Goal: Task Accomplishment & Management: Use online tool/utility

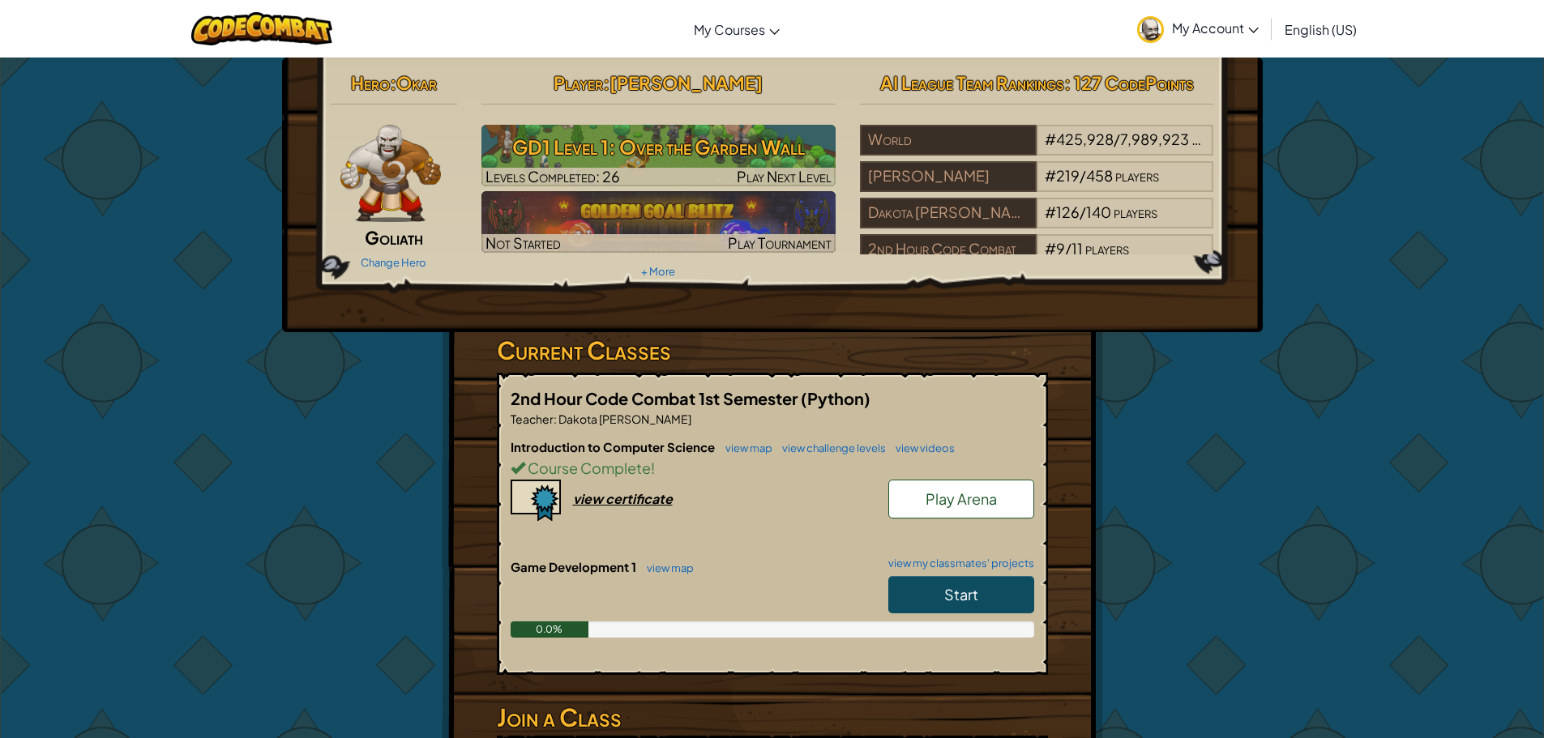
click at [973, 590] on span "Start" at bounding box center [961, 594] width 34 height 19
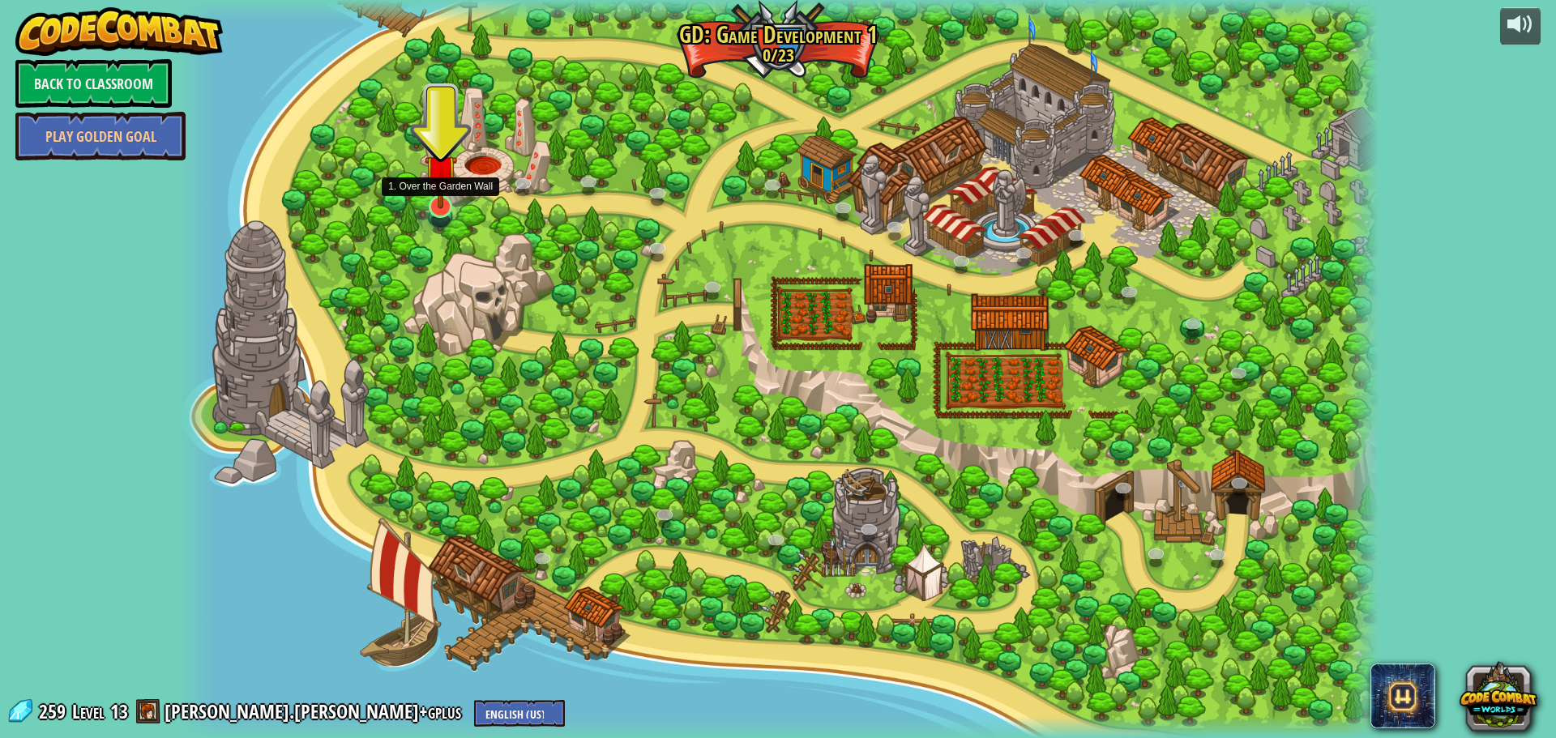
click at [445, 186] on img at bounding box center [441, 171] width 32 height 75
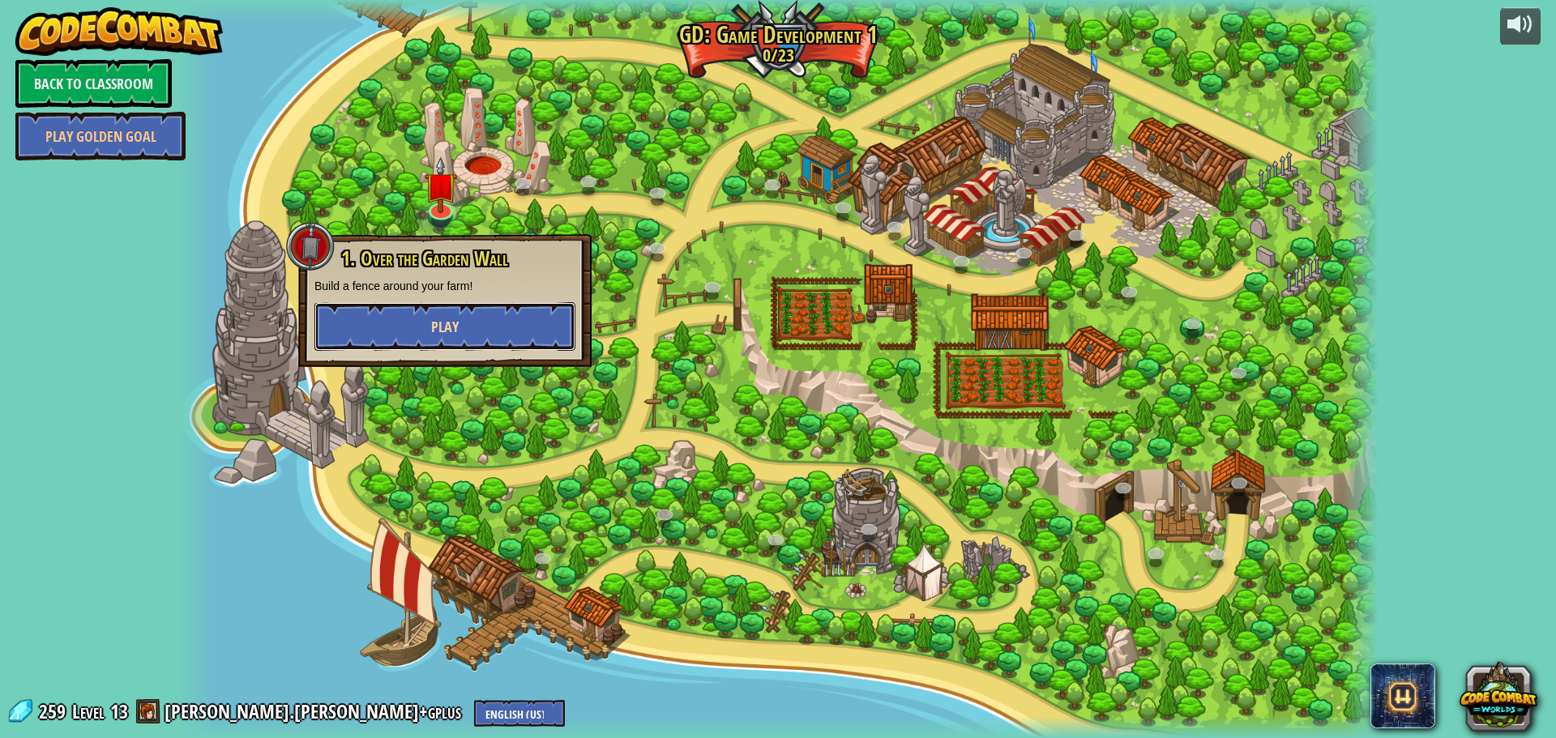
click at [522, 325] on button "Play" at bounding box center [444, 326] width 261 height 49
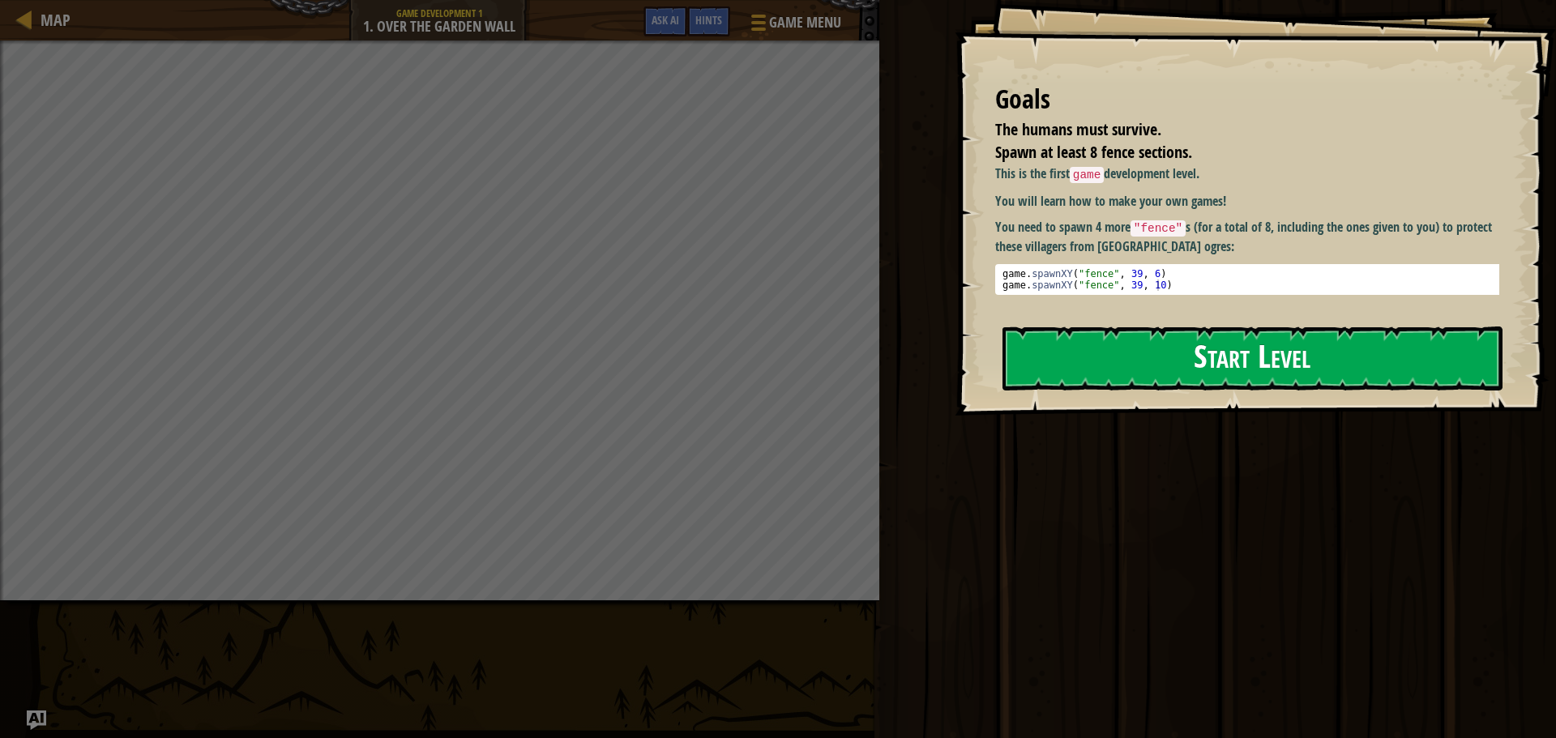
click at [1191, 353] on button "Start Level" at bounding box center [1253, 359] width 500 height 64
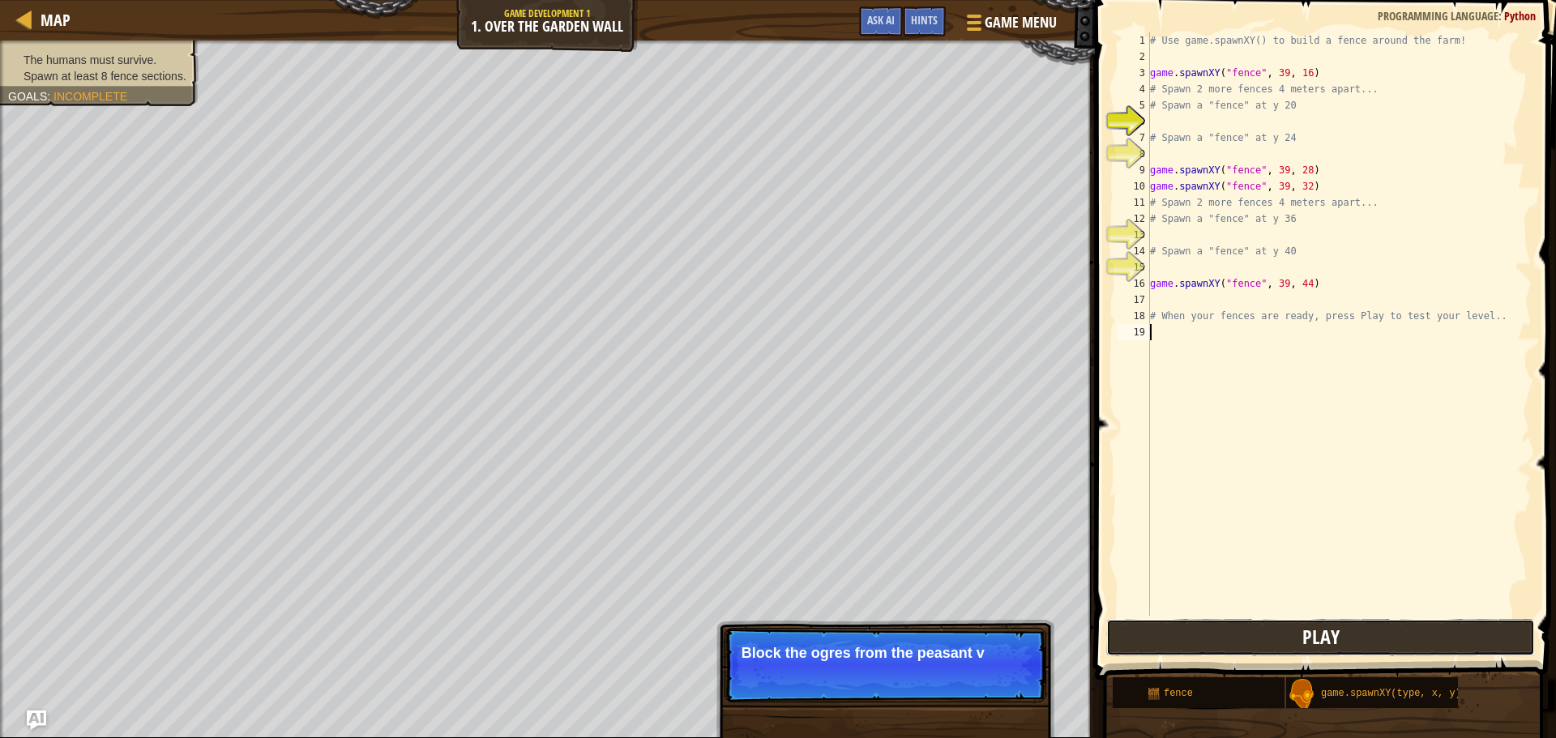
click at [1264, 636] on button "Play" at bounding box center [1320, 637] width 429 height 37
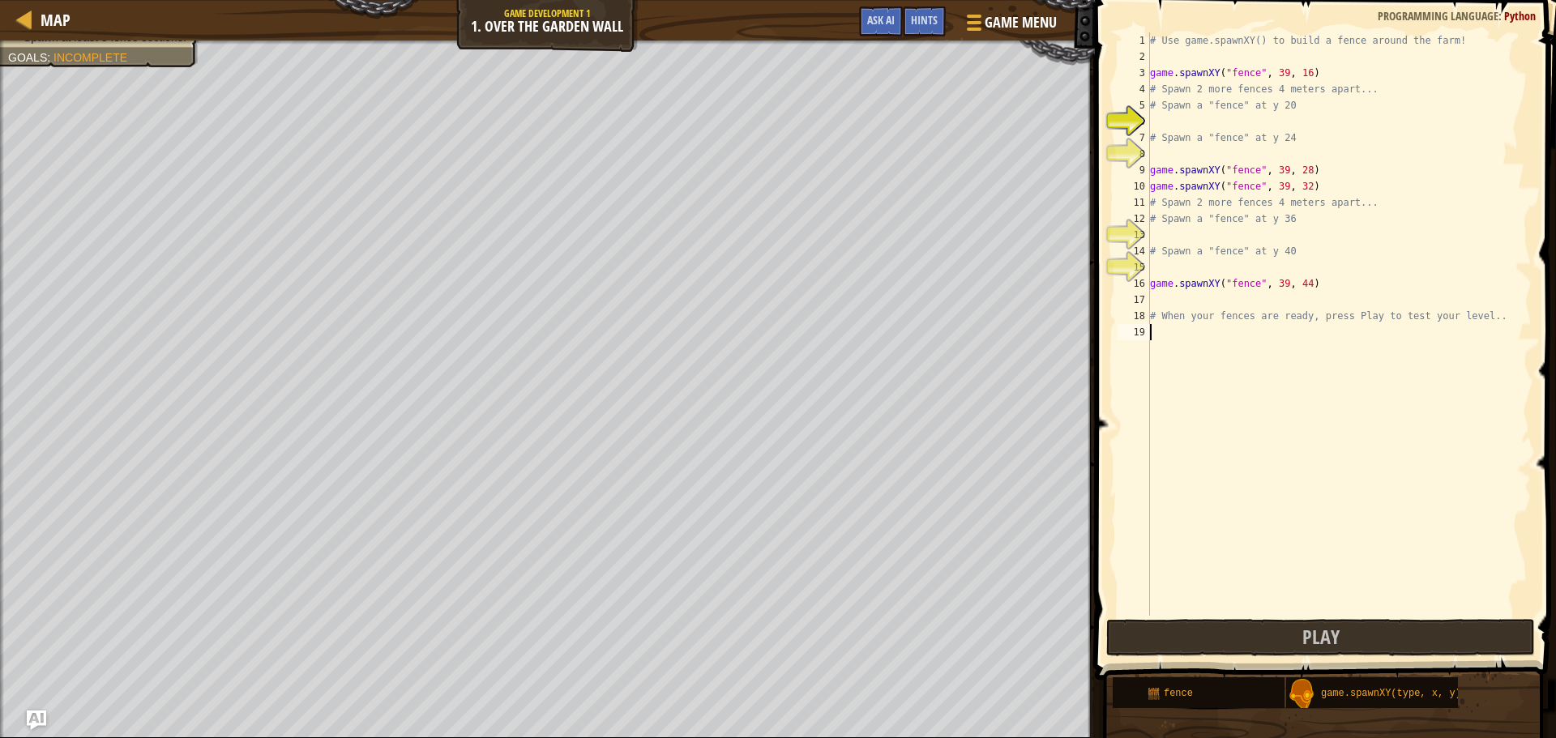
type textarea "# When your fences are ready, press Play to test your level.."
click at [1300, 169] on div "# Use game.spawnXY() to build a fence around the farm! game . spawnXY ( "fence"…" at bounding box center [1339, 340] width 385 height 616
type textarea "game.spawnXY("fence", 39, 23)"
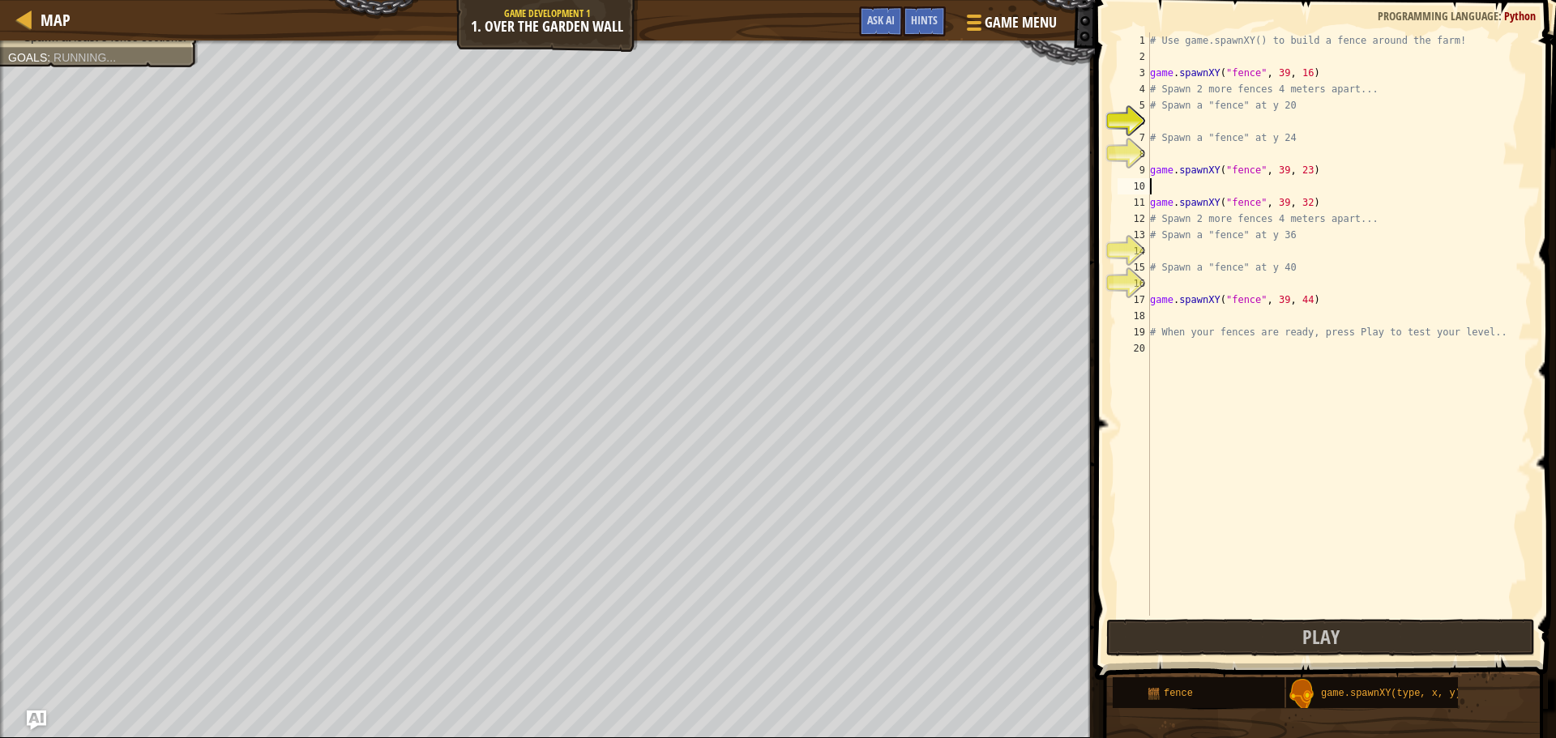
scroll to position [7, 0]
click at [1379, 638] on button "Play" at bounding box center [1320, 637] width 429 height 37
click at [1298, 199] on div "# Use game.spawnXY() to build a fence around the farm! game . spawnXY ( "fence"…" at bounding box center [1339, 340] width 385 height 616
type textarea "game.spawnXY("fence", 39, 23)"
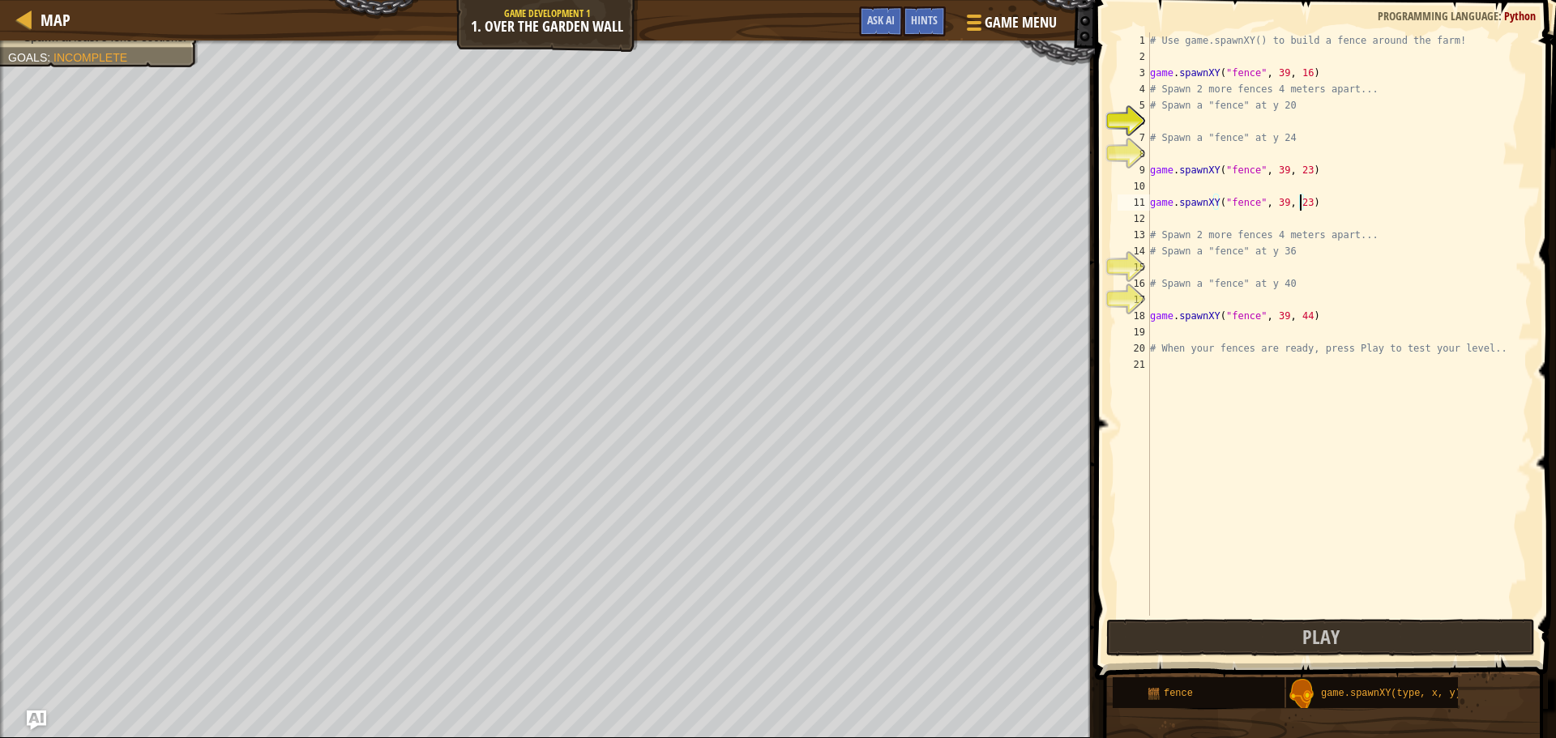
click at [1298, 202] on div "# Use game.spawnXY() to build a fence around the farm! game . spawnXY ( "fence"…" at bounding box center [1339, 340] width 385 height 616
type textarea "game.spawnXY("fence", 39, 23)"
click at [1300, 151] on div "# Use game.spawnXY() to build a fence around the farm! game . spawnXY ( "fence"…" at bounding box center [1339, 340] width 385 height 616
click at [1280, 176] on div "g ame.spawnXY press enter" at bounding box center [1300, 193] width 306 height 58
click at [1299, 157] on div "# Use game.spawnXY() to build a fence around the farm! game . spawnXY ( "fence"…" at bounding box center [1339, 340] width 385 height 616
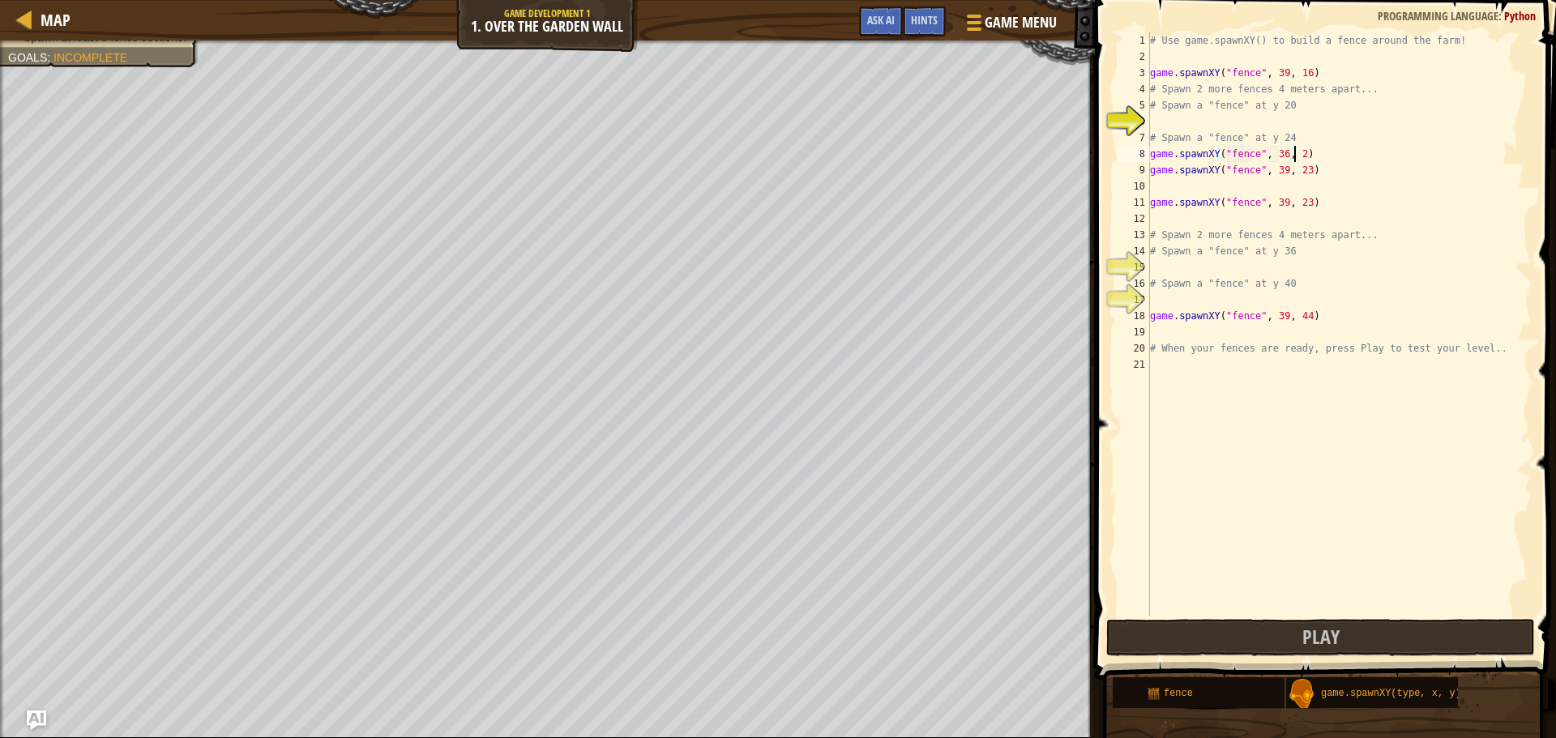
scroll to position [7, 11]
click at [1299, 174] on div "# Use game.spawnXY() to build a fence around the farm! game . spawnXY ( "fence"…" at bounding box center [1339, 340] width 385 height 616
click at [1298, 204] on div "# Use game.spawnXY() to build a fence around the farm! game . spawnXY ( "fence"…" at bounding box center [1339, 340] width 385 height 616
click at [1194, 627] on button "Play" at bounding box center [1320, 637] width 429 height 37
type textarea "game.spawnXY("fence", 39, 44)"
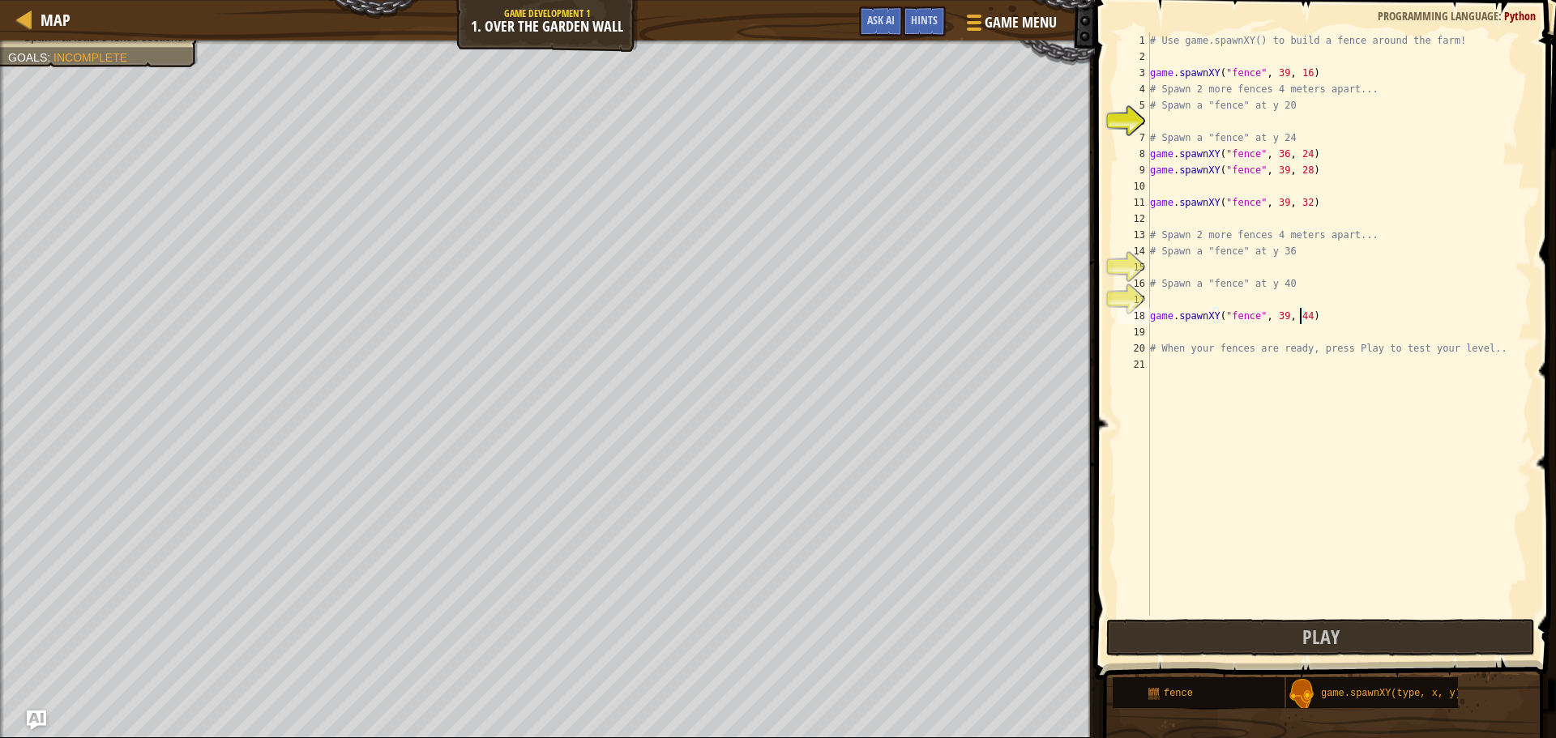
click at [1298, 318] on div "# Use game.spawnXY() to build a fence around the farm! game . spawnXY ( "fence"…" at bounding box center [1339, 340] width 385 height 616
click at [1215, 192] on div "# Use game.spawnXY() to build a fence around the farm! game . spawnXY ( "fence"…" at bounding box center [1339, 340] width 385 height 616
click at [1227, 207] on div "g ame.spawnXY press enter" at bounding box center [1300, 225] width 306 height 58
click at [1298, 189] on div "# Use game.spawnXY() to build a fence around the farm! game . spawnXY ( "fence"…" at bounding box center [1339, 340] width 385 height 616
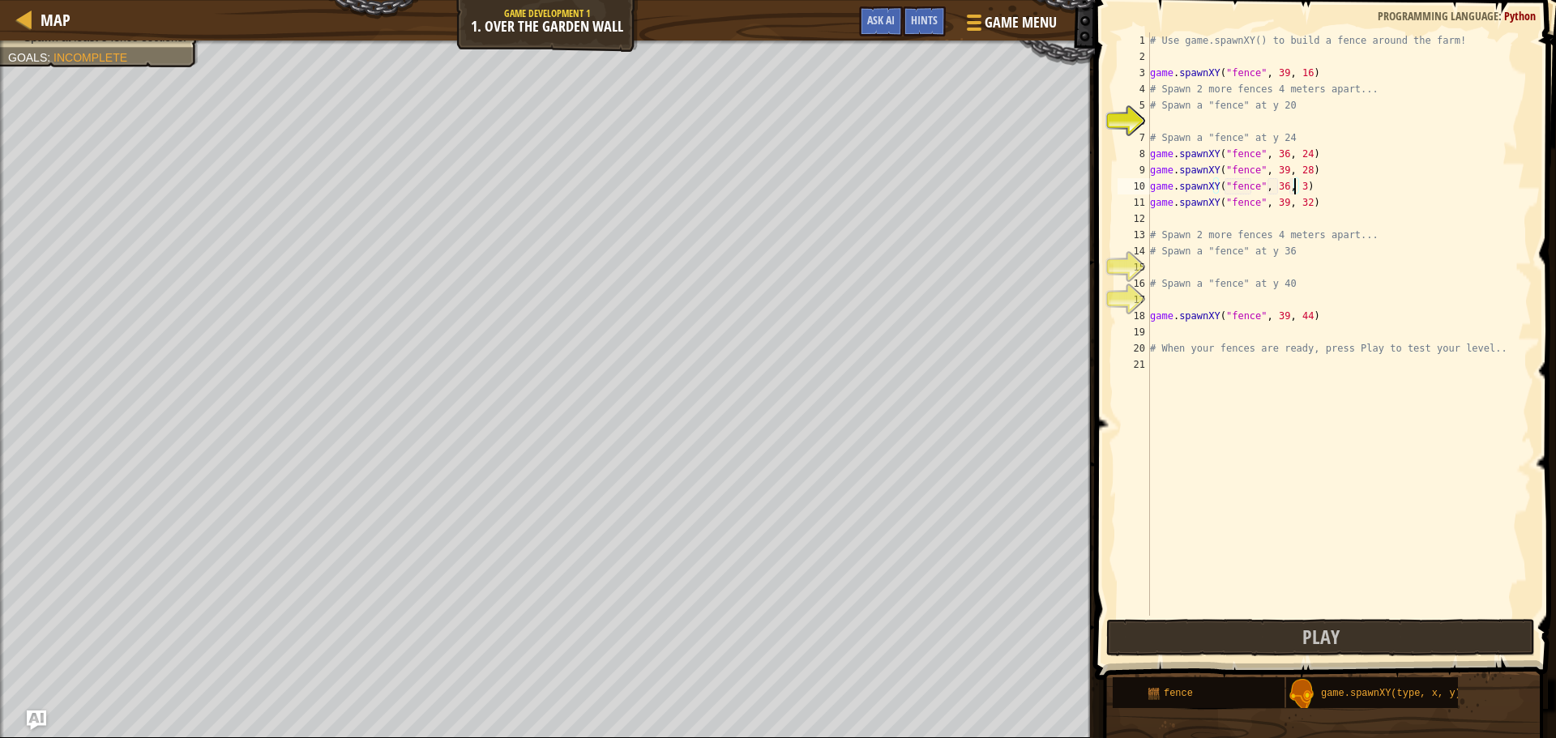
scroll to position [7, 11]
type textarea "game.spawnXY("fence", 36, 36)"
click at [1293, 636] on button "Play" at bounding box center [1320, 637] width 429 height 37
click at [1187, 263] on div "# Use game.spawnXY() to build a fence around the farm! game . spawnXY ( "fence"…" at bounding box center [1339, 340] width 385 height 616
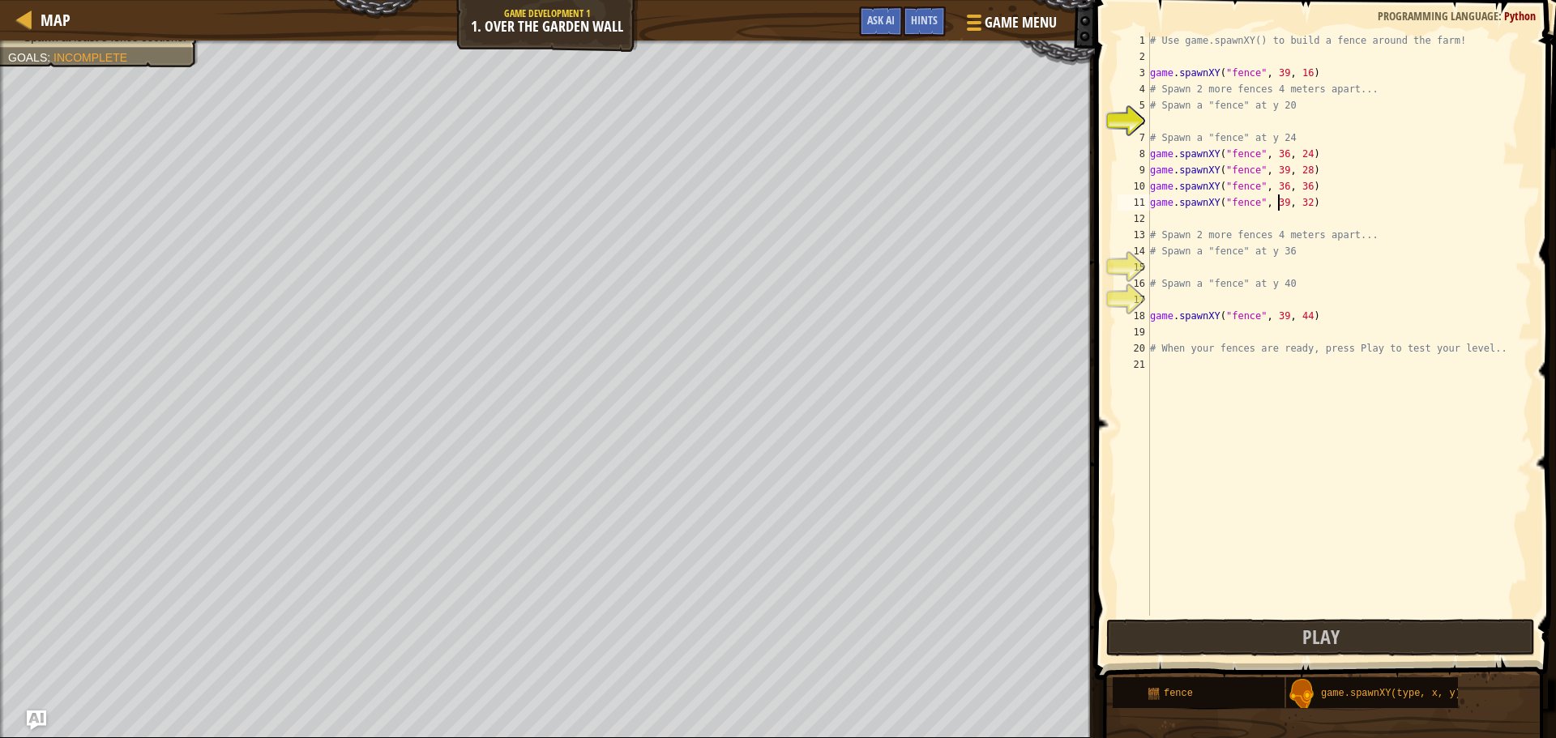
click at [1277, 203] on div "# Use game.spawnXY() to build a fence around the farm! game . spawnXY ( "fence"…" at bounding box center [1339, 340] width 385 height 616
click at [1277, 73] on div "# Use game.spawnXY() to build a fence around the farm! game . spawnXY ( "fence"…" at bounding box center [1339, 340] width 385 height 616
click at [1179, 290] on div "# Use game.spawnXY() to build a fence around the farm! game . spawnXY ( "fence"…" at bounding box center [1339, 340] width 385 height 616
type textarea "# Spawn a "fence" at y 40"
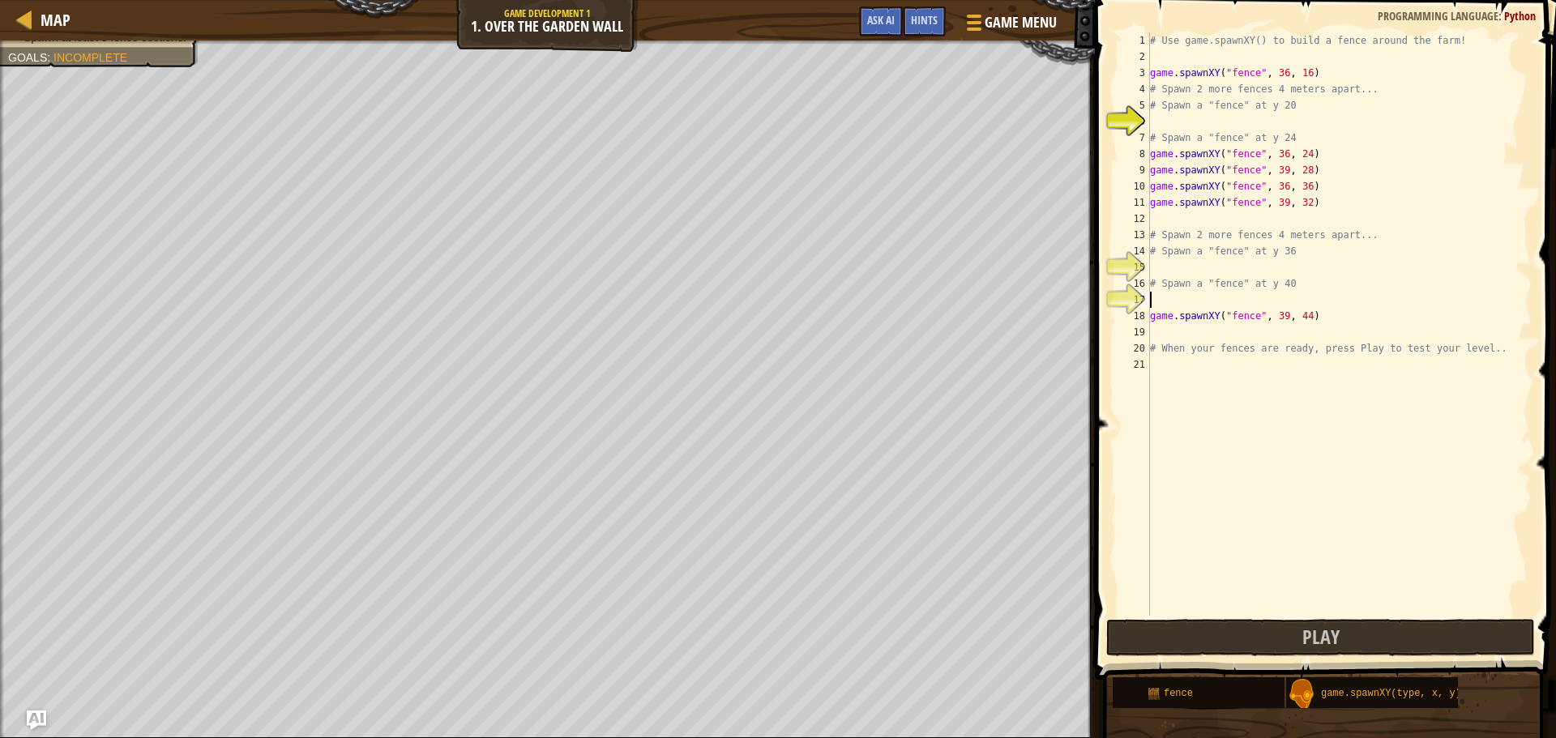
click at [1172, 297] on div "# Use game.spawnXY() to build a fence around the farm! game . spawnXY ( "fence"…" at bounding box center [1339, 340] width 385 height 616
click at [1210, 323] on div "g ame.spawnXY press enter" at bounding box center [1300, 339] width 306 height 58
click at [1299, 297] on div "# Use game.spawnXY() to build a fence around the farm! game . spawnXY ( "fence"…" at bounding box center [1339, 340] width 385 height 616
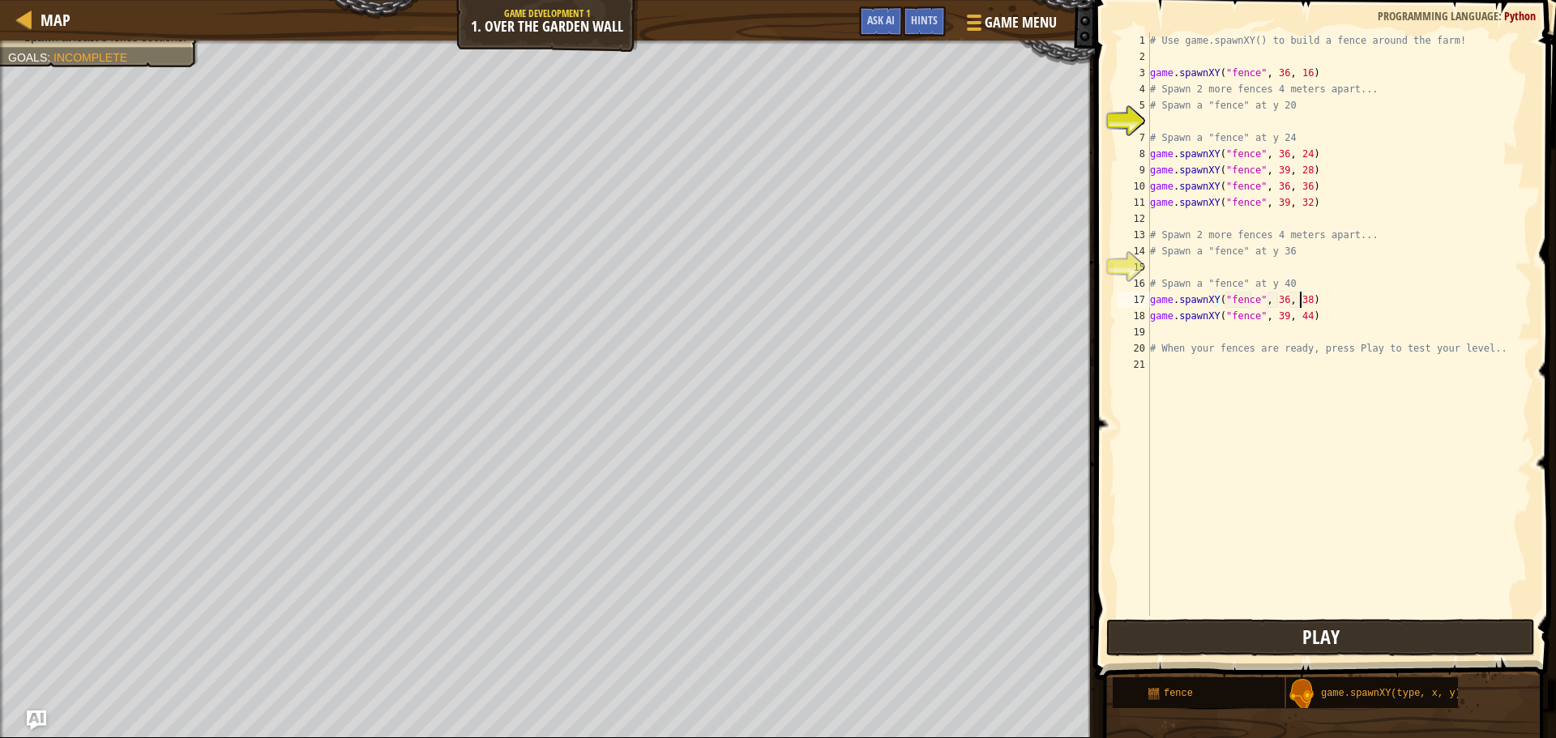
type textarea "game.spawnXY("fence", 36, 38)"
click at [1343, 635] on button "Play" at bounding box center [1320, 637] width 429 height 37
click at [1282, 118] on div "# Use game.spawnXY() to build a fence around the farm! game . spawnXY ( "fence"…" at bounding box center [1339, 340] width 385 height 616
click at [1282, 134] on div "g ame.spawnXY press enter" at bounding box center [1300, 160] width 306 height 58
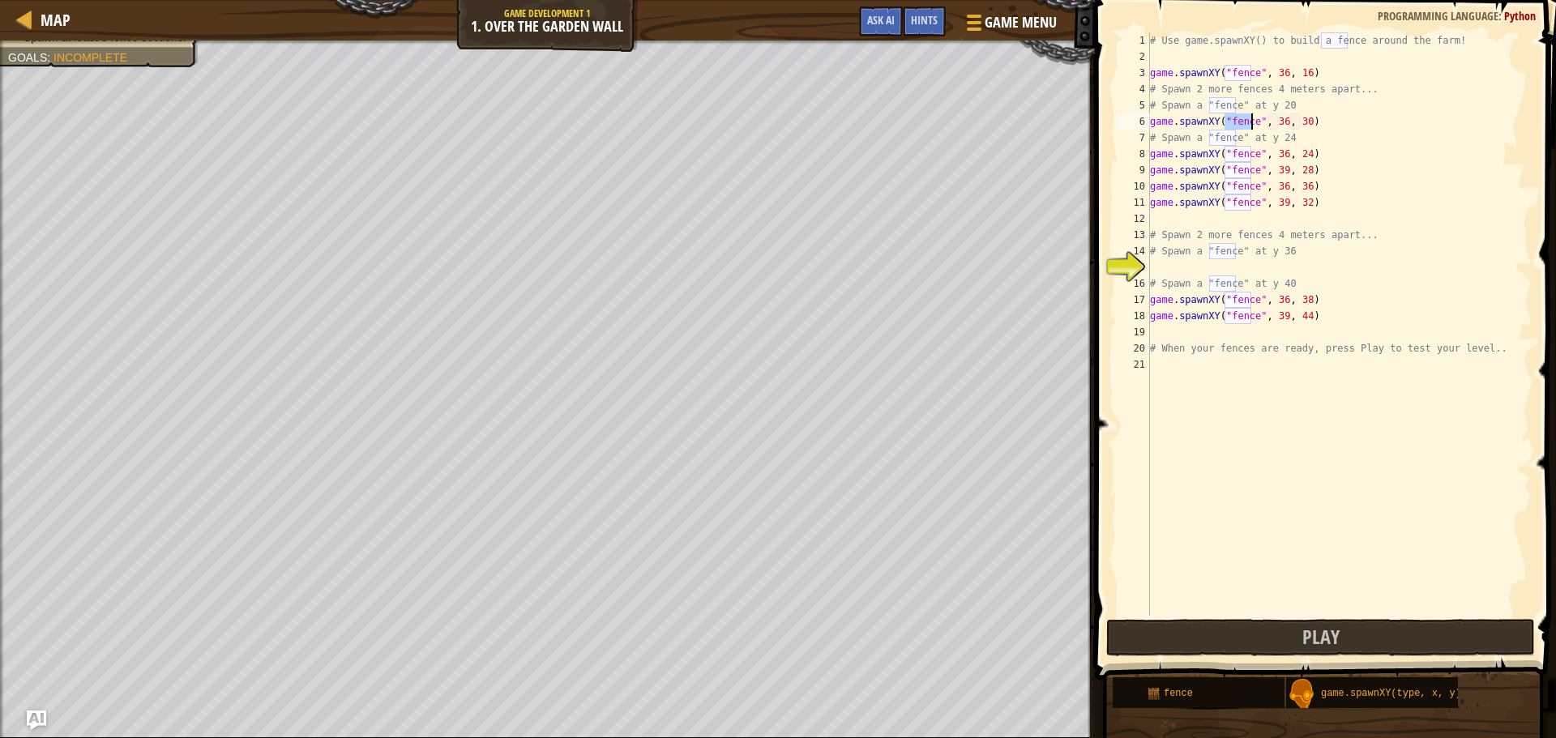
click at [1278, 122] on div "# Use game.spawnXY() to build a fence around the farm! game . spawnXY ( "fence"…" at bounding box center [1339, 340] width 385 height 616
click at [1300, 121] on div "# Use game.spawnXY() to build a fence around the farm! game . spawnXY ( "fence"…" at bounding box center [1339, 340] width 385 height 616
click at [1279, 155] on div "# Use game.spawnXY() to build a fence around the farm! game . spawnXY ( "fence"…" at bounding box center [1339, 340] width 385 height 616
click at [1277, 187] on div "# Use game.spawnXY() to build a fence around the farm! game . spawnXY ( "fence"…" at bounding box center [1339, 340] width 385 height 616
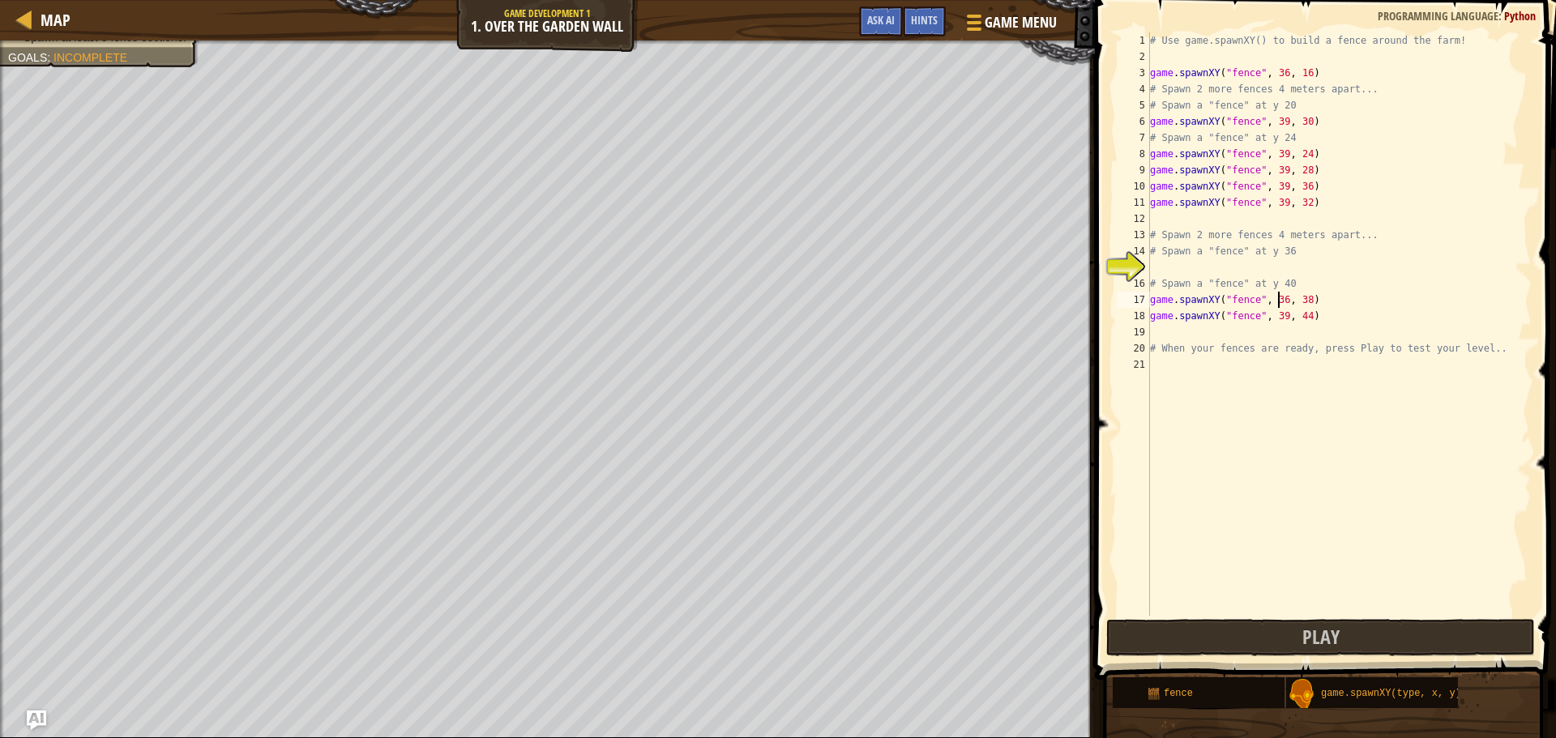
click at [1277, 300] on div "# Use game.spawnXY() to build a fence around the farm! game . spawnXY ( "fence"…" at bounding box center [1339, 340] width 385 height 616
click at [1277, 77] on div "# Use game.spawnXY() to build a fence around the farm! game . spawnXY ( "fence"…" at bounding box center [1339, 340] width 385 height 616
type textarea "game.spawnXY("fence", 39, 16)"
click at [1248, 623] on button "Play" at bounding box center [1320, 637] width 429 height 37
click at [1197, 639] on button "Play" at bounding box center [1320, 637] width 429 height 37
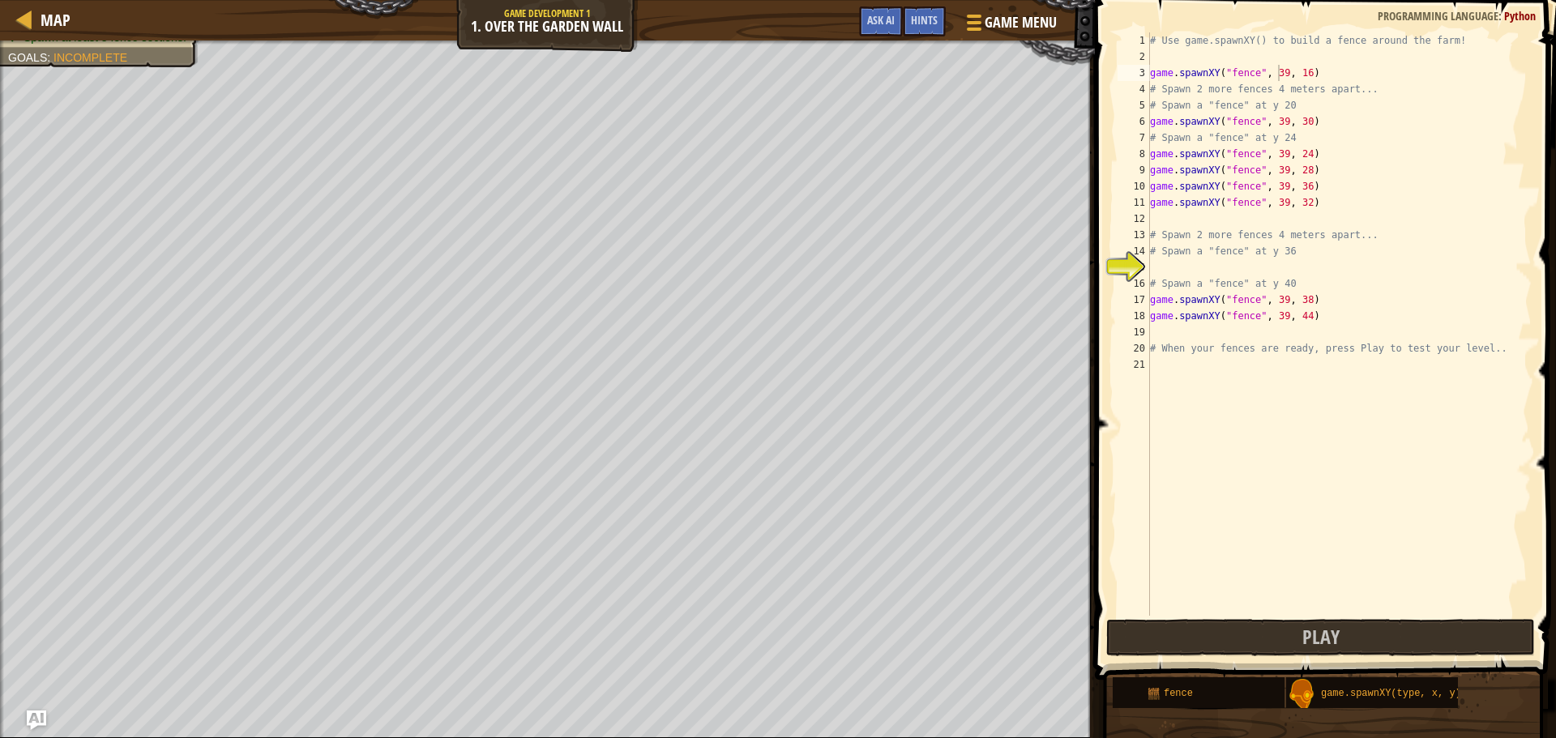
scroll to position [7, 0]
click at [1210, 267] on div "# Use game.spawnXY() to build a fence around the farm! game . spawnXY ( "fence"…" at bounding box center [1339, 340] width 385 height 616
click at [1251, 288] on div "g ame.spawnXY press enter" at bounding box center [1300, 306] width 306 height 58
click at [1277, 266] on div "# Use game.spawnXY() to build a fence around the farm! game . spawnXY ( "fence"…" at bounding box center [1339, 340] width 385 height 616
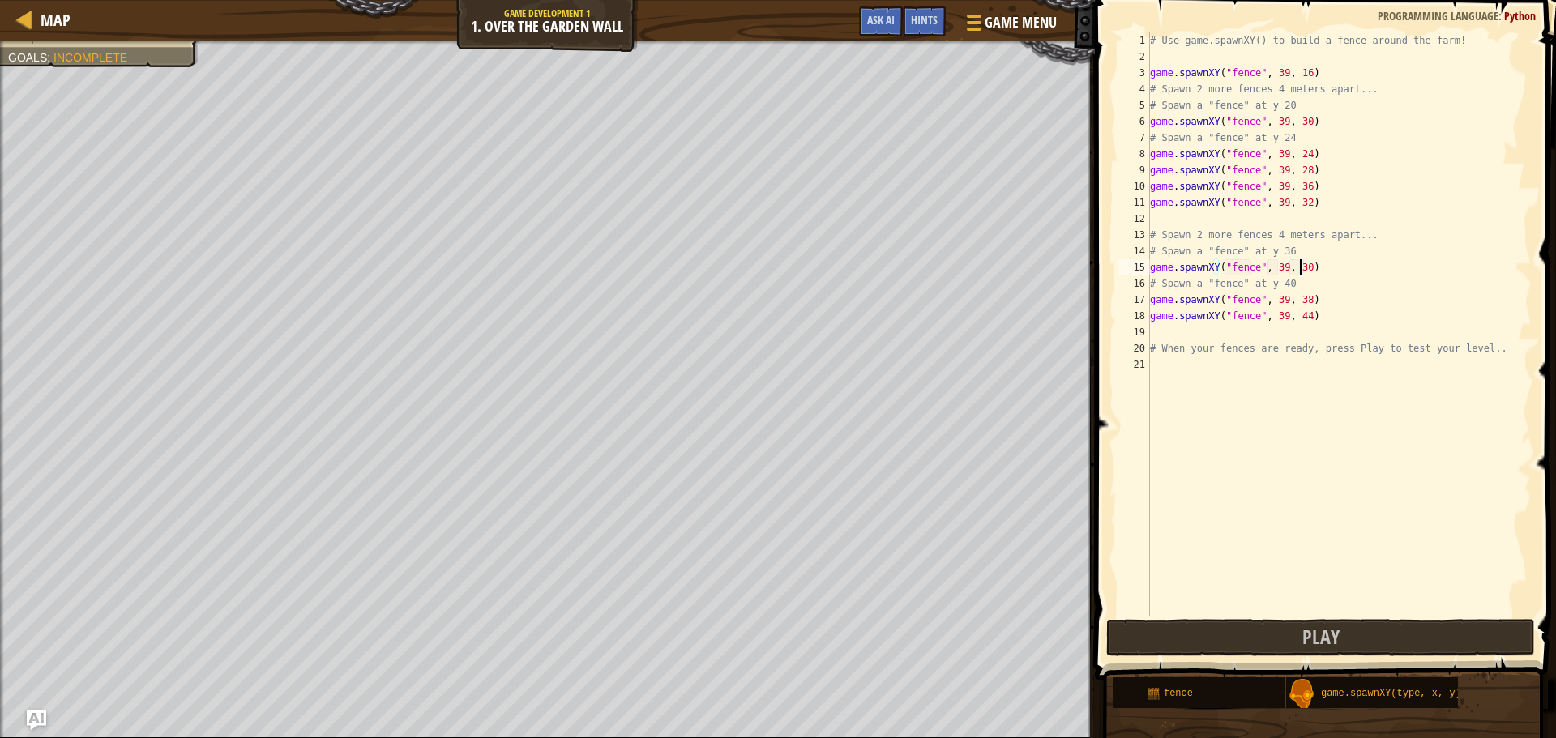
click at [1299, 263] on div "# Use game.spawnXY() to build a fence around the farm! game . spawnXY ( "fence"…" at bounding box center [1339, 340] width 385 height 616
click at [1328, 638] on span "Play" at bounding box center [1320, 637] width 37 height 26
click at [1296, 267] on div "# Use game.spawnXY() to build a fence around the farm! game . spawnXY ( "fence"…" at bounding box center [1339, 340] width 385 height 616
click at [1298, 267] on div "# Use game.spawnXY() to build a fence around the farm! game . spawnXY ( "fence"…" at bounding box center [1339, 340] width 385 height 616
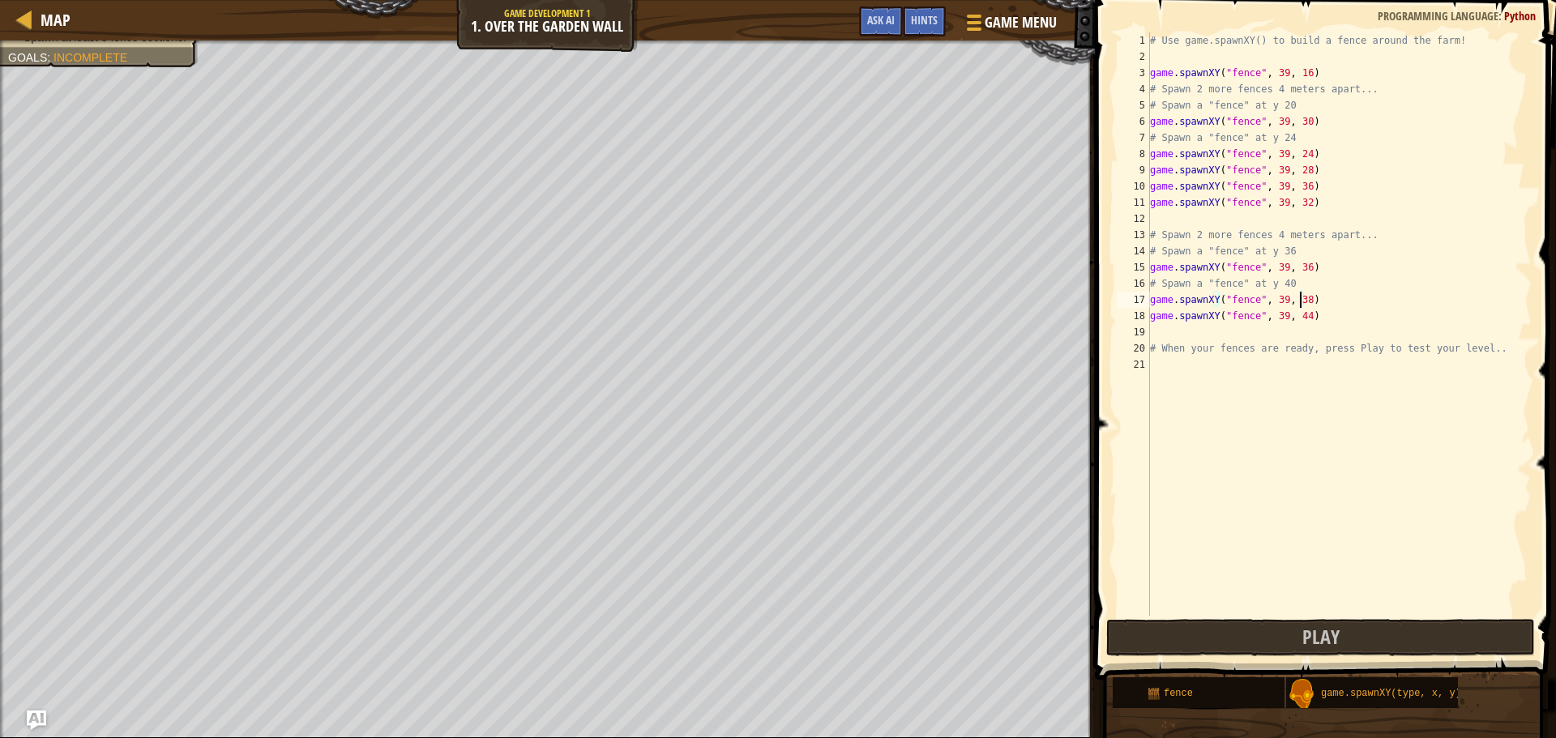
click at [1301, 297] on div "# Use game.spawnXY() to build a fence around the farm! game . spawnXY ( "fence"…" at bounding box center [1339, 340] width 385 height 616
type textarea "game.spawnXY("fence", 39, 40)"
click at [1325, 642] on span "Play" at bounding box center [1320, 637] width 37 height 26
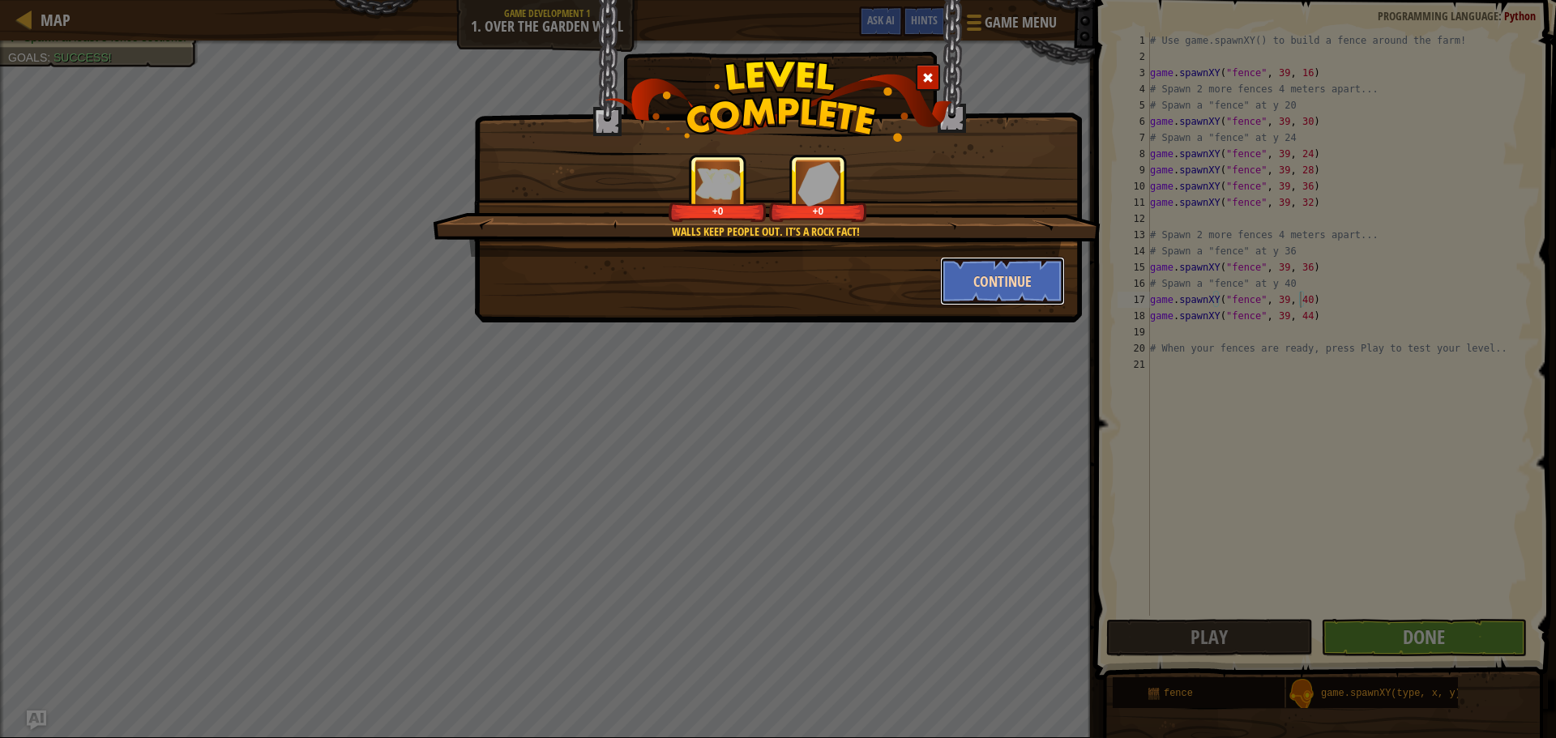
click at [970, 289] on button "Continue" at bounding box center [1003, 281] width 126 height 49
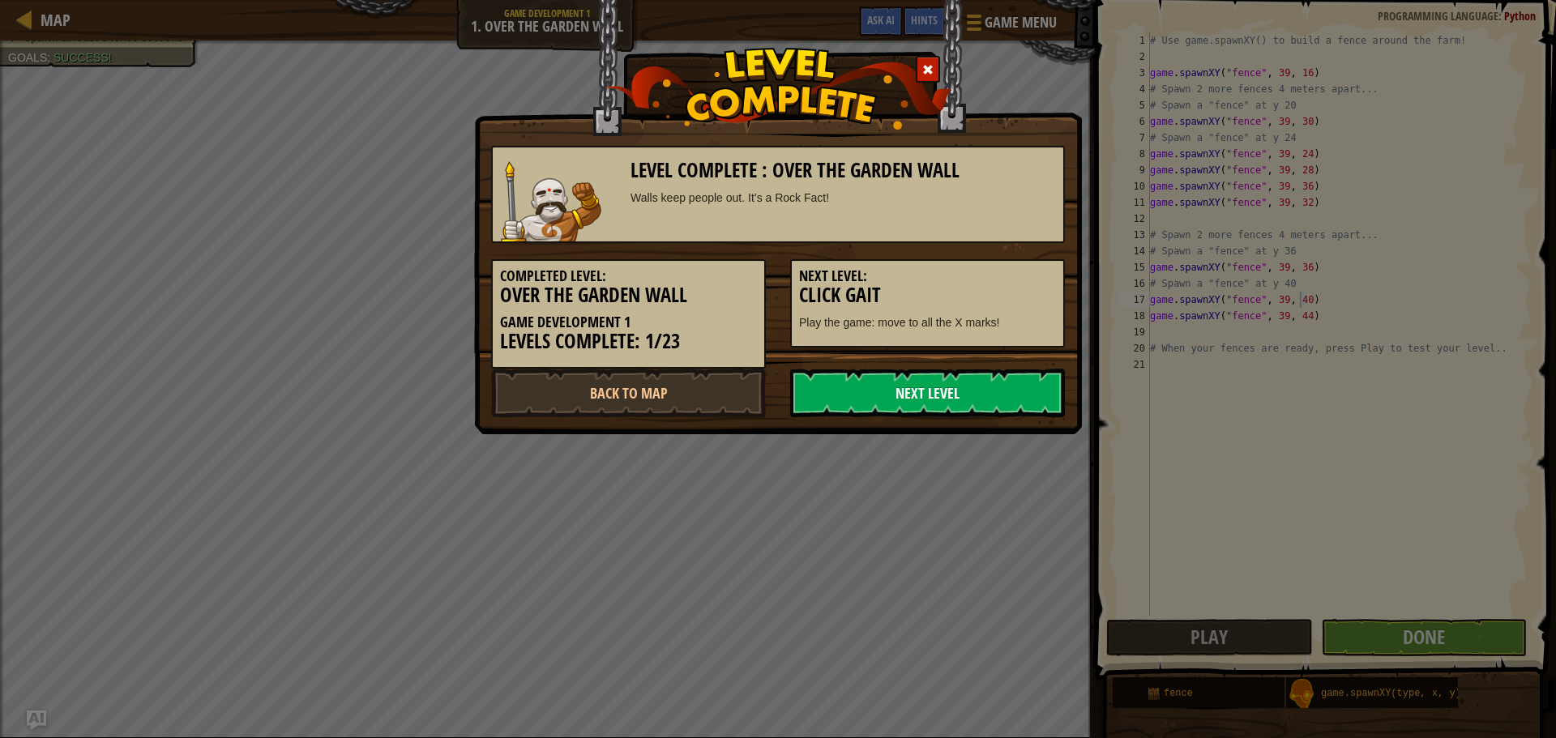
click at [914, 404] on link "Next Level" at bounding box center [927, 393] width 275 height 49
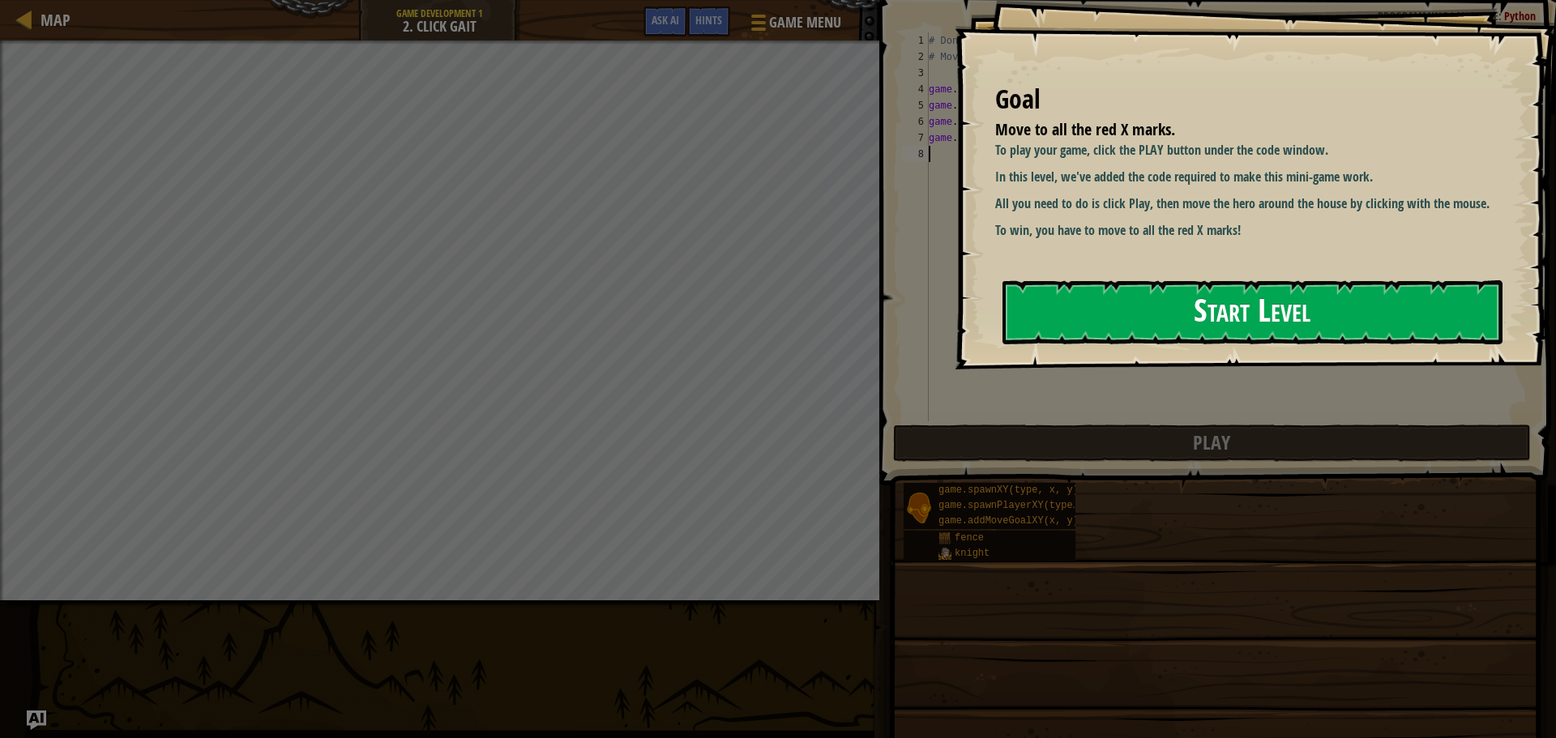
click at [1318, 326] on button "Start Level" at bounding box center [1253, 312] width 500 height 64
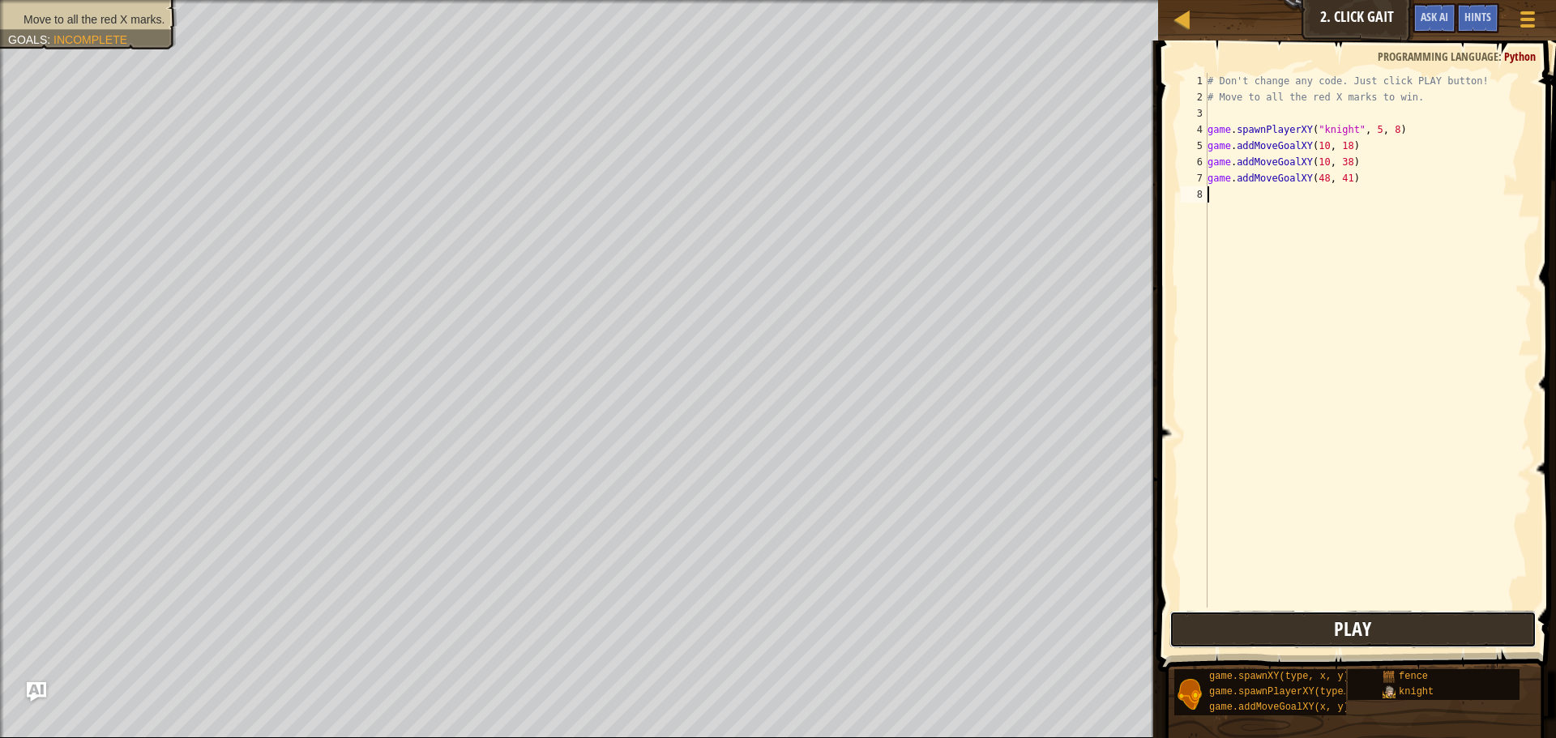
click at [1275, 631] on button "Play" at bounding box center [1353, 629] width 367 height 37
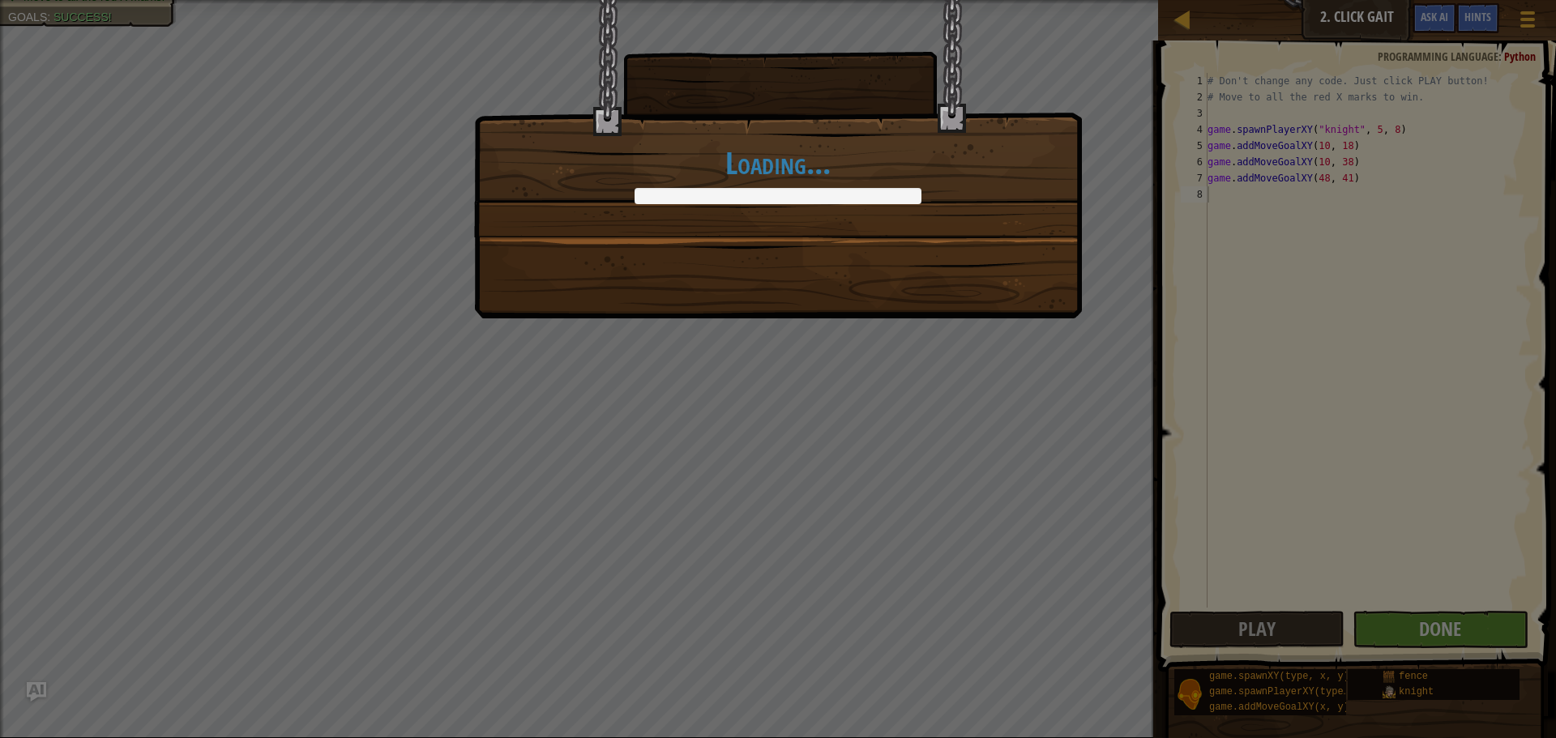
click at [926, 2] on body "Map Game Development 1 2. Click Gait Game Menu Done Hints Ask AI 1 הההההההההההה…" at bounding box center [778, 1] width 1556 height 2
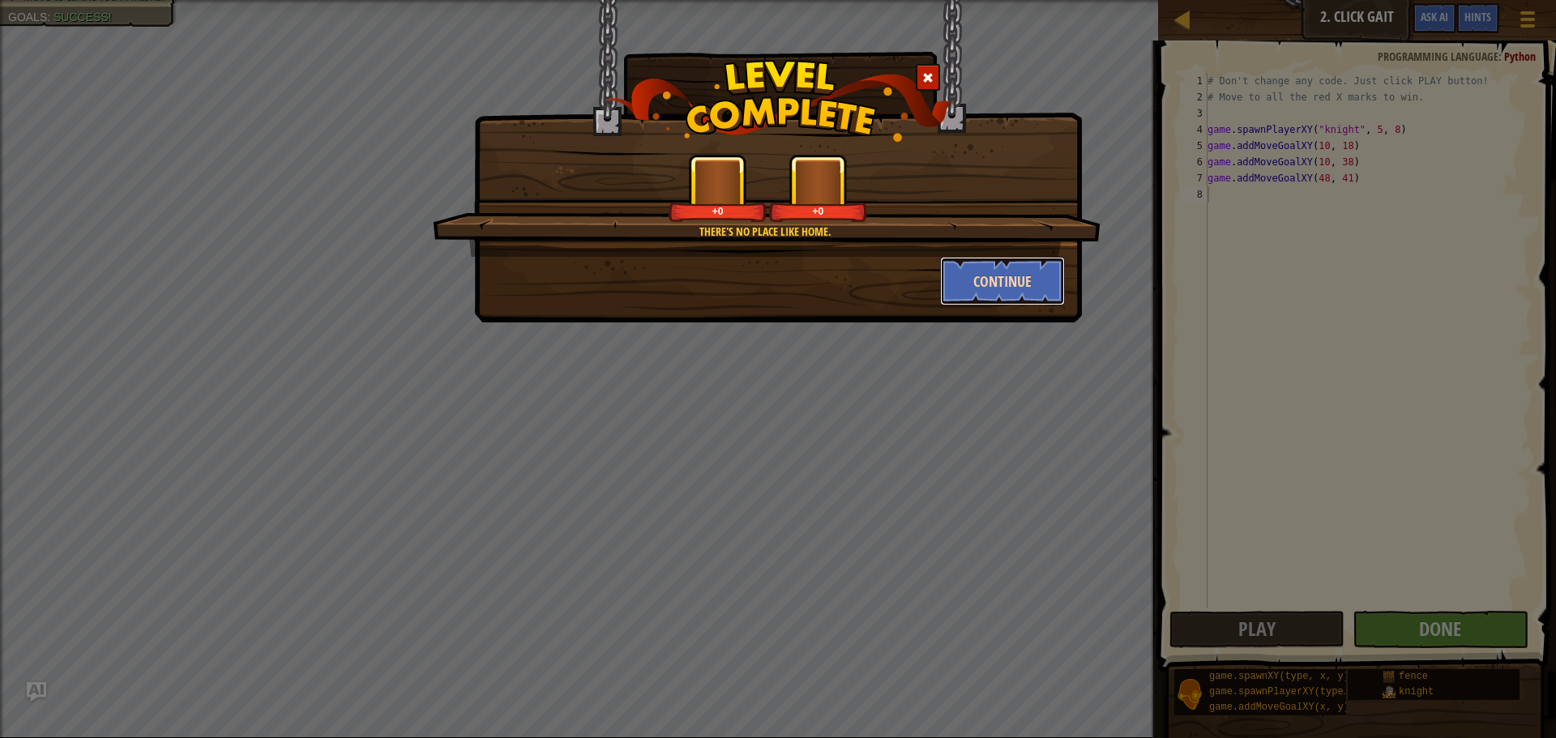
click at [986, 277] on button "Continue" at bounding box center [1003, 281] width 126 height 49
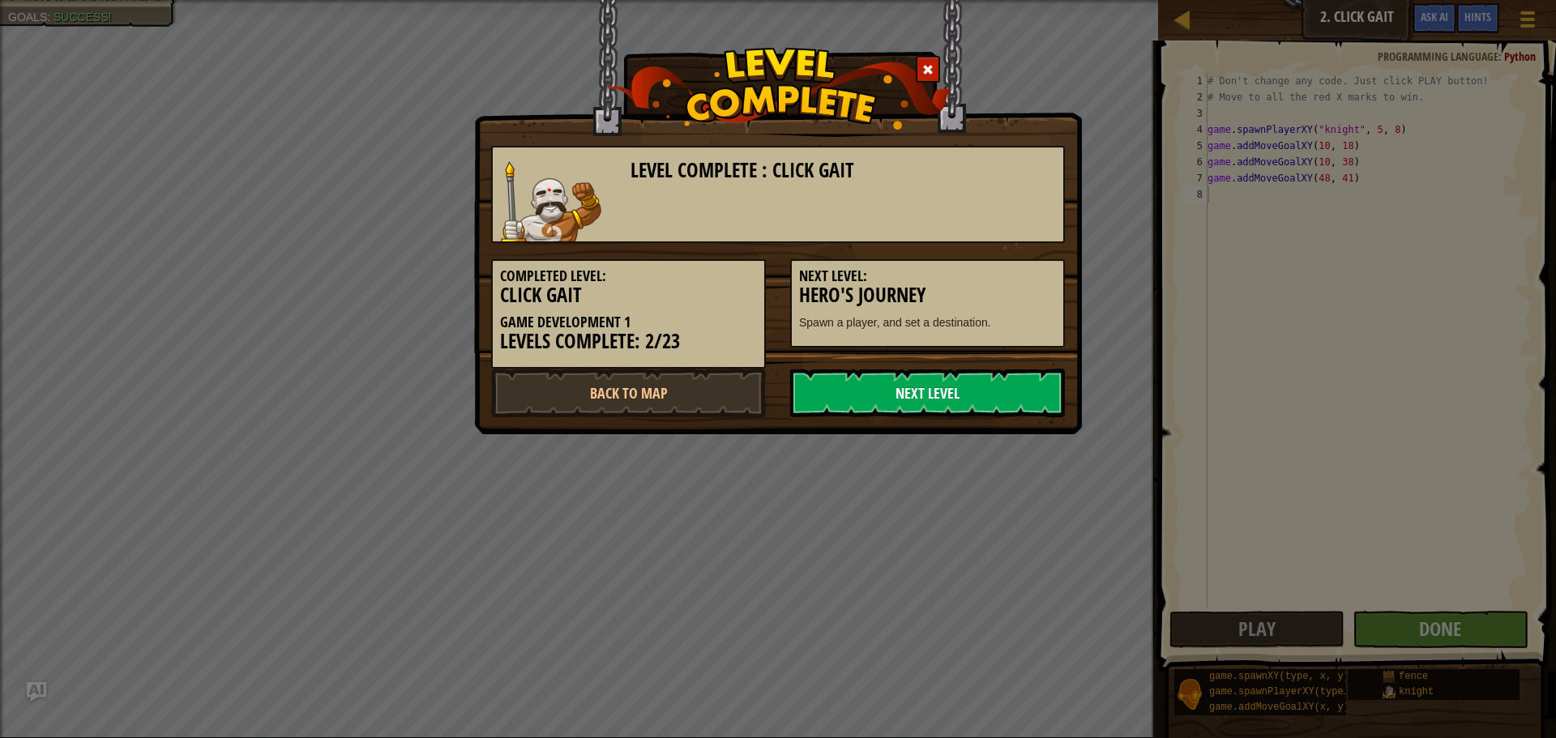
click at [922, 384] on link "Next Level" at bounding box center [927, 393] width 275 height 49
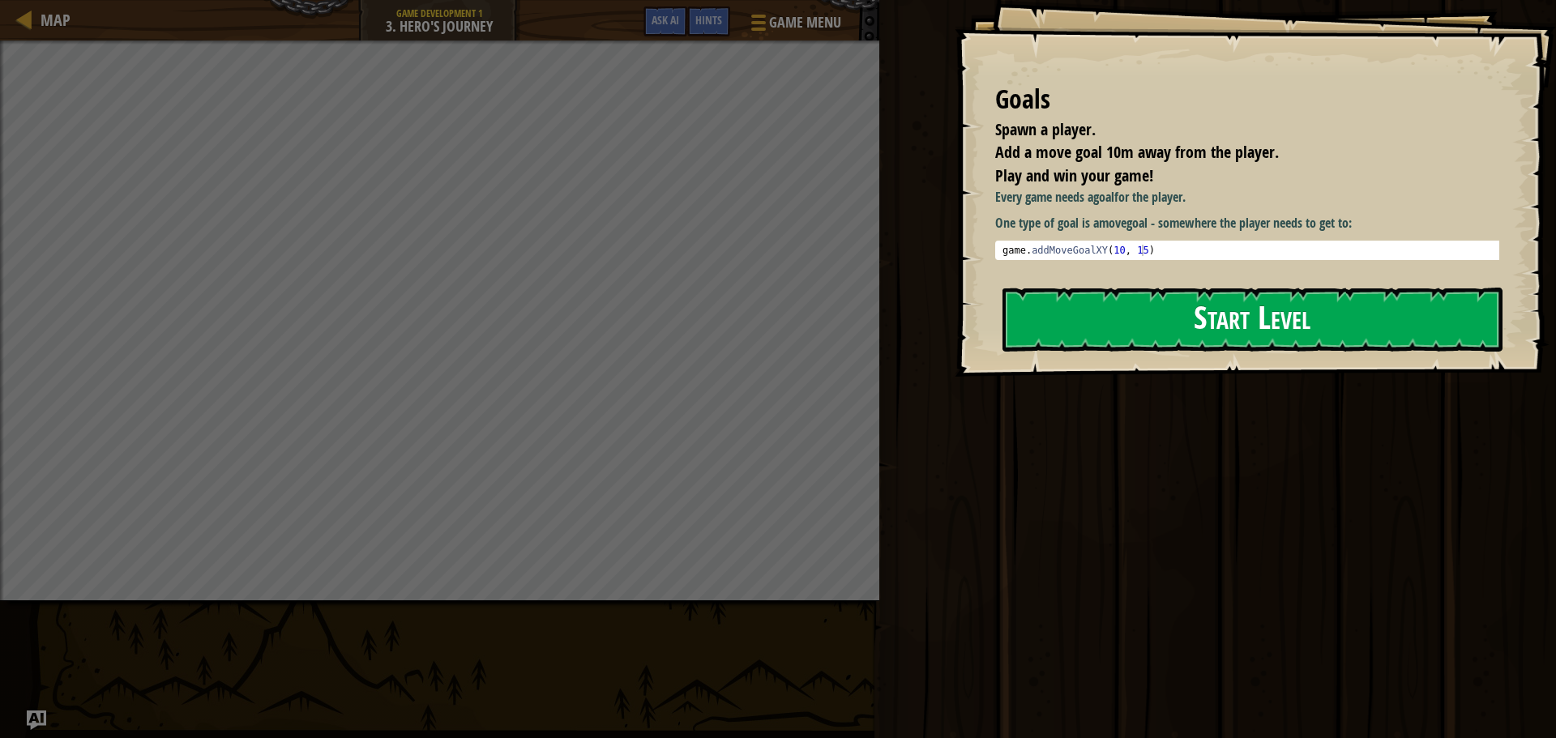
click at [1218, 323] on button "Start Level" at bounding box center [1253, 320] width 500 height 64
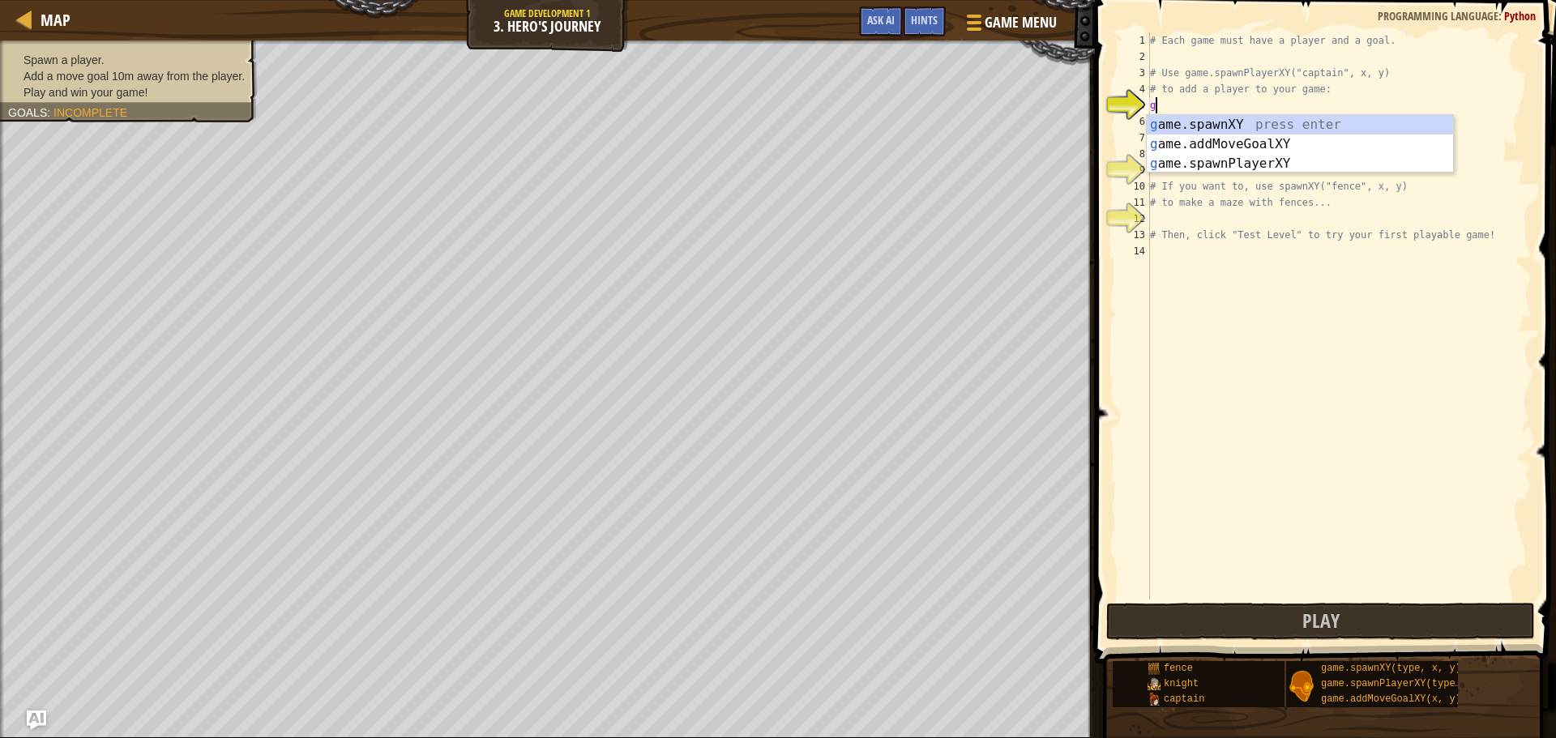
scroll to position [7, 0]
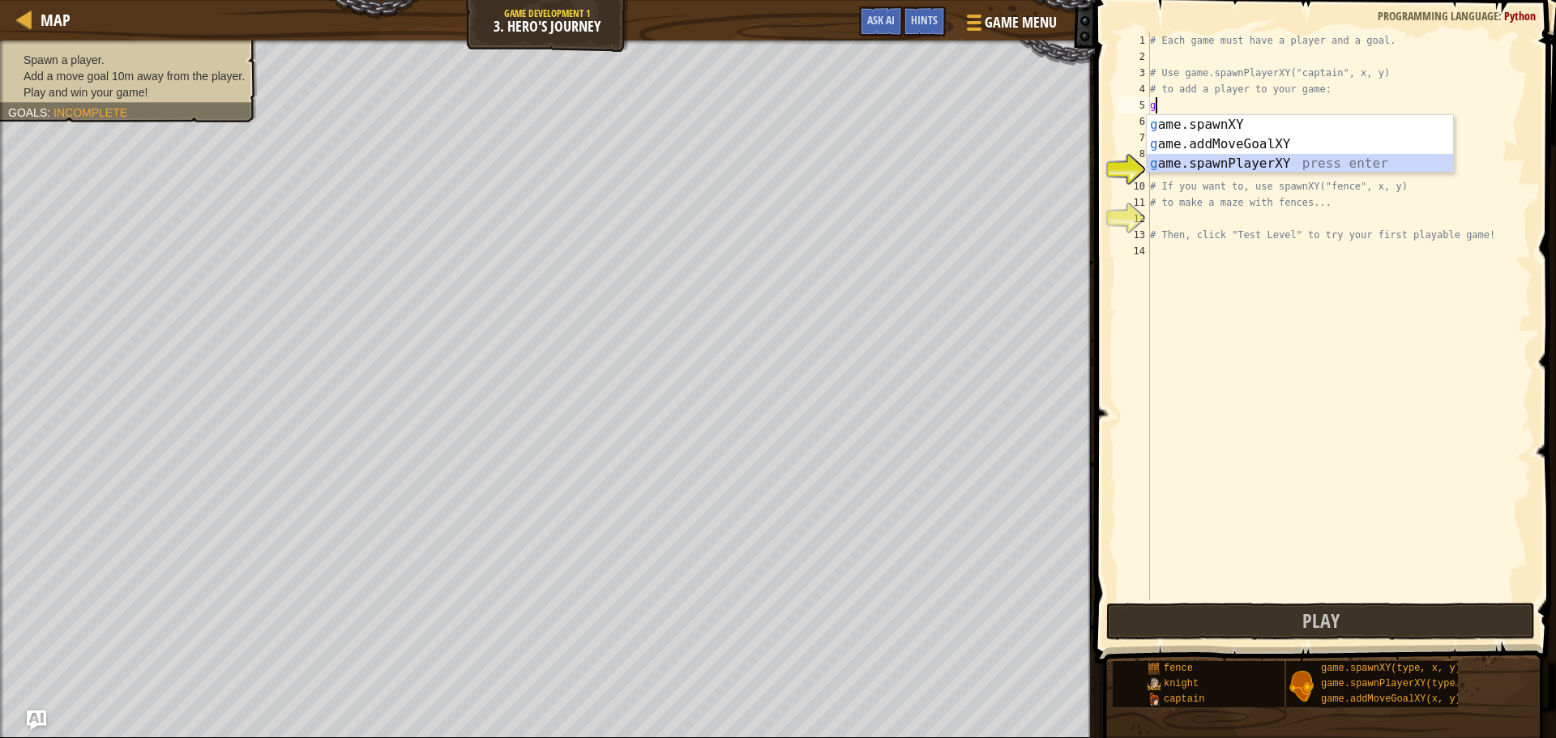
click at [1264, 166] on div "g ame.spawnXY press enter g ame.addMoveGoalXY press enter g ame.spawnPlayerXY p…" at bounding box center [1300, 163] width 306 height 97
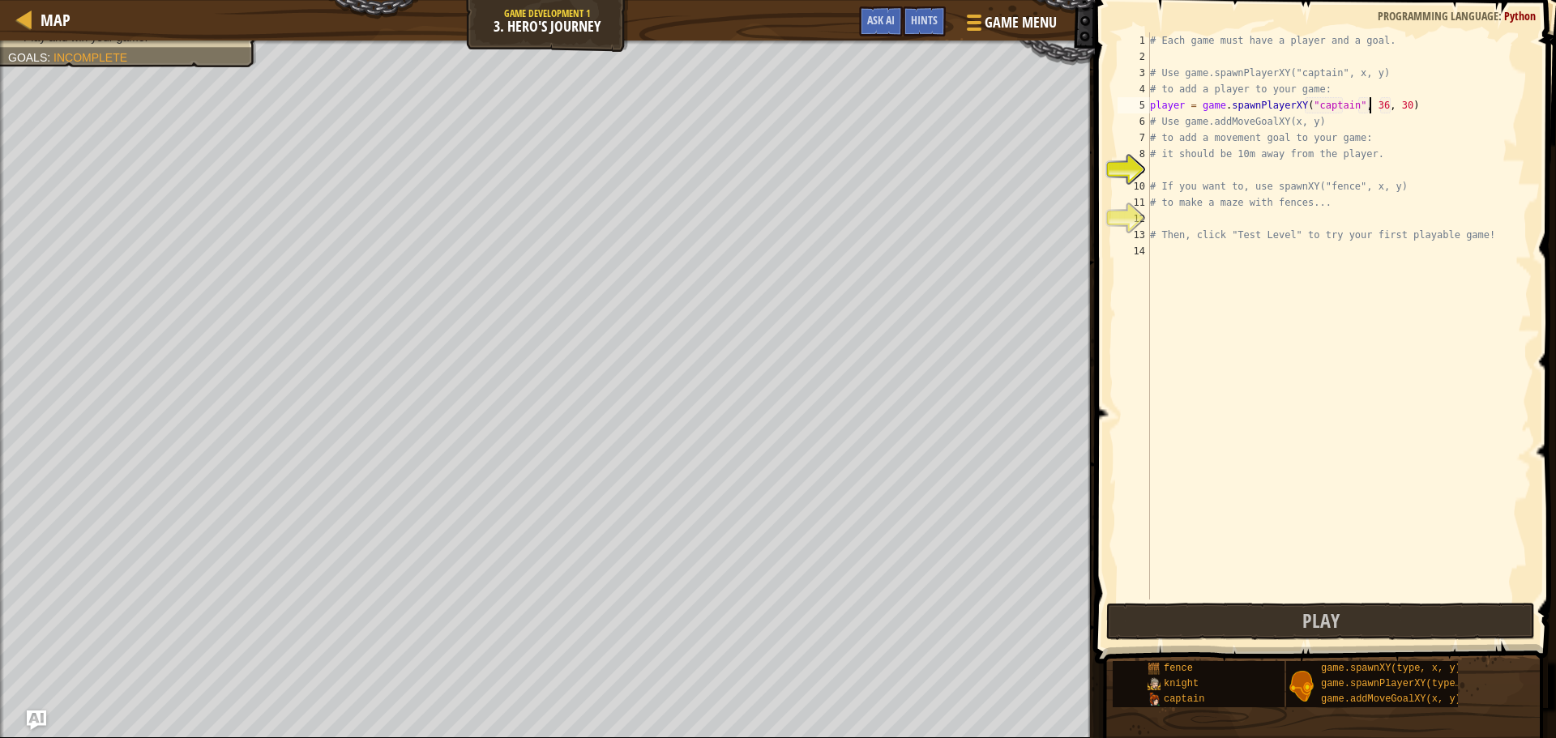
click at [1375, 105] on div "# Each game must have a player and a goal. # Use game.spawnPlayerXY("captain", …" at bounding box center [1339, 332] width 385 height 600
drag, startPoint x: 1367, startPoint y: 105, endPoint x: 1375, endPoint y: 107, distance: 8.3
click at [1372, 106] on div "# Each game must have a player and a goal. # Use game.spawnPlayerXY("captain", …" at bounding box center [1339, 332] width 385 height 600
click at [1365, 106] on div "# Each game must have a player and a goal. # Use game.spawnPlayerXY("captain", …" at bounding box center [1339, 332] width 385 height 600
click at [1367, 106] on div "# Each game must have a player and a goal. # Use game.spawnPlayerXY("captain", …" at bounding box center [1339, 332] width 385 height 600
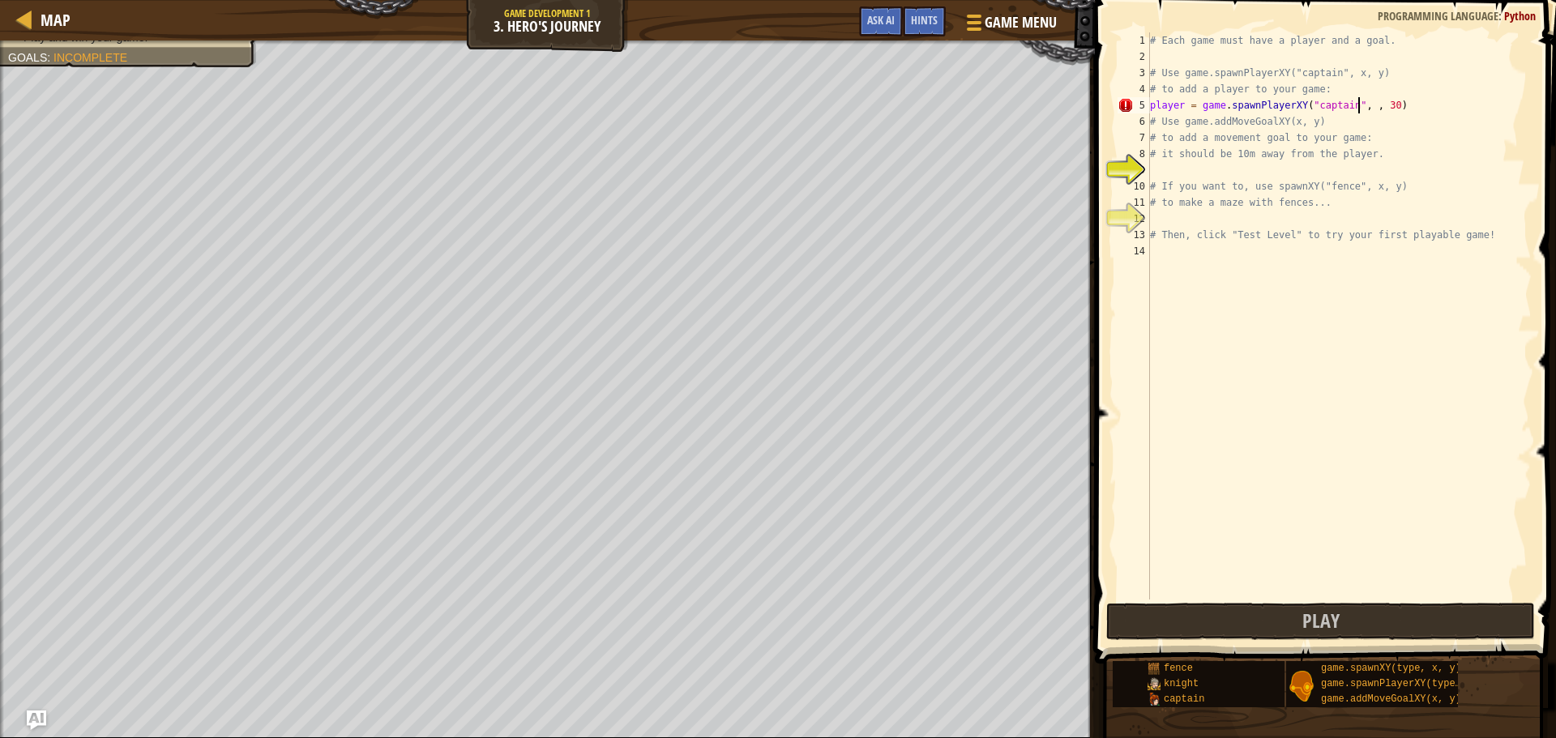
scroll to position [7, 18]
click at [1391, 106] on div "# Each game must have a player and a goal. # Use game.spawnPlayerXY("captain", …" at bounding box center [1339, 332] width 385 height 600
type textarea "player = game.spawnPlayerXY("captain", 54, 46)"
click at [1358, 618] on button "Play" at bounding box center [1320, 621] width 429 height 37
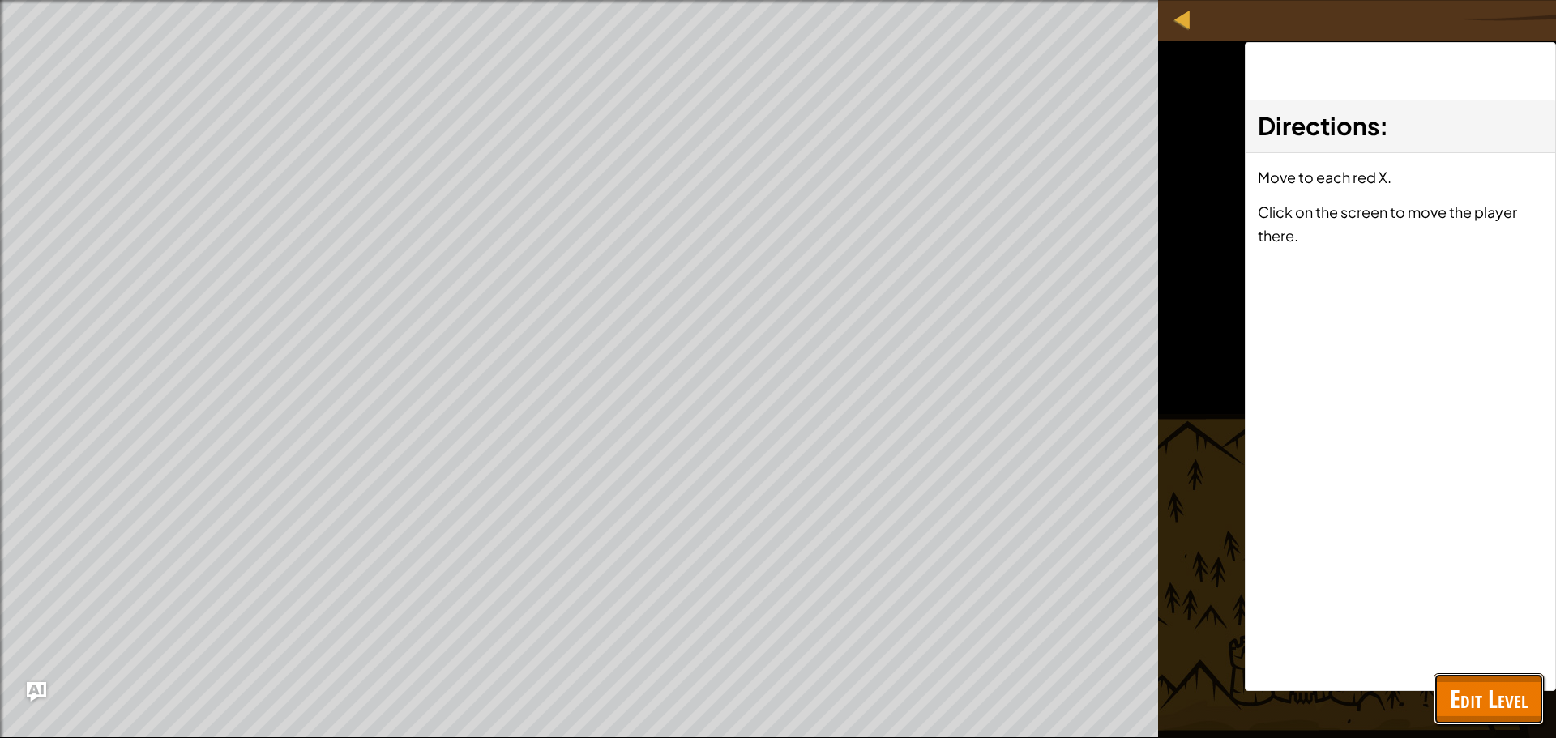
click at [1468, 687] on span "Edit Level" at bounding box center [1489, 698] width 78 height 33
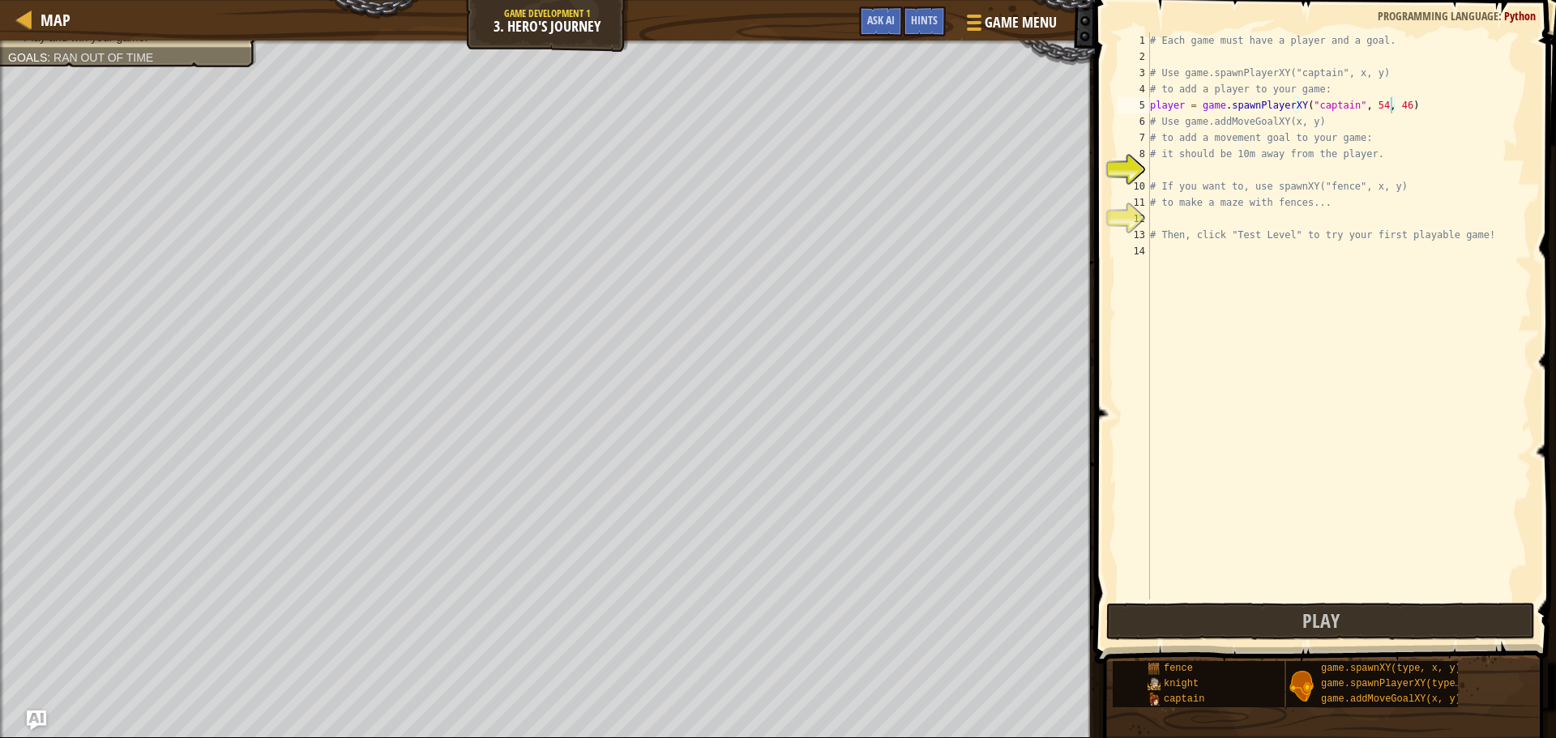
click at [1264, 171] on div "# Each game must have a player and a goal. # Use game.spawnPlayerXY("captain", …" at bounding box center [1339, 332] width 385 height 600
type textarea "f"
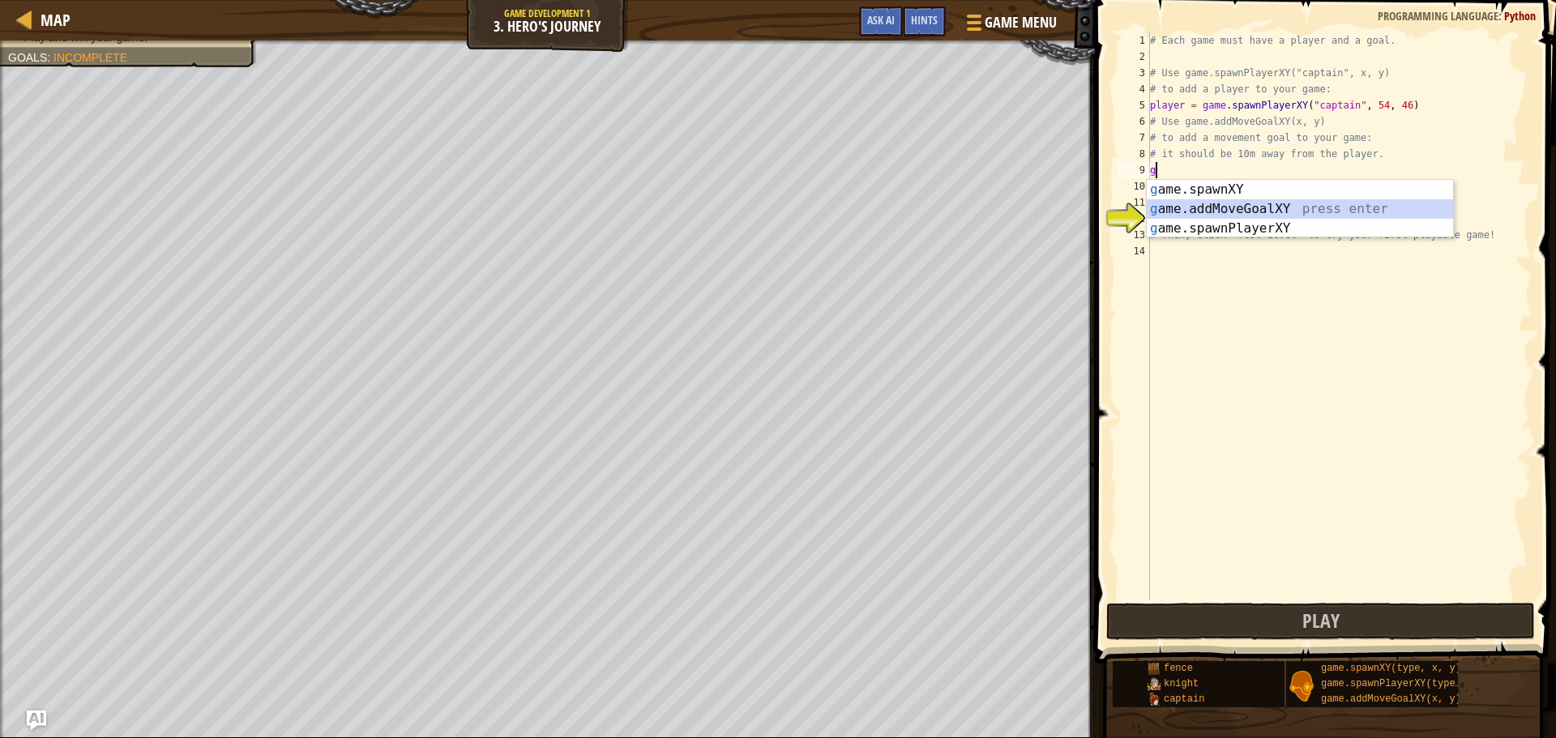
drag, startPoint x: 1298, startPoint y: 199, endPoint x: 1287, endPoint y: 189, distance: 15.5
click at [1298, 199] on div "g ame.spawnXY press enter g ame.addMoveGoalXY press enter g ame.spawnPlayerXY p…" at bounding box center [1300, 228] width 306 height 97
type textarea "game.addMoveGoalXY(36, 30)"
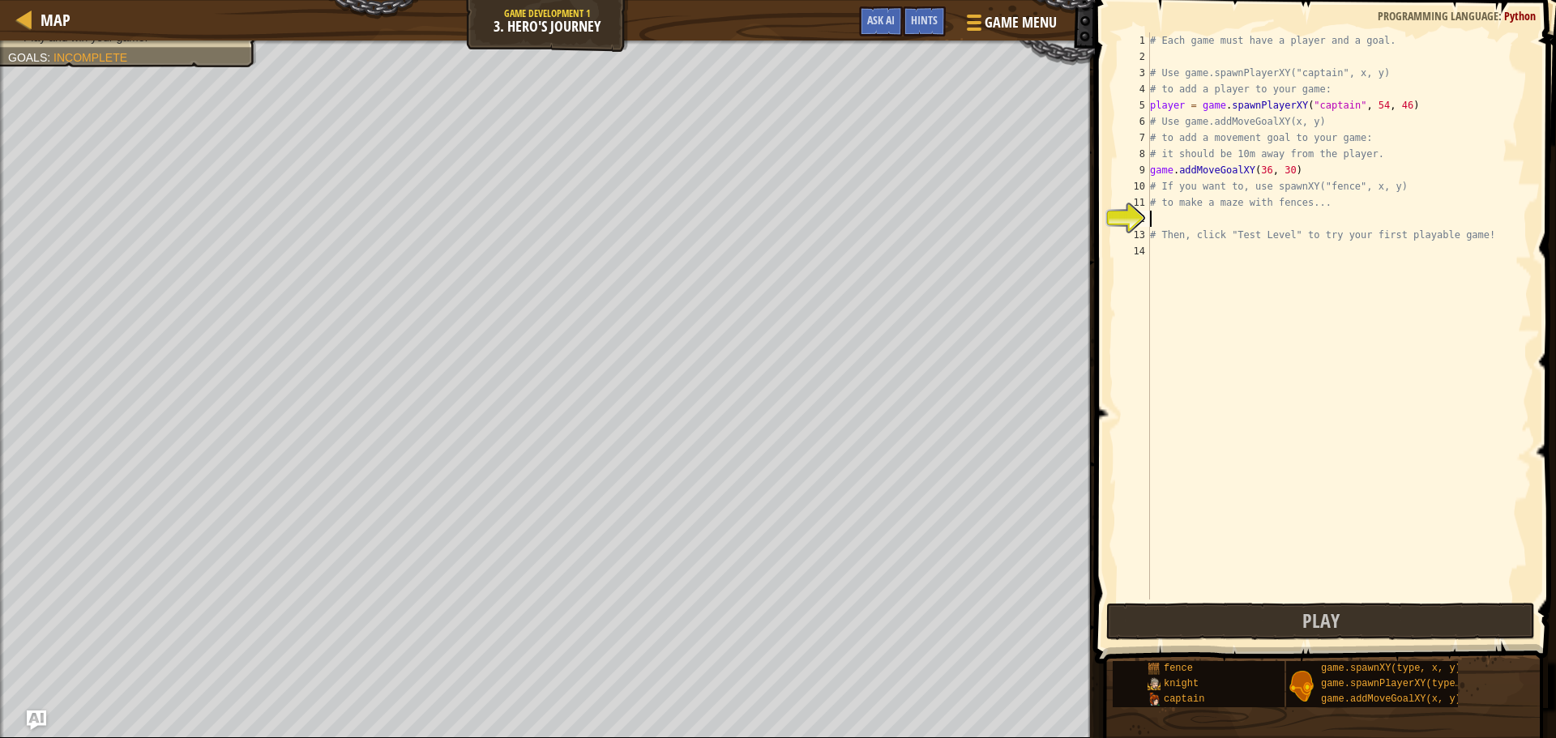
click at [1232, 214] on div "# Each game must have a player and a goal. # Use game.spawnPlayerXY("captain", …" at bounding box center [1339, 332] width 385 height 600
click at [1156, 609] on button "Play" at bounding box center [1320, 621] width 429 height 37
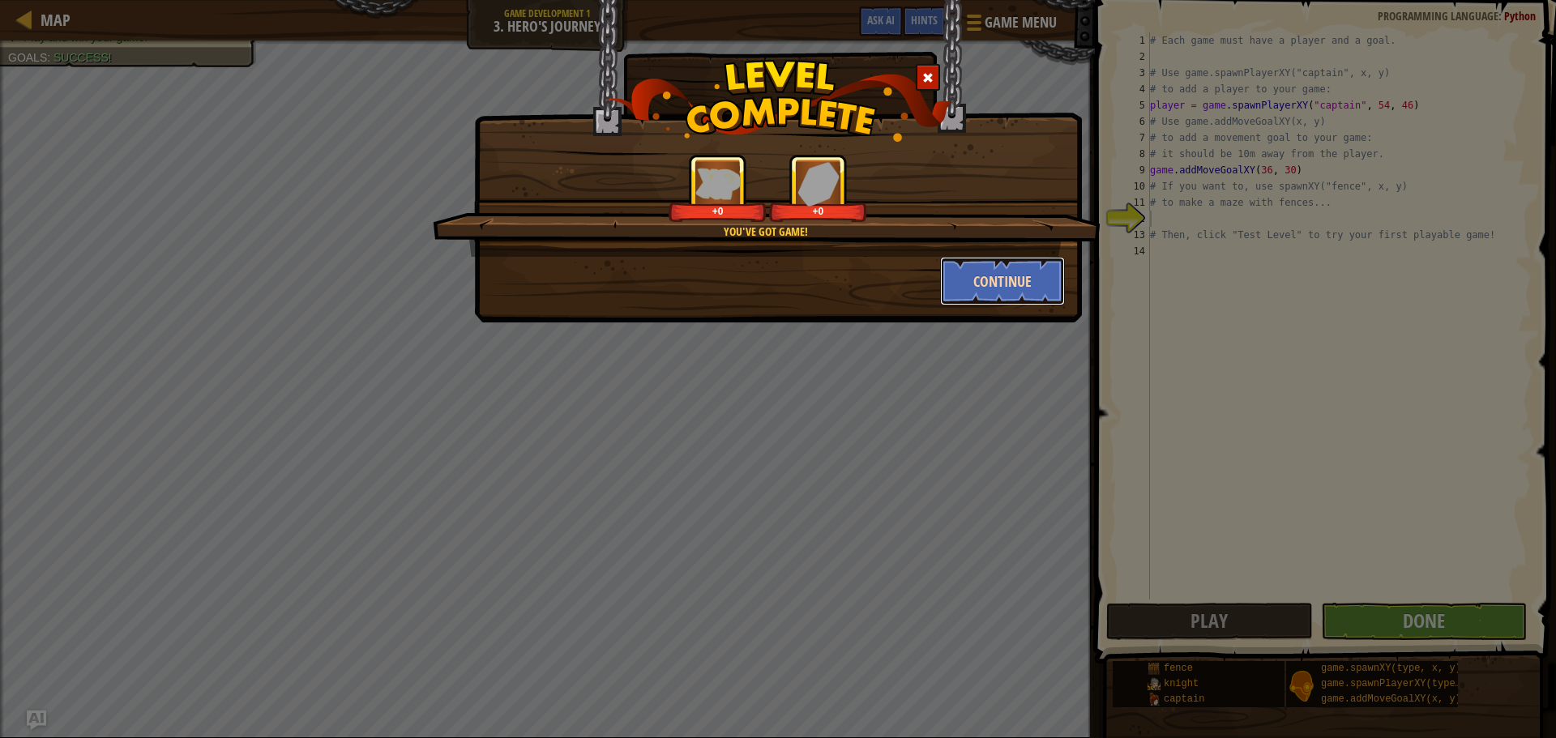
click at [1019, 292] on button "Continue" at bounding box center [1003, 281] width 126 height 49
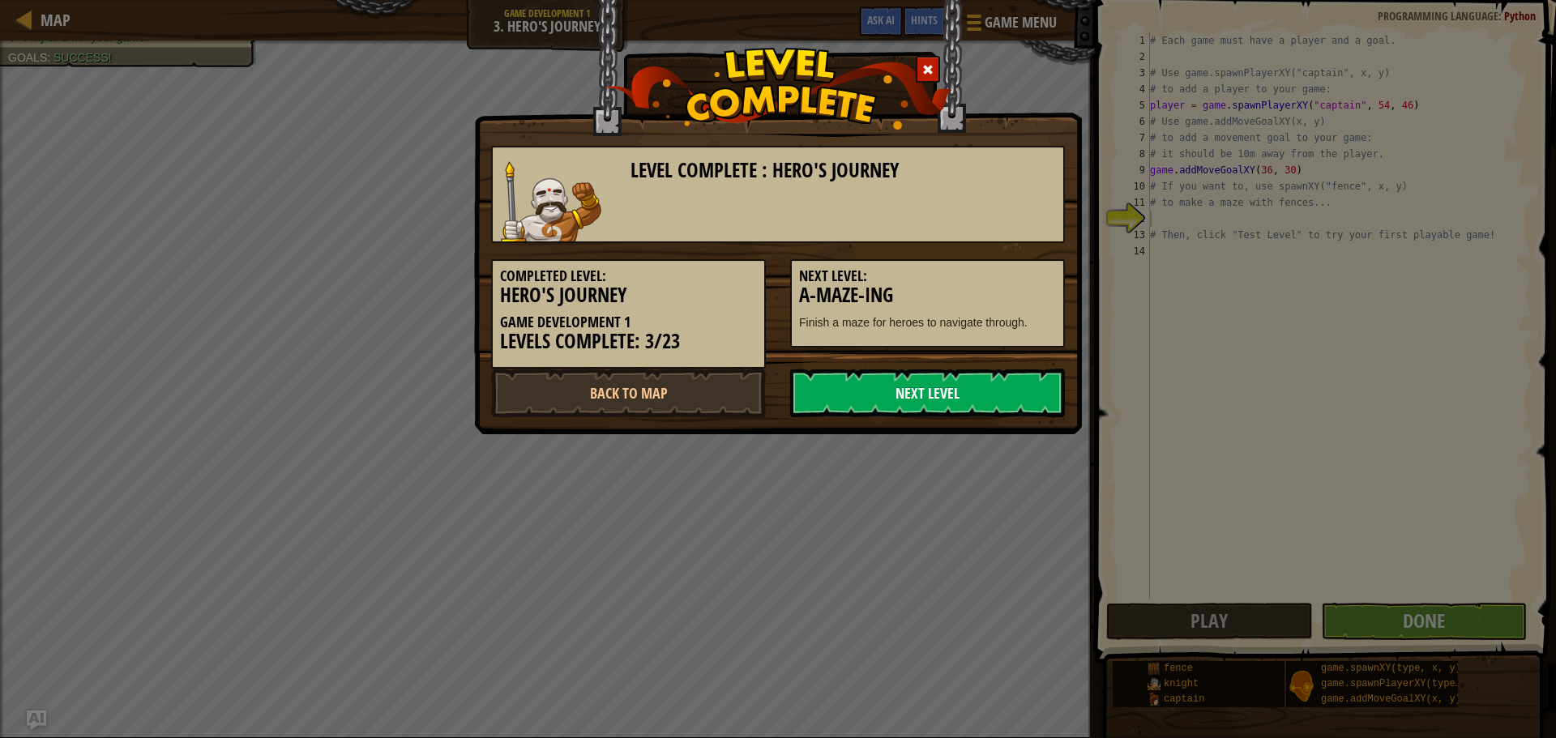
click at [999, 399] on link "Next Level" at bounding box center [927, 393] width 275 height 49
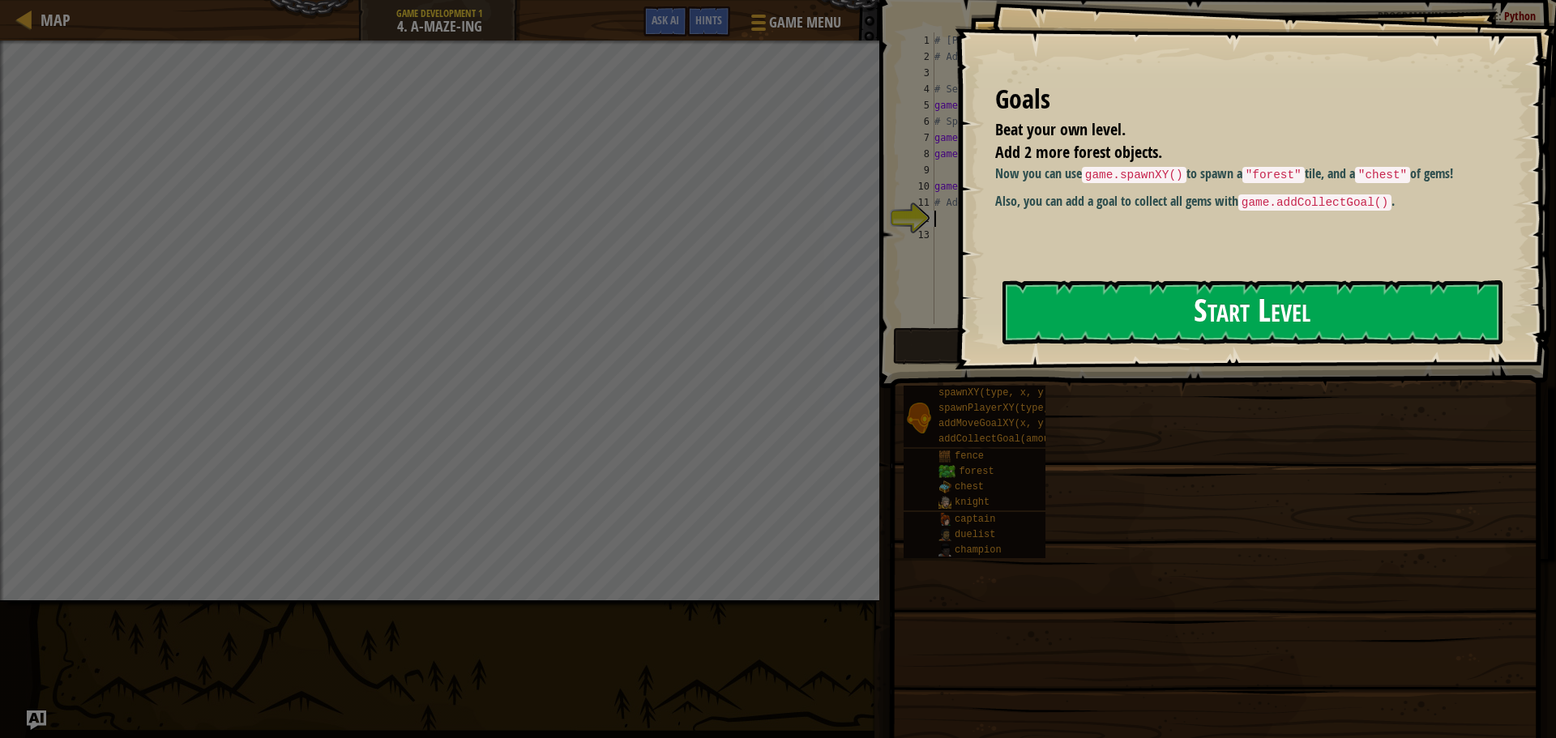
click at [1080, 304] on button "Start Level" at bounding box center [1253, 312] width 500 height 64
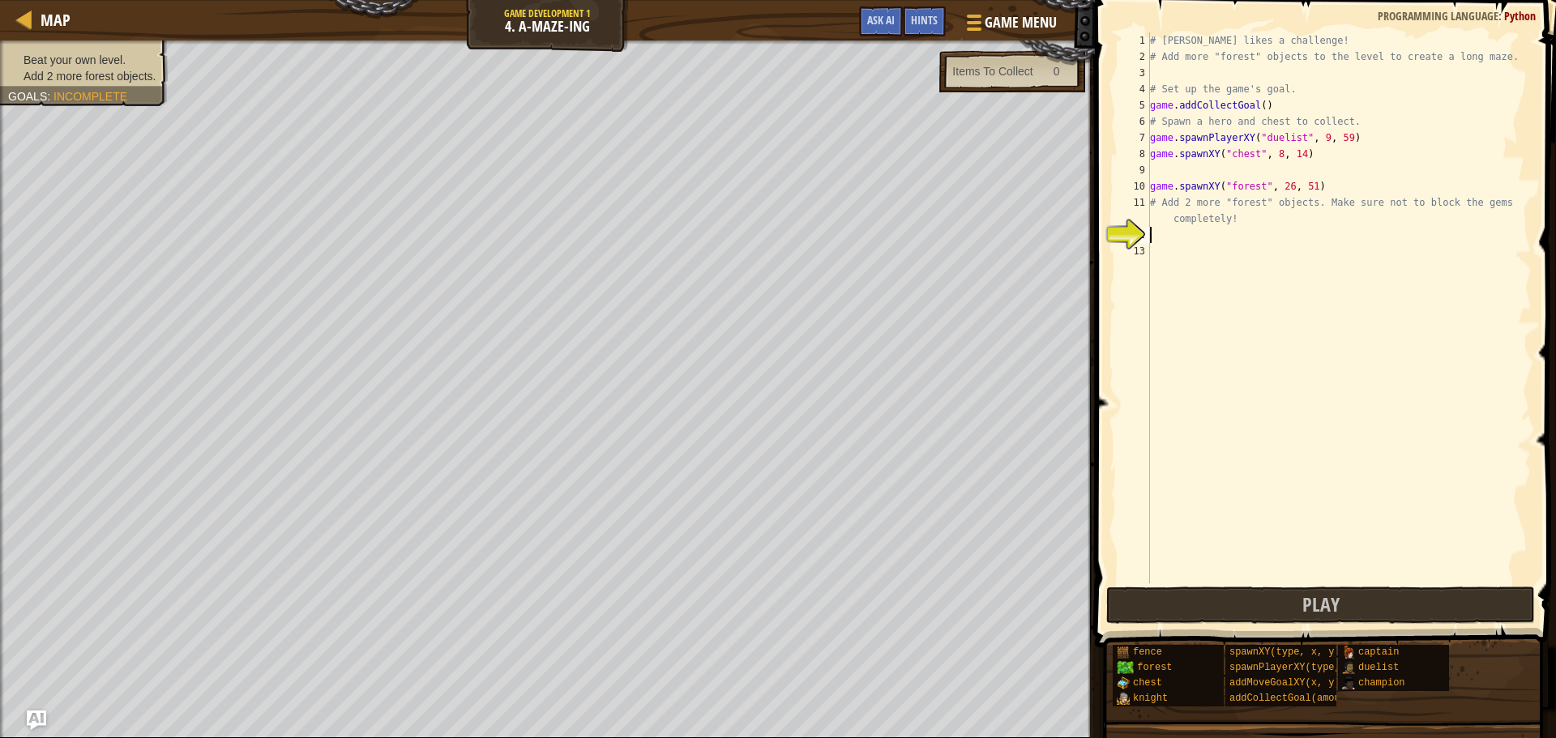
type textarea "g"
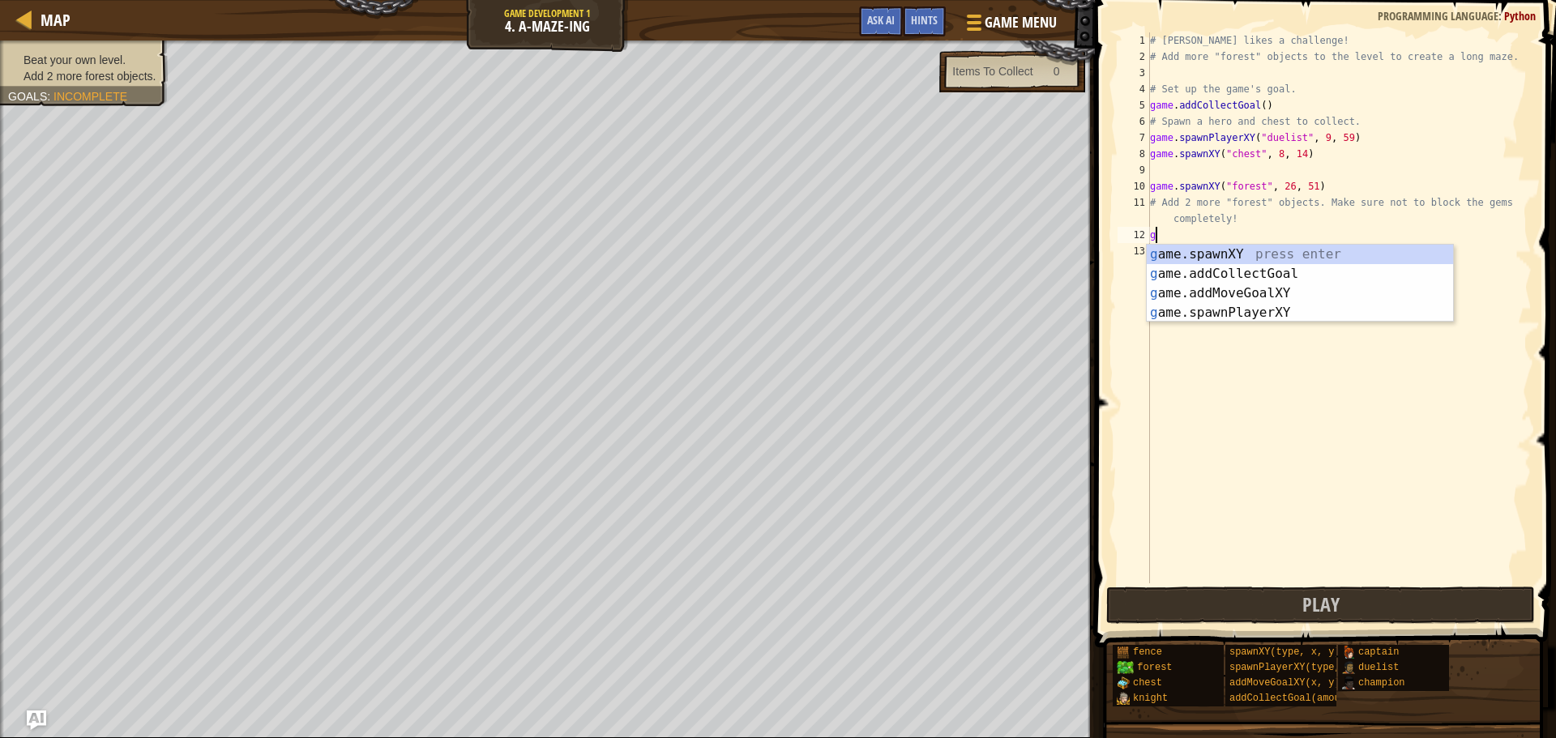
scroll to position [7, 0]
click at [1345, 277] on div "g ame.spawnXY press enter g ame.addCollectGoal press enter g ame.addMoveGoalXY …" at bounding box center [1300, 303] width 306 height 117
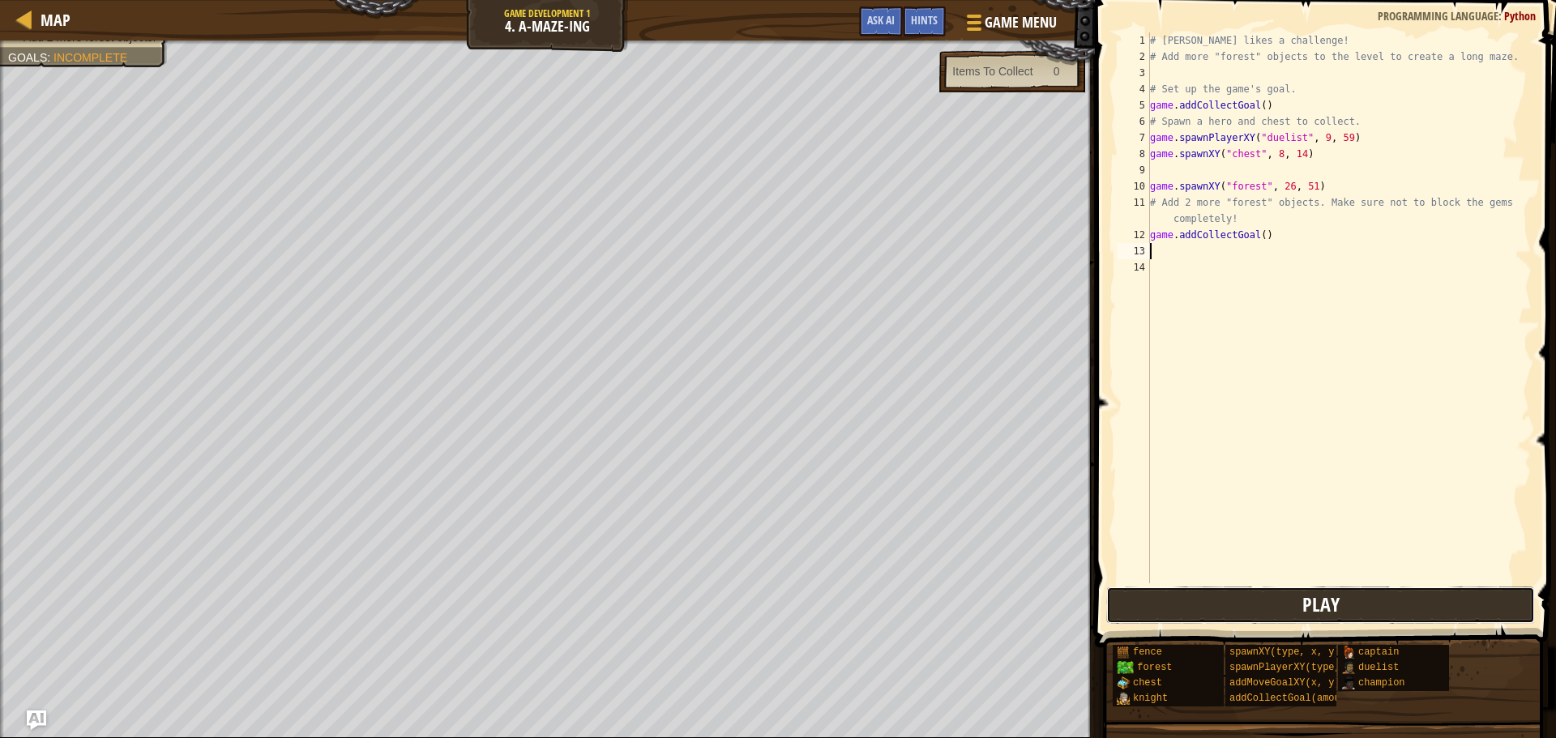
click at [1249, 608] on button "Play" at bounding box center [1320, 605] width 429 height 37
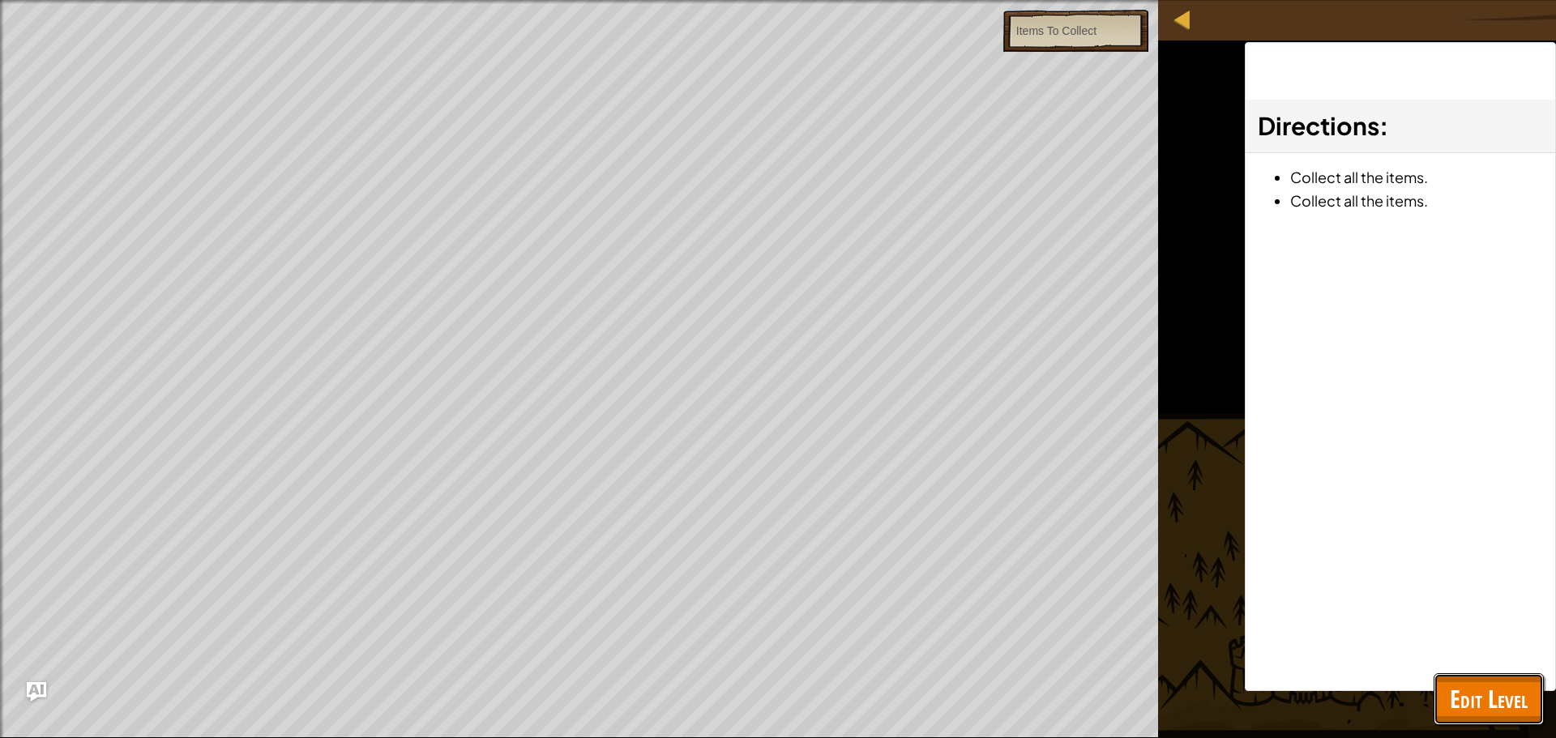
click at [1521, 704] on span "Edit Level" at bounding box center [1489, 698] width 78 height 33
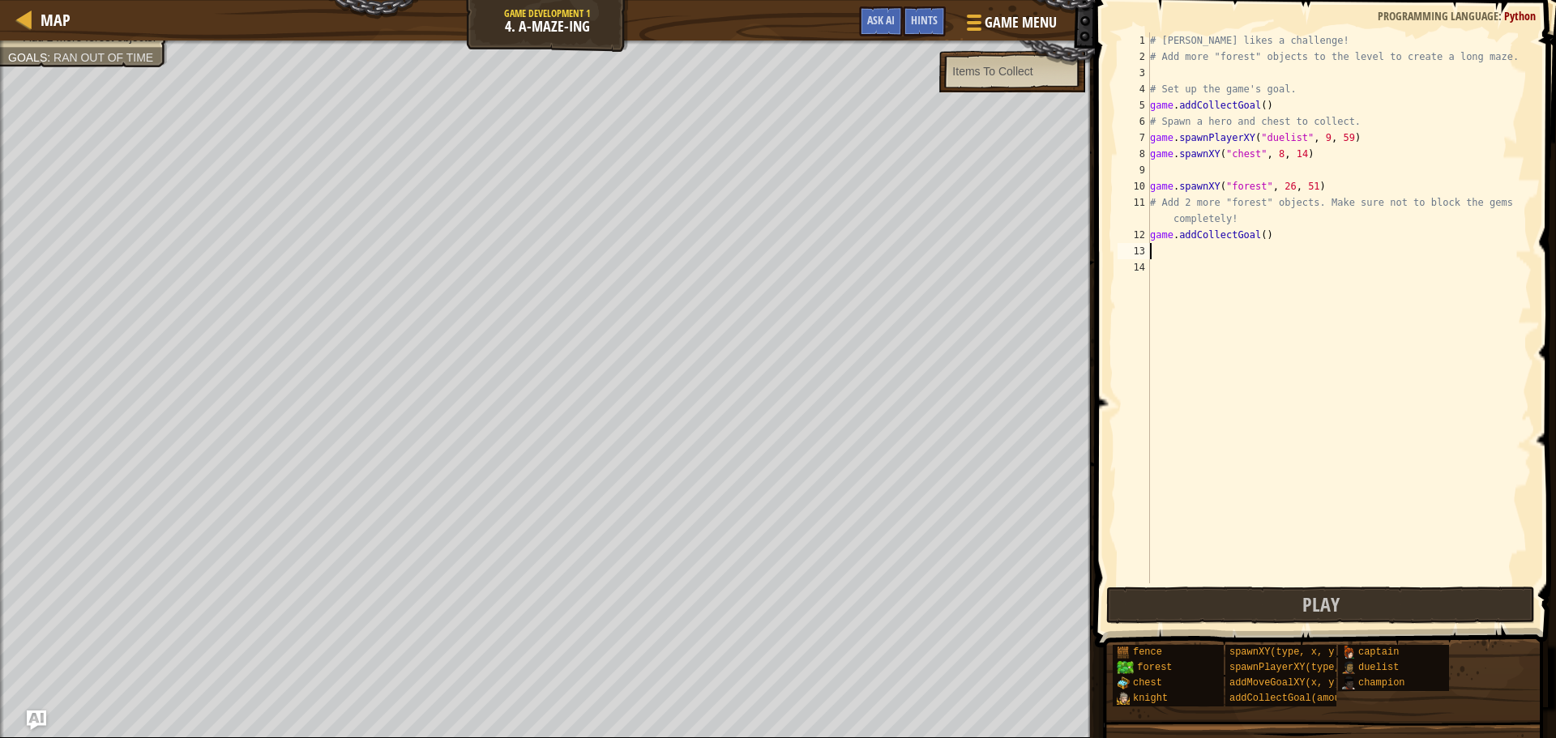
click at [1242, 256] on div "# Alejandro likes a challenge! # Add more "forest" objects to the level to crea…" at bounding box center [1339, 324] width 385 height 584
click at [1264, 237] on div "# Alejandro likes a challenge! # Add more "forest" objects to the level to crea…" at bounding box center [1339, 324] width 385 height 584
type textarea "game.addCollectGoal()"
drag, startPoint x: 1264, startPoint y: 237, endPoint x: 1132, endPoint y: 231, distance: 131.5
click at [1132, 231] on div "game.addCollectGoal() 1 2 3 4 5 6 7 8 9 10 11 12 13 14 # Alejandro likes a chal…" at bounding box center [1322, 307] width 417 height 551
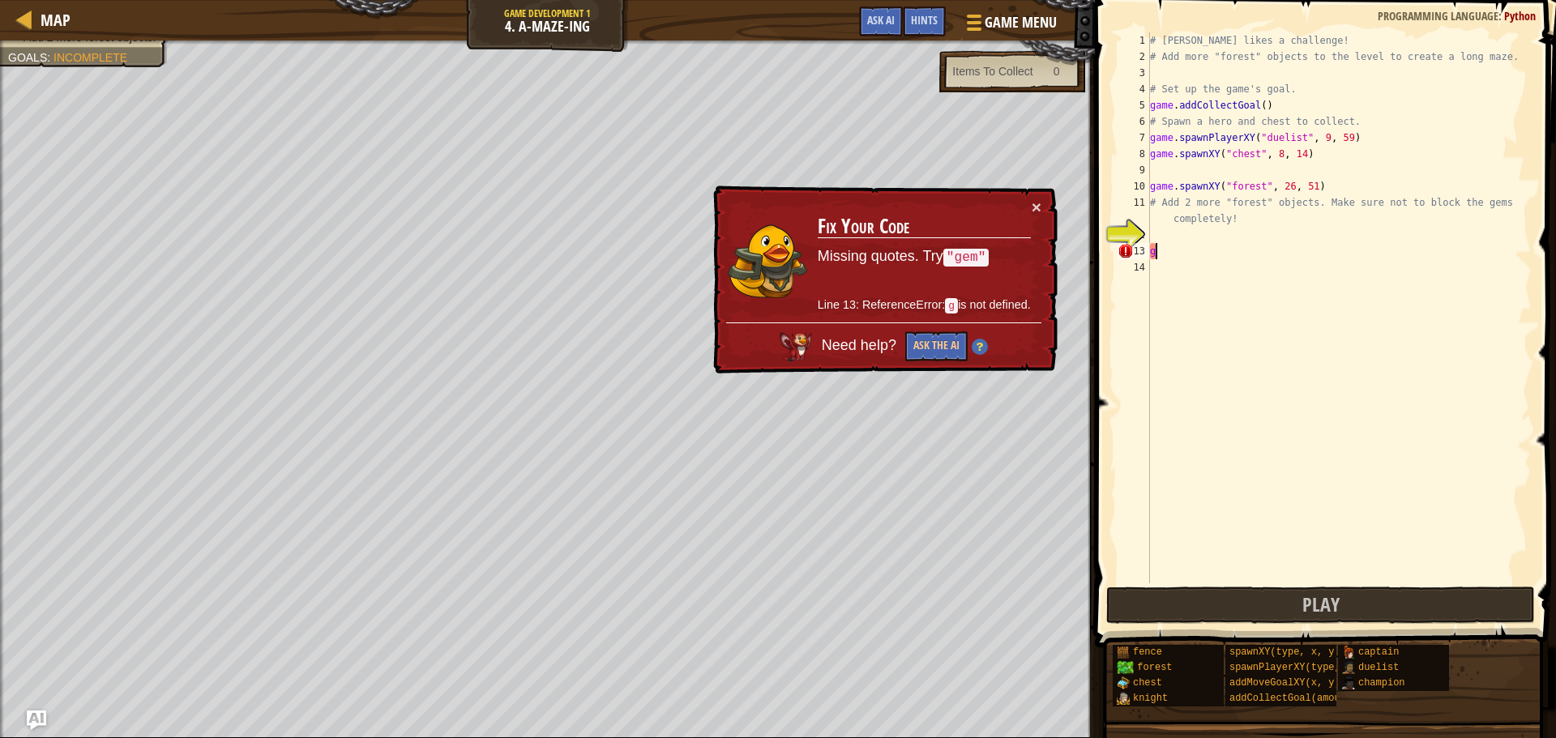
click at [1165, 254] on div "# Alejandro likes a challenge! # Add more "forest" objects to the level to crea…" at bounding box center [1339, 324] width 385 height 584
type textarea "g"
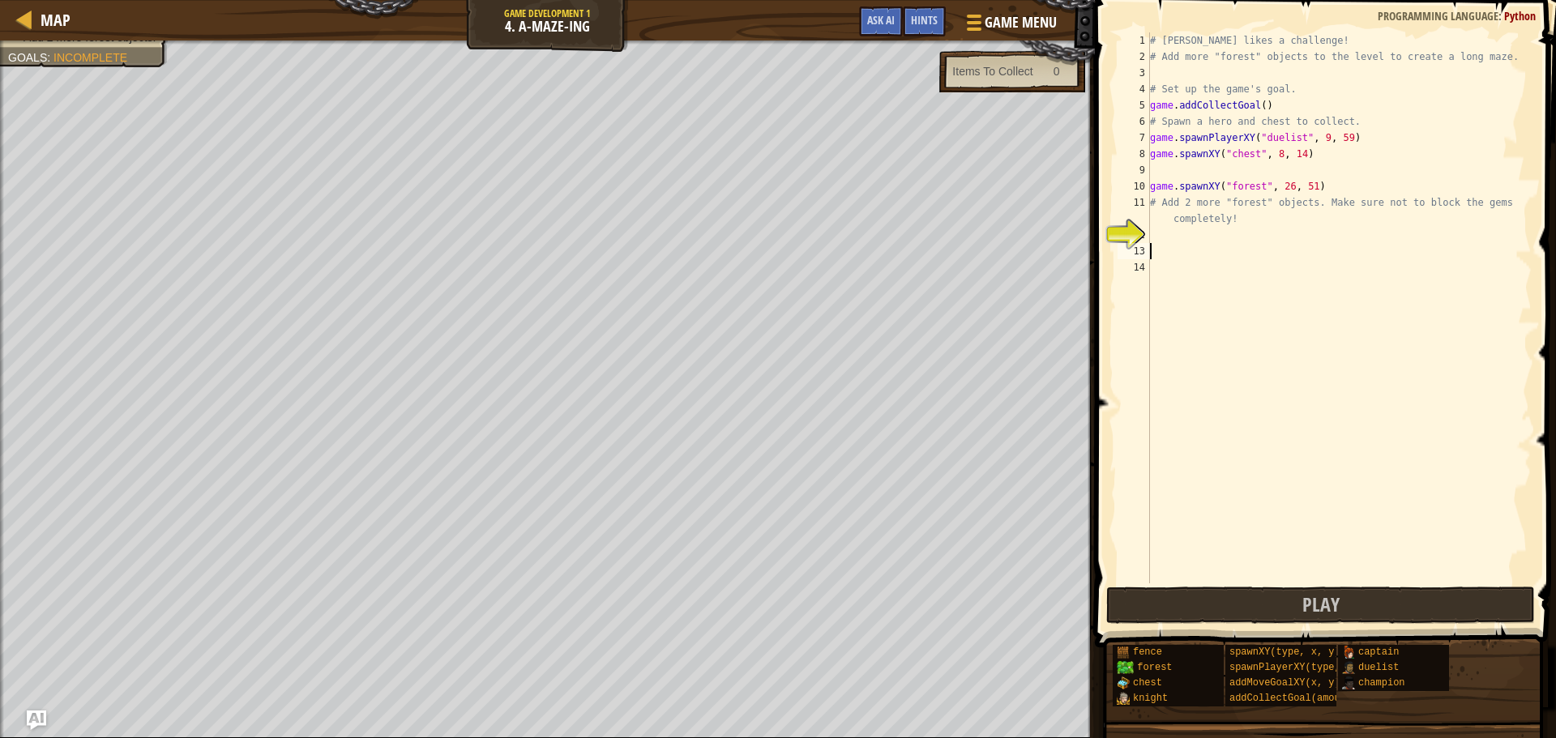
click at [1156, 233] on div "# Alejandro likes a challenge! # Add more "forest" objects to the level to crea…" at bounding box center [1339, 324] width 385 height 584
click at [26, 18] on div at bounding box center [25, 19] width 20 height 20
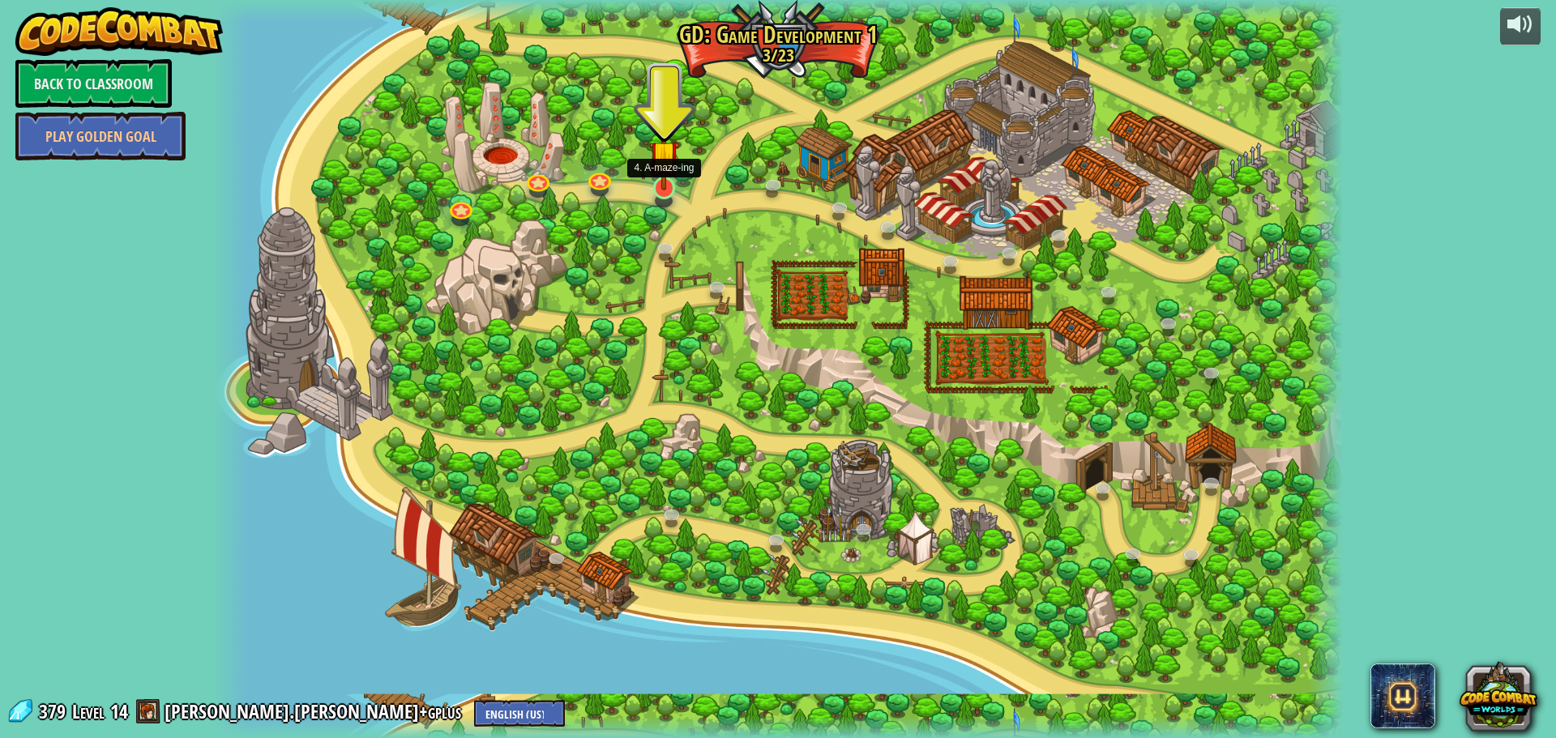
click at [661, 179] on img at bounding box center [664, 155] width 30 height 69
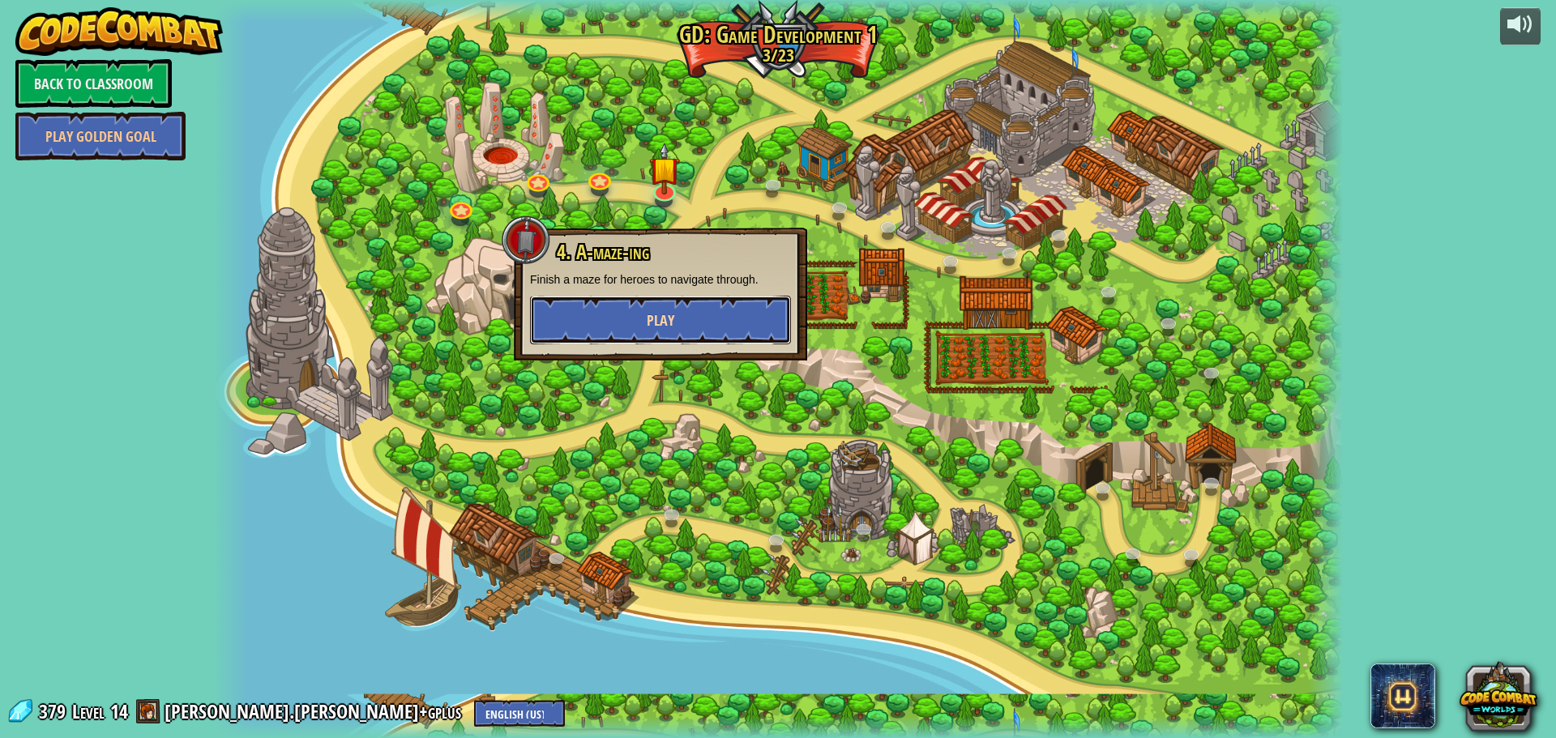
click at [682, 316] on button "Play" at bounding box center [660, 320] width 261 height 49
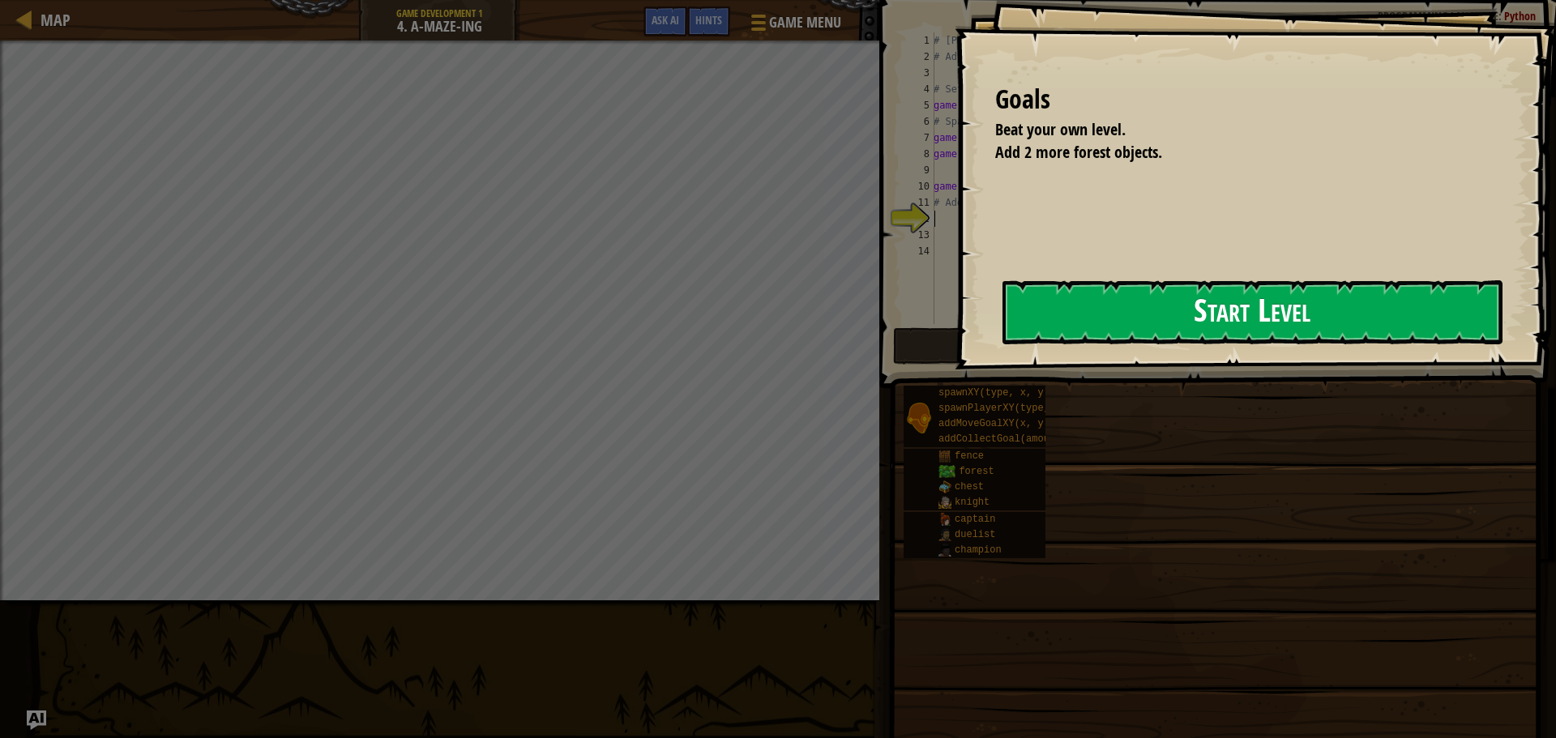
click at [1370, 320] on button "Start Level" at bounding box center [1253, 312] width 500 height 64
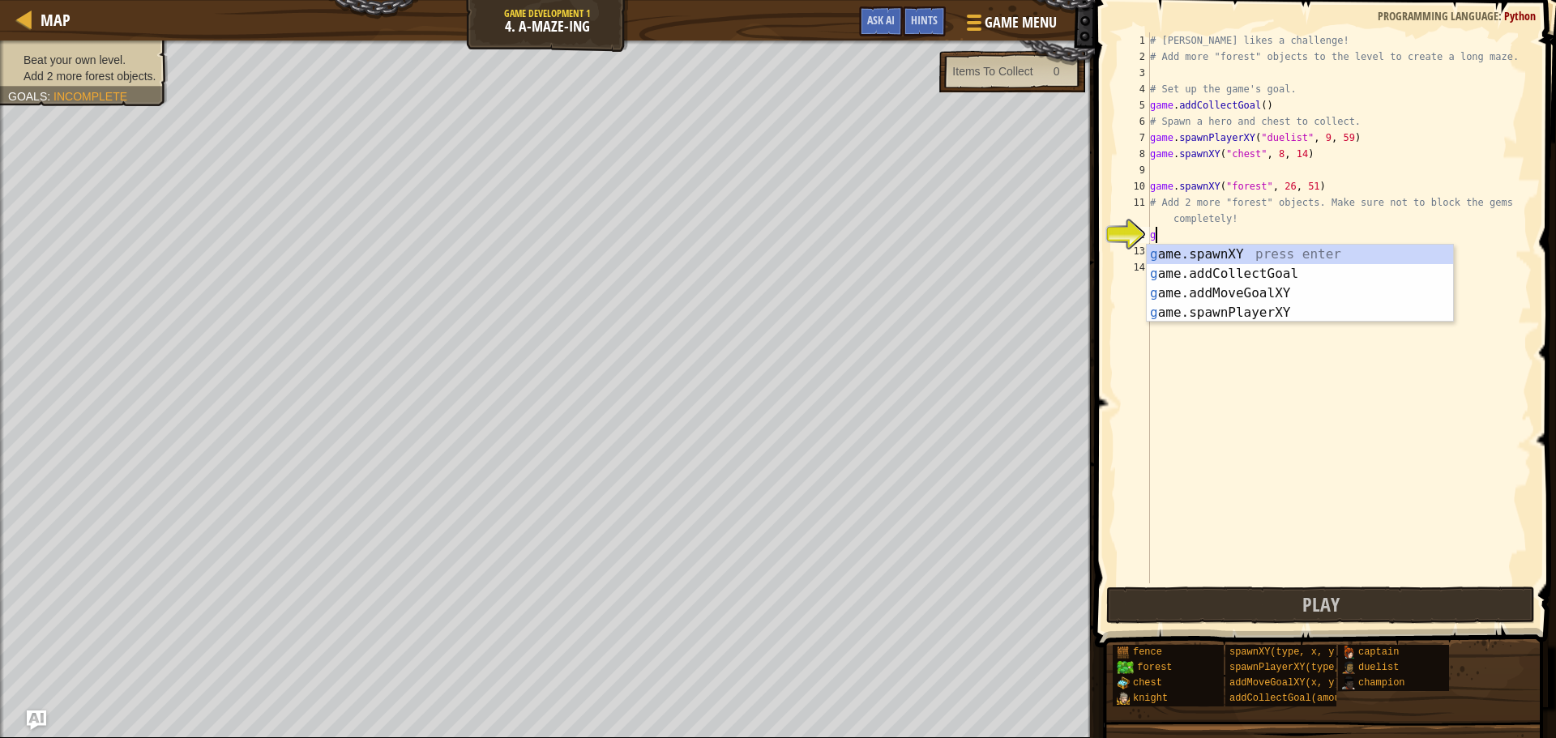
scroll to position [7, 0]
click at [1285, 253] on div "g ame.spawnXY press enter g ame.addCollectGoal press enter g ame.addMoveGoalXY …" at bounding box center [1300, 303] width 306 height 117
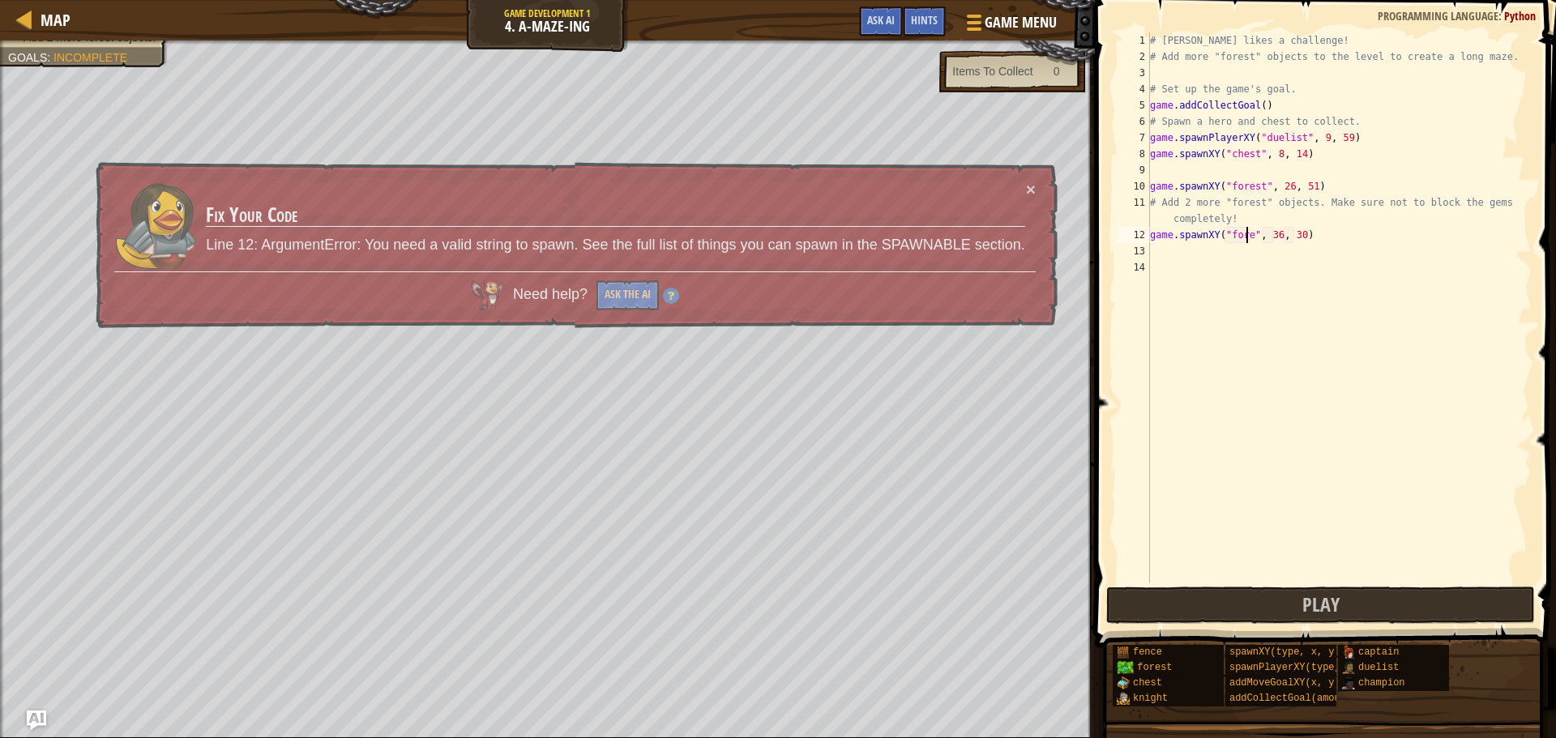
type textarea "game.spawnXY("forest", 36, 30)"
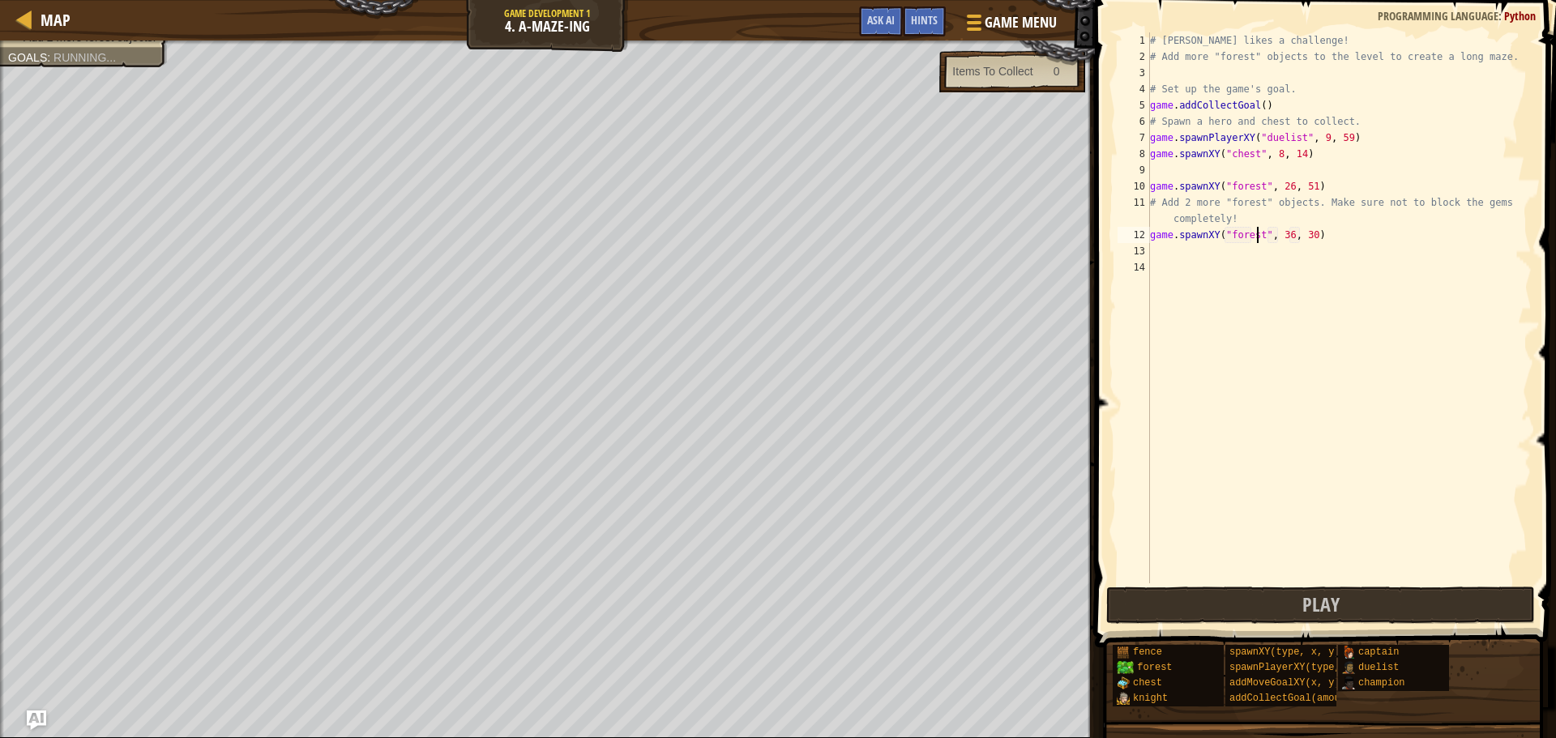
scroll to position [7, 9]
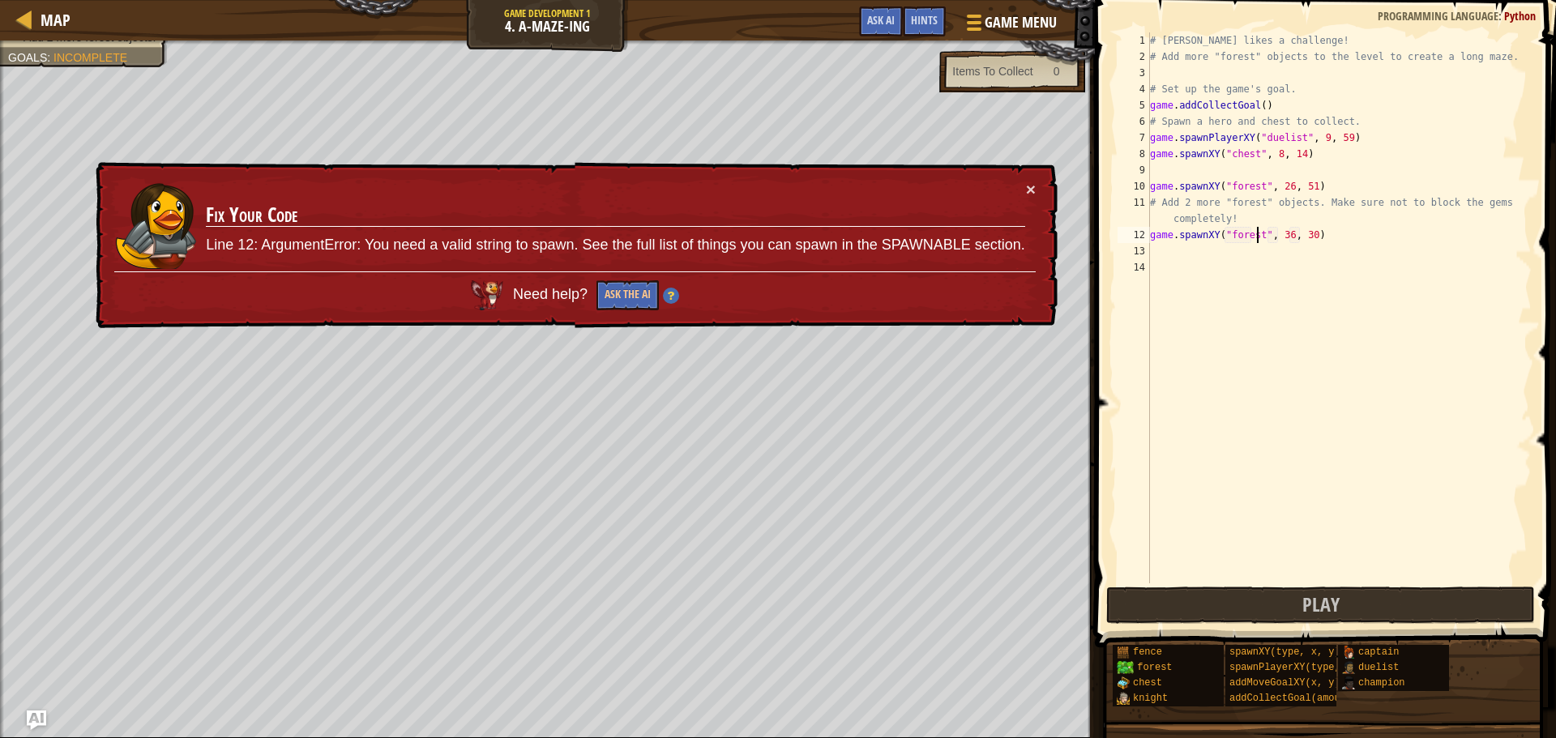
click at [1260, 245] on div "# Alejandro likes a challenge! # Add more "forest" objects to the level to crea…" at bounding box center [1339, 324] width 385 height 584
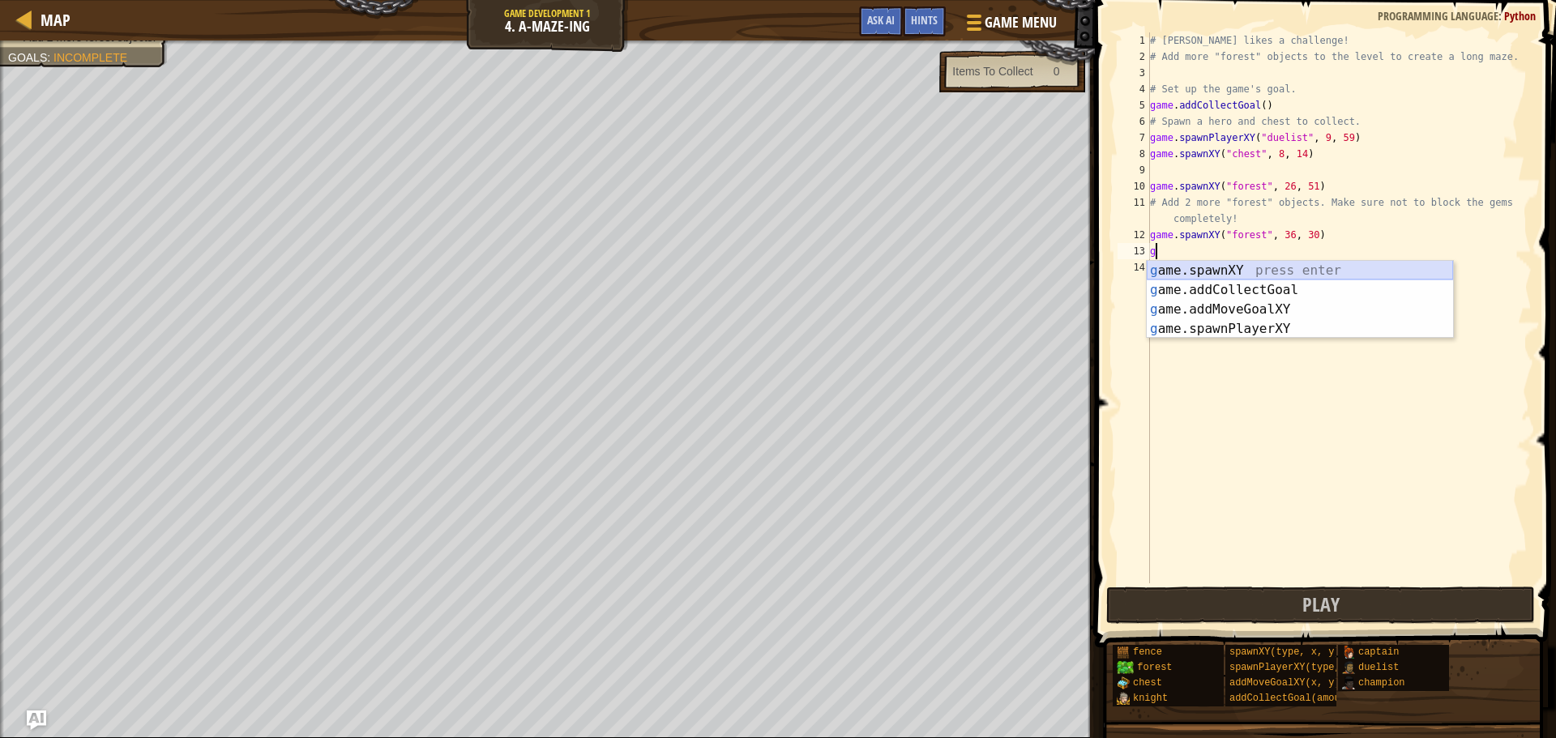
click at [1242, 268] on div "g ame.spawnXY press enter g ame.addCollectGoal press enter g ame.addMoveGoalXY …" at bounding box center [1300, 319] width 306 height 117
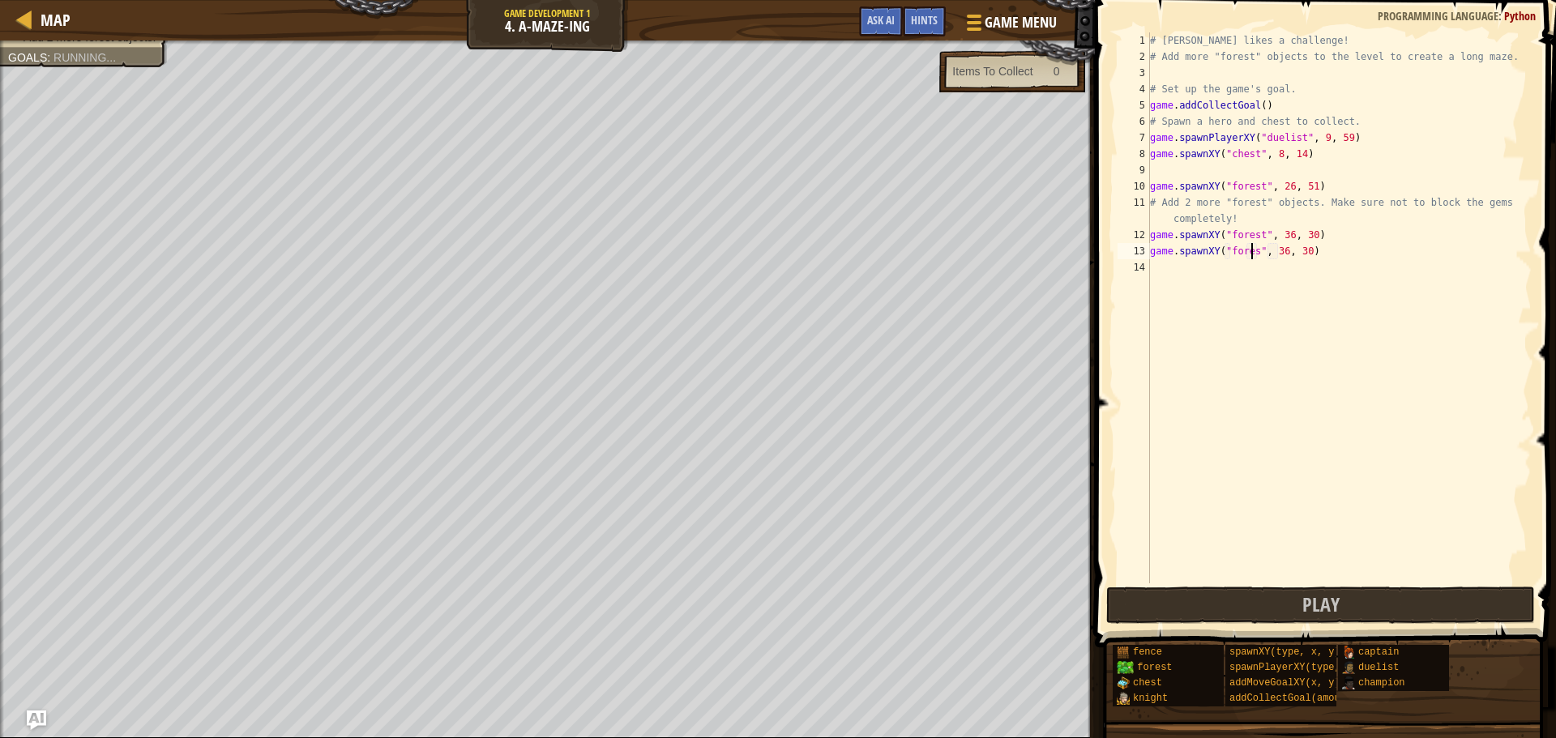
scroll to position [7, 9]
type textarea "game.spawnXY("forest", 36, 30)"
click at [1334, 617] on span "Play" at bounding box center [1320, 605] width 37 height 26
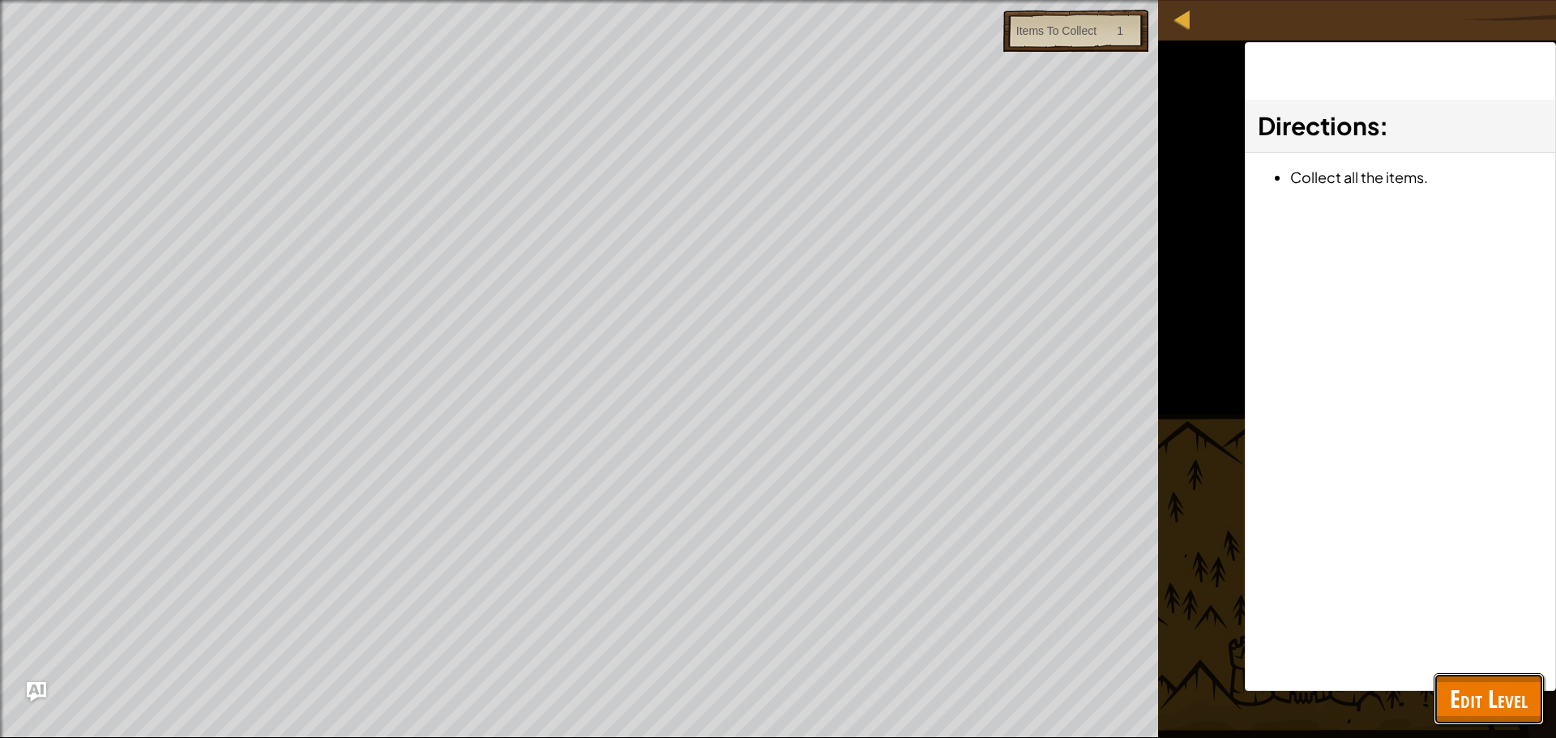
click at [1469, 700] on span "Edit Level" at bounding box center [1489, 698] width 78 height 33
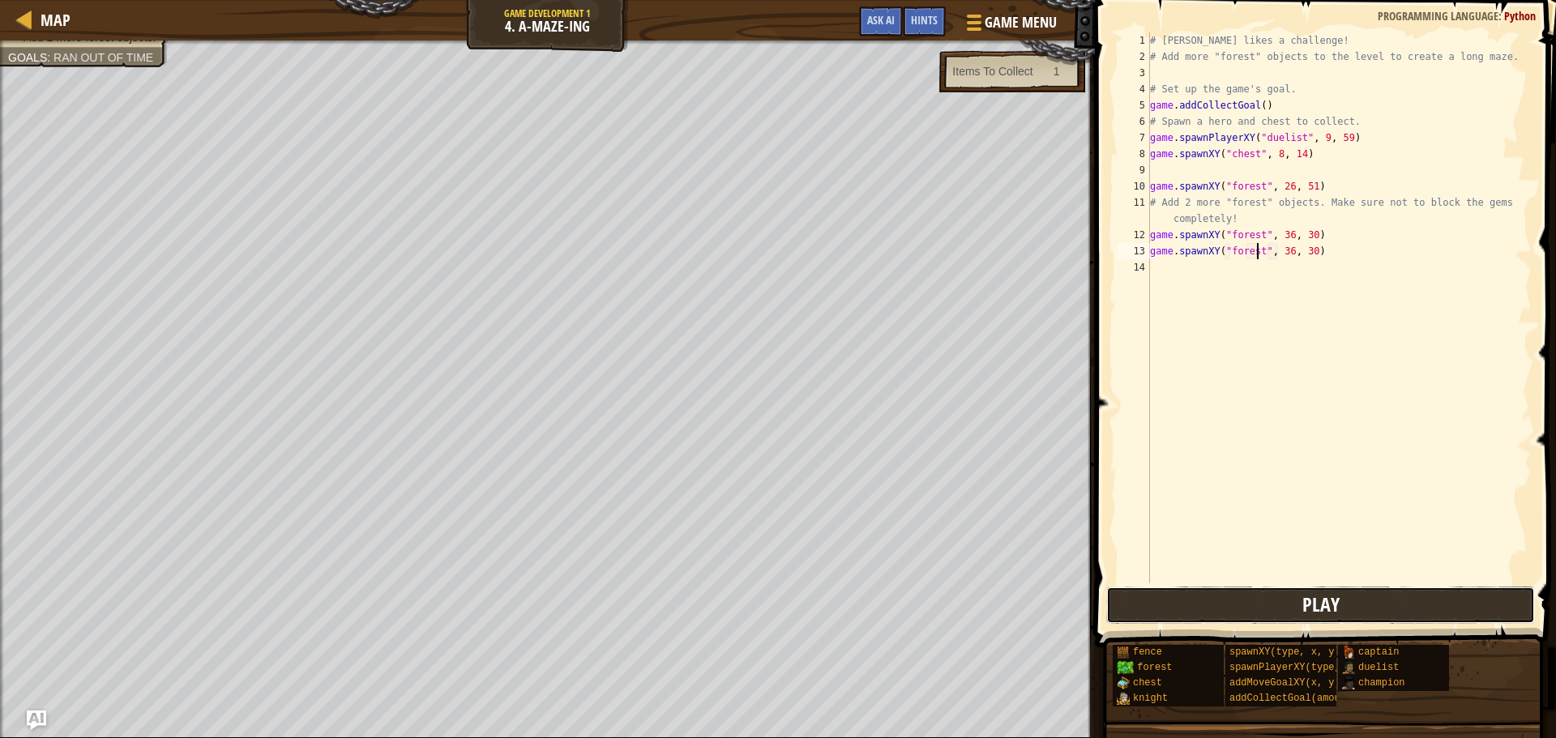
click at [1169, 622] on button "Play" at bounding box center [1320, 605] width 429 height 37
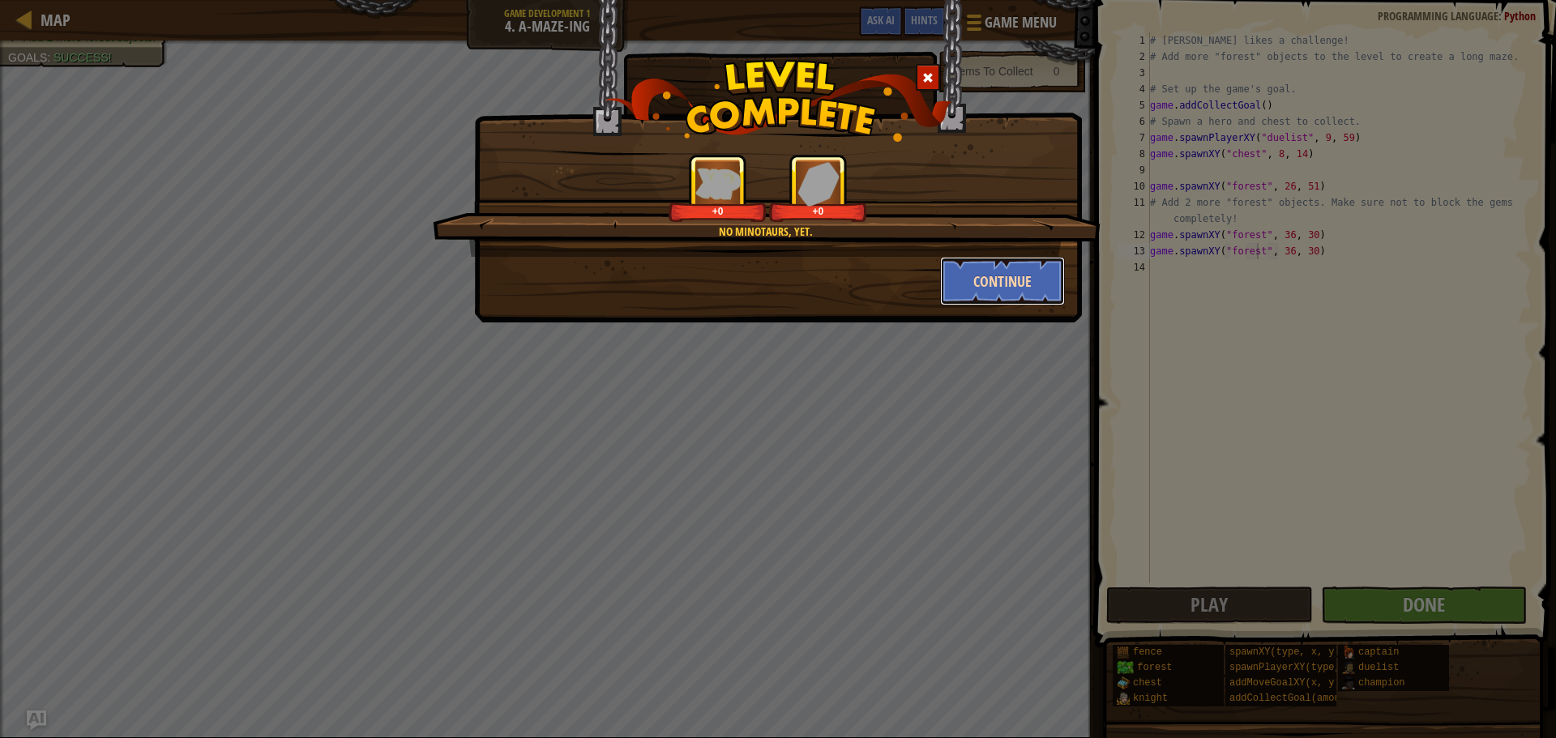
click at [1024, 276] on button "Continue" at bounding box center [1003, 281] width 126 height 49
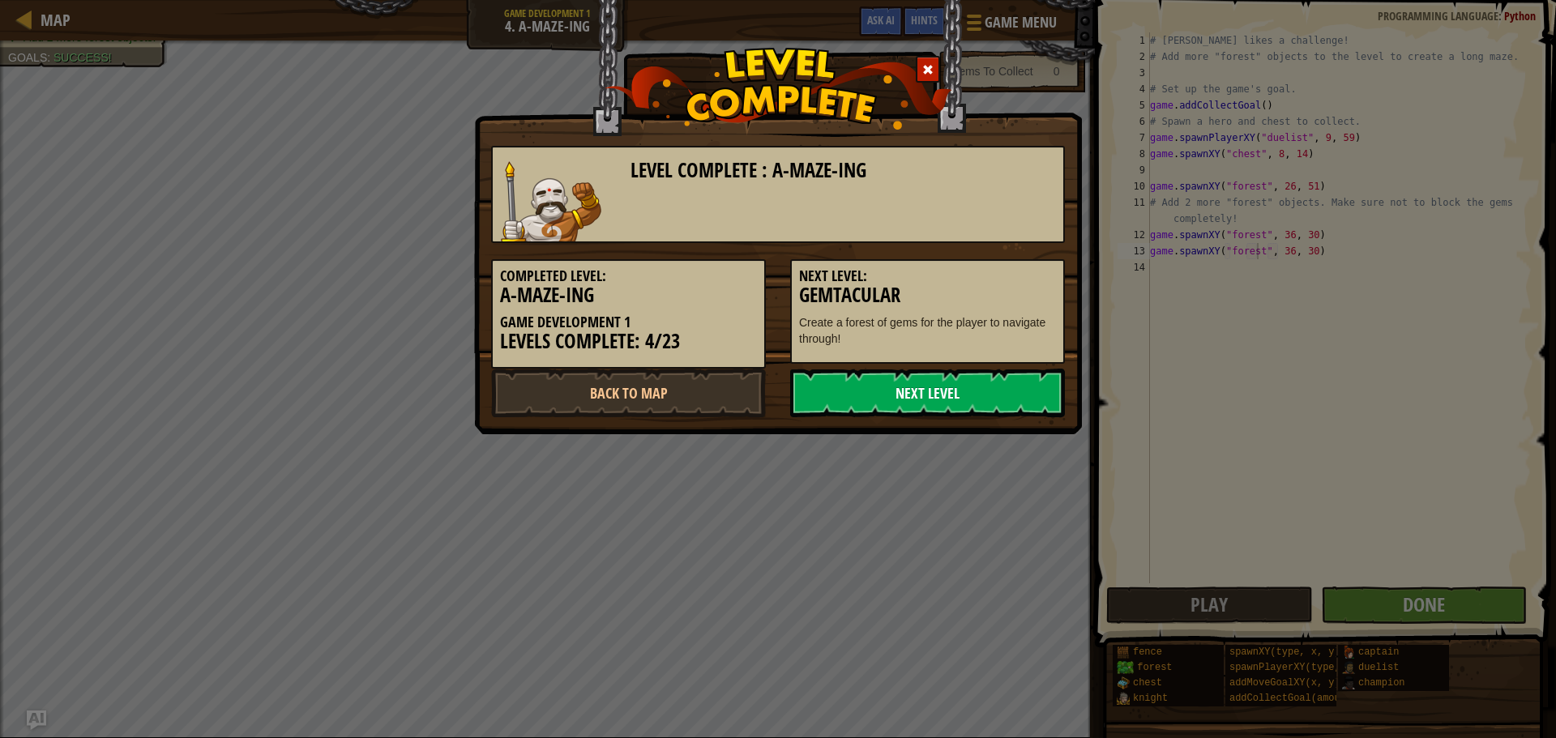
click at [853, 384] on link "Next Level" at bounding box center [927, 393] width 275 height 49
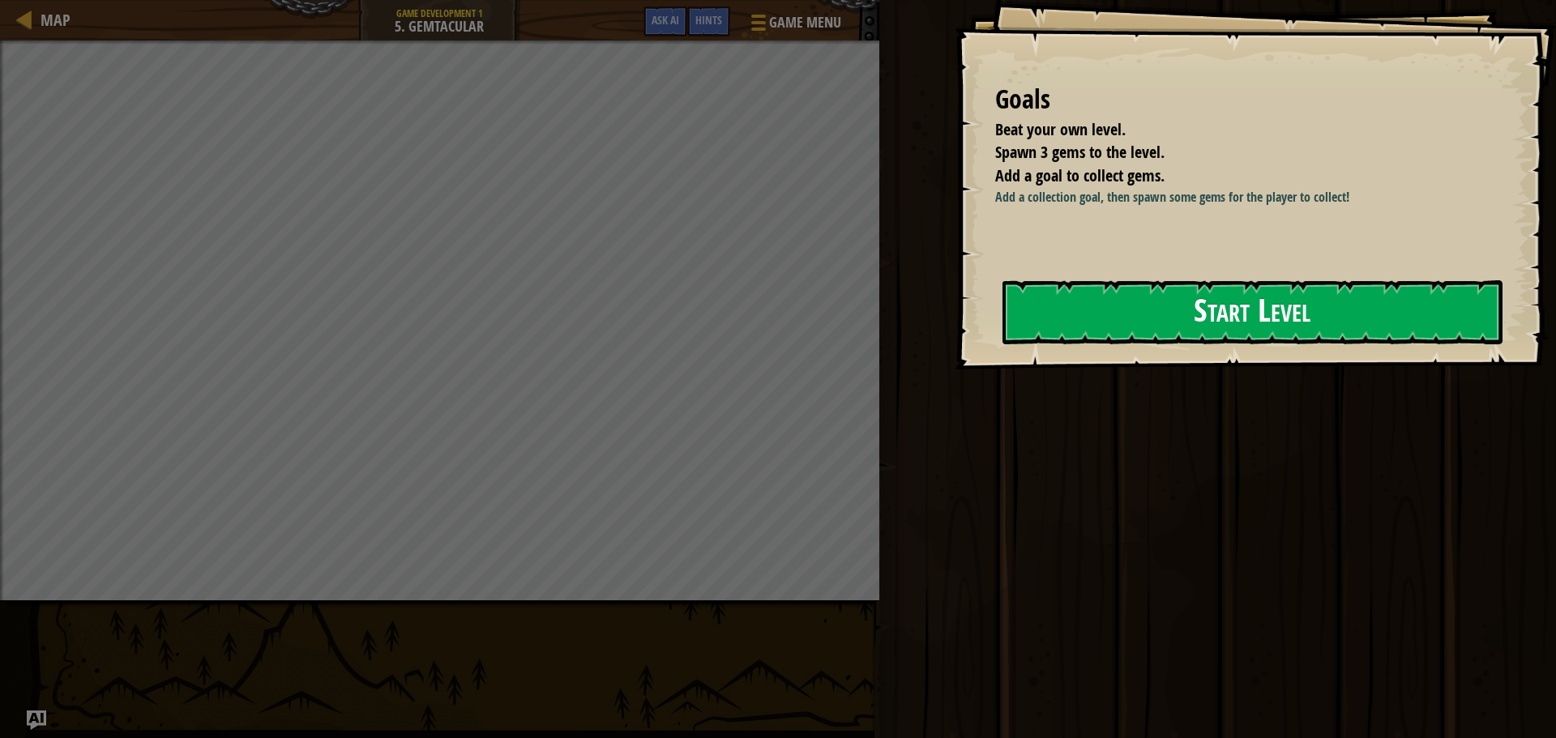
click at [1144, 340] on button "Start Level" at bounding box center [1253, 312] width 500 height 64
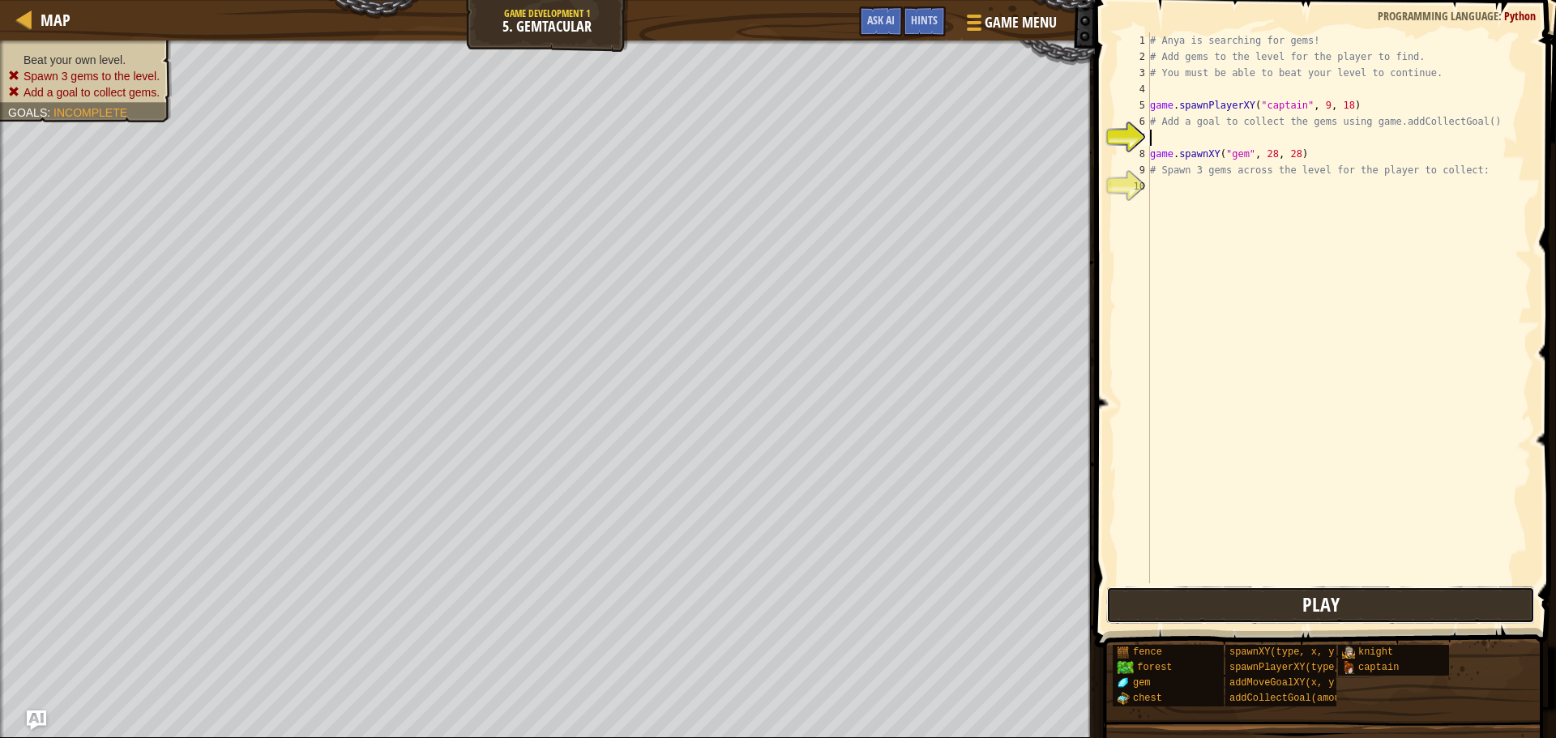
click at [1148, 603] on button "Play" at bounding box center [1320, 605] width 429 height 37
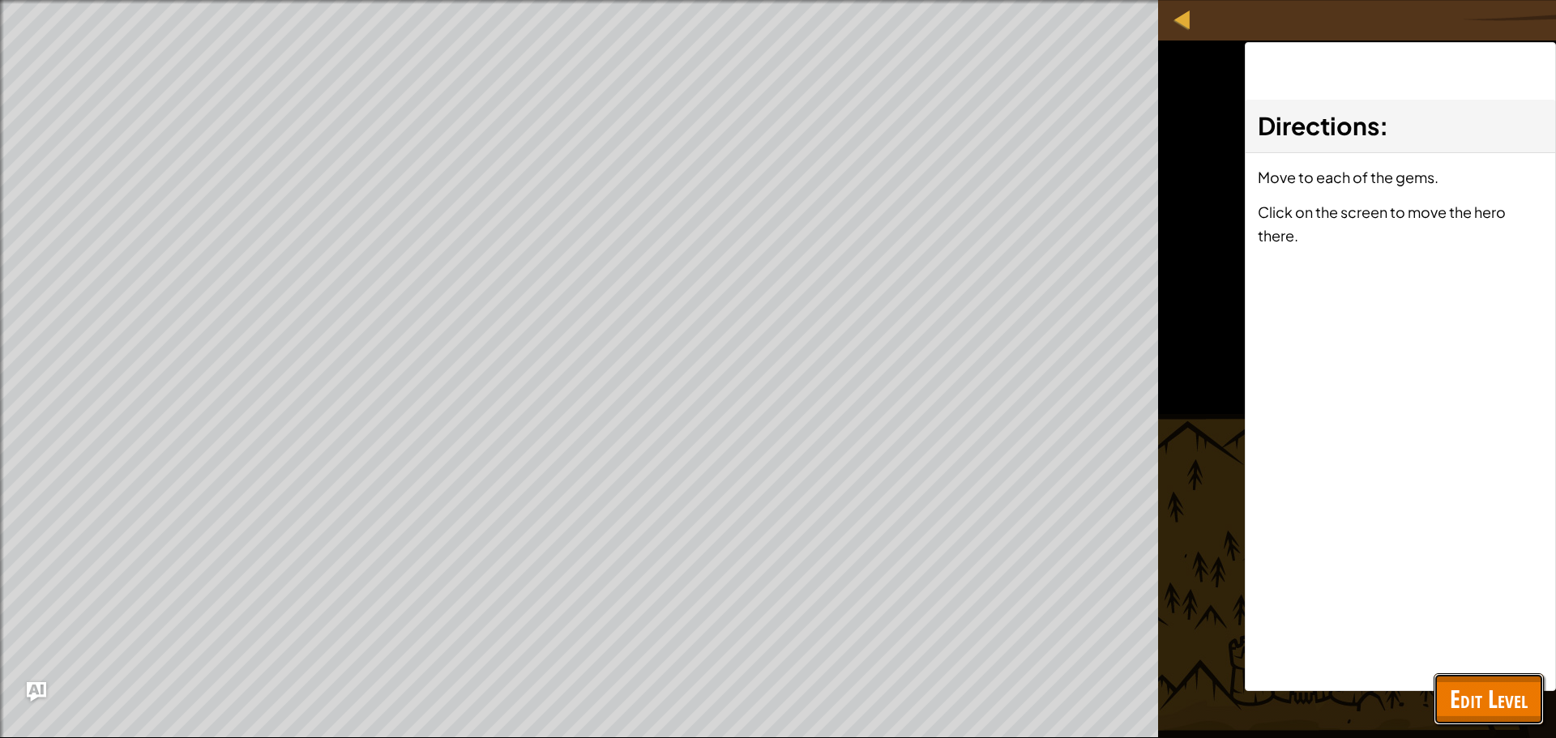
click at [1490, 697] on span "Edit Level" at bounding box center [1489, 698] width 78 height 33
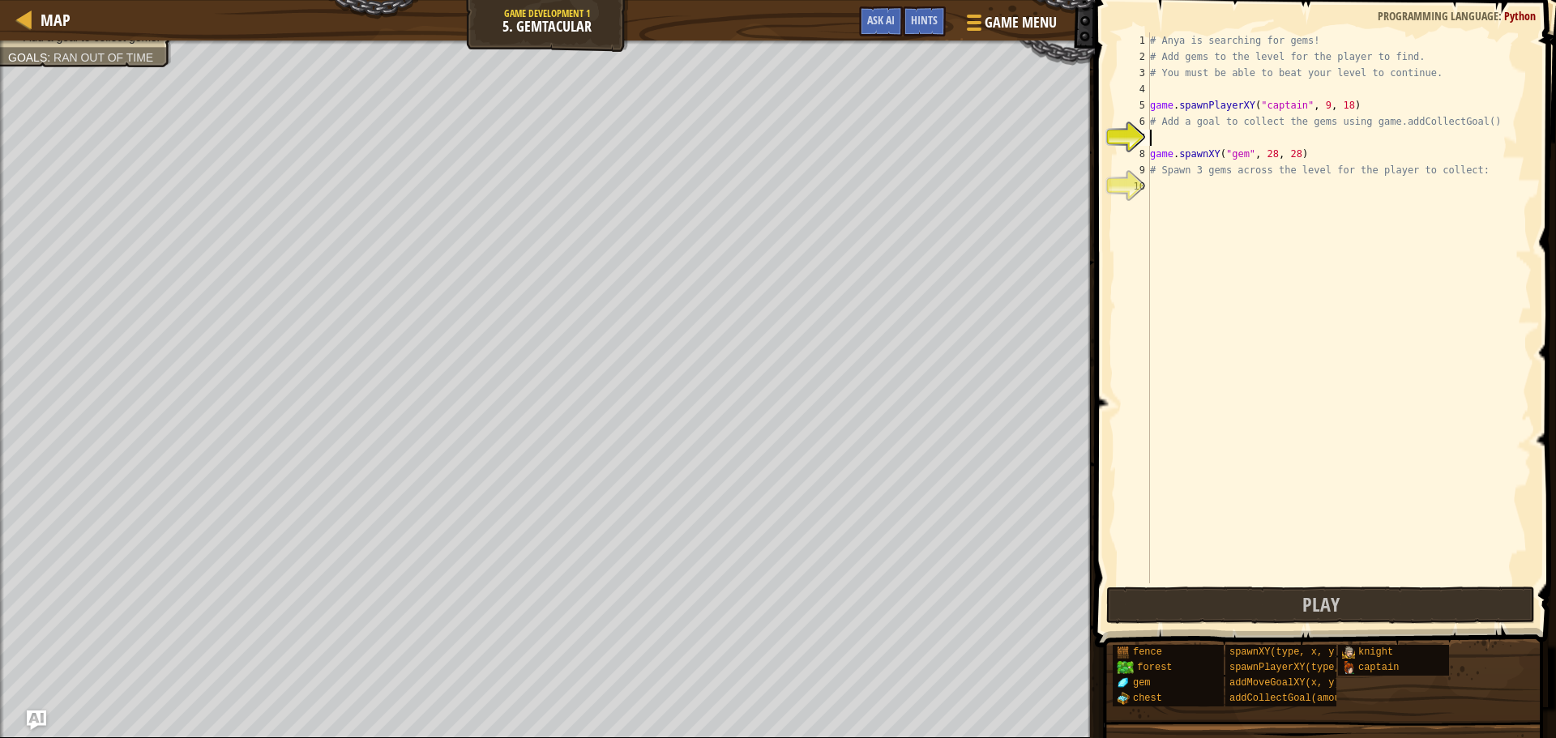
click at [1243, 136] on div "# Anya is searching for gems! # Add gems to the level for the player to find. #…" at bounding box center [1339, 324] width 385 height 584
type textarea "g"
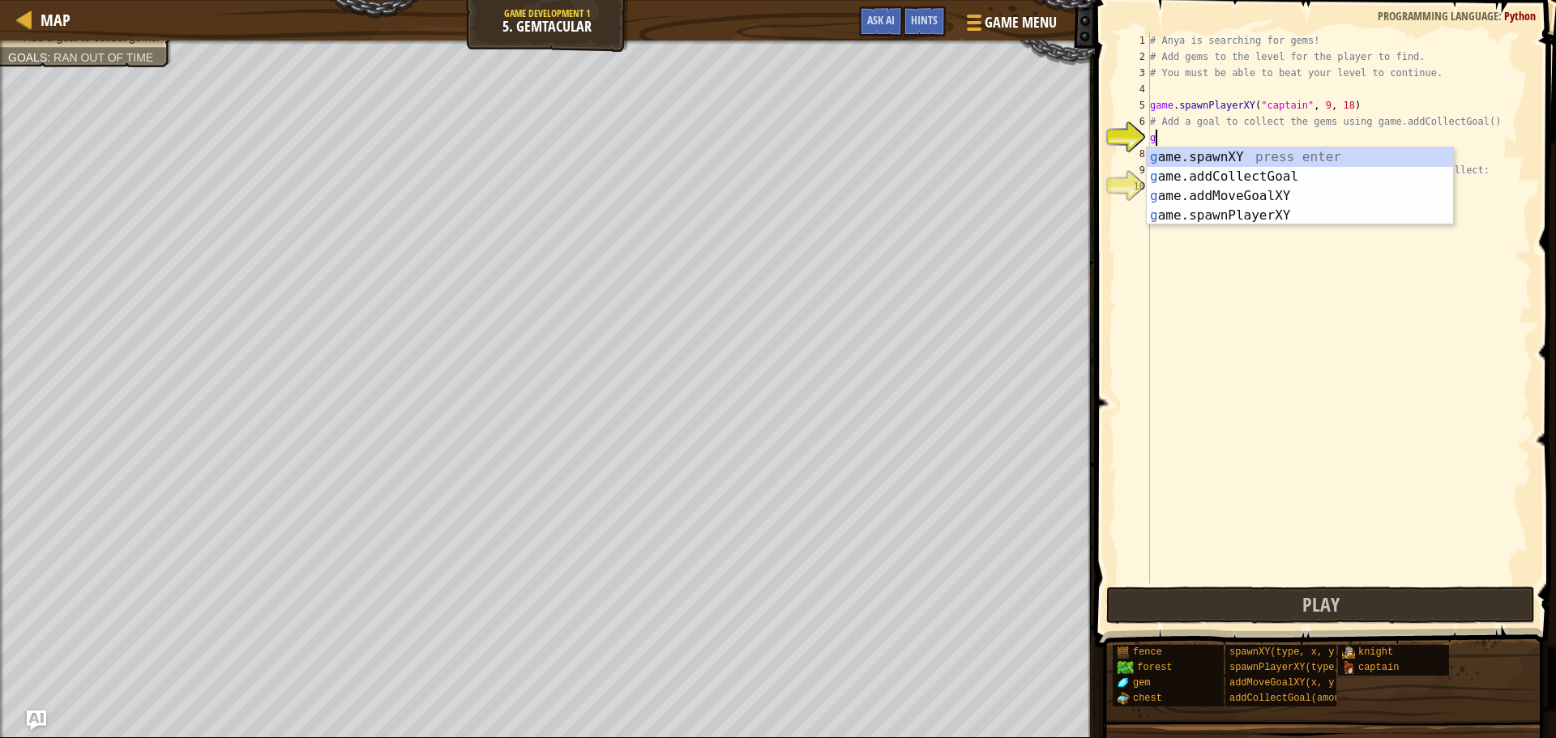
scroll to position [7, 0]
click at [1248, 177] on div "g ame.spawnXY press enter g ame.addCollectGoal press enter g ame.addMoveGoalXY …" at bounding box center [1300, 206] width 306 height 117
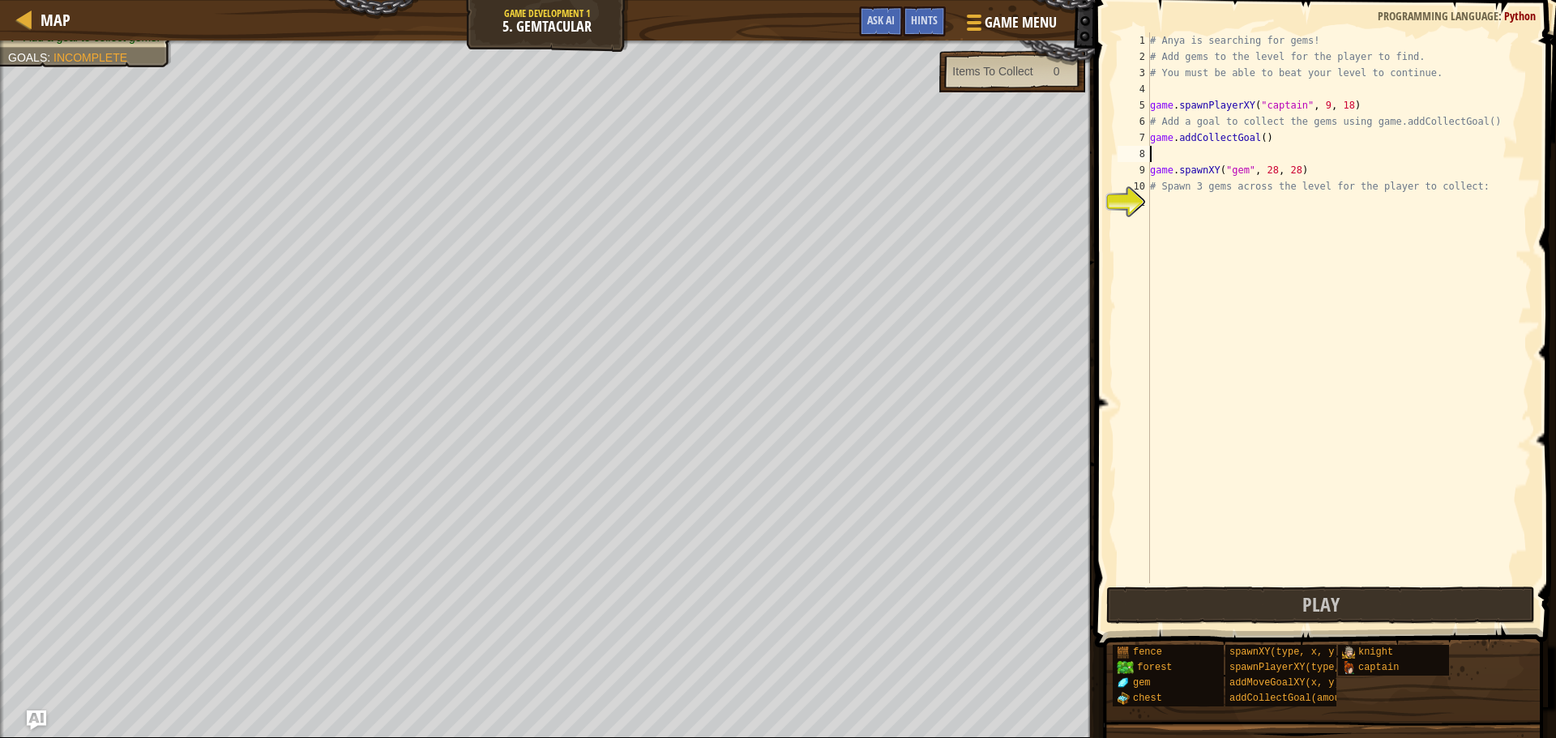
click at [1256, 135] on div "# Anya is searching for gems! # Add gems to the level for the player to find. #…" at bounding box center [1339, 324] width 385 height 584
type textarea "game.addCollectGoal(3)"
click at [1192, 212] on div "# Anya is searching for gems! # Add gems to the level for the player to find. #…" at bounding box center [1339, 324] width 385 height 584
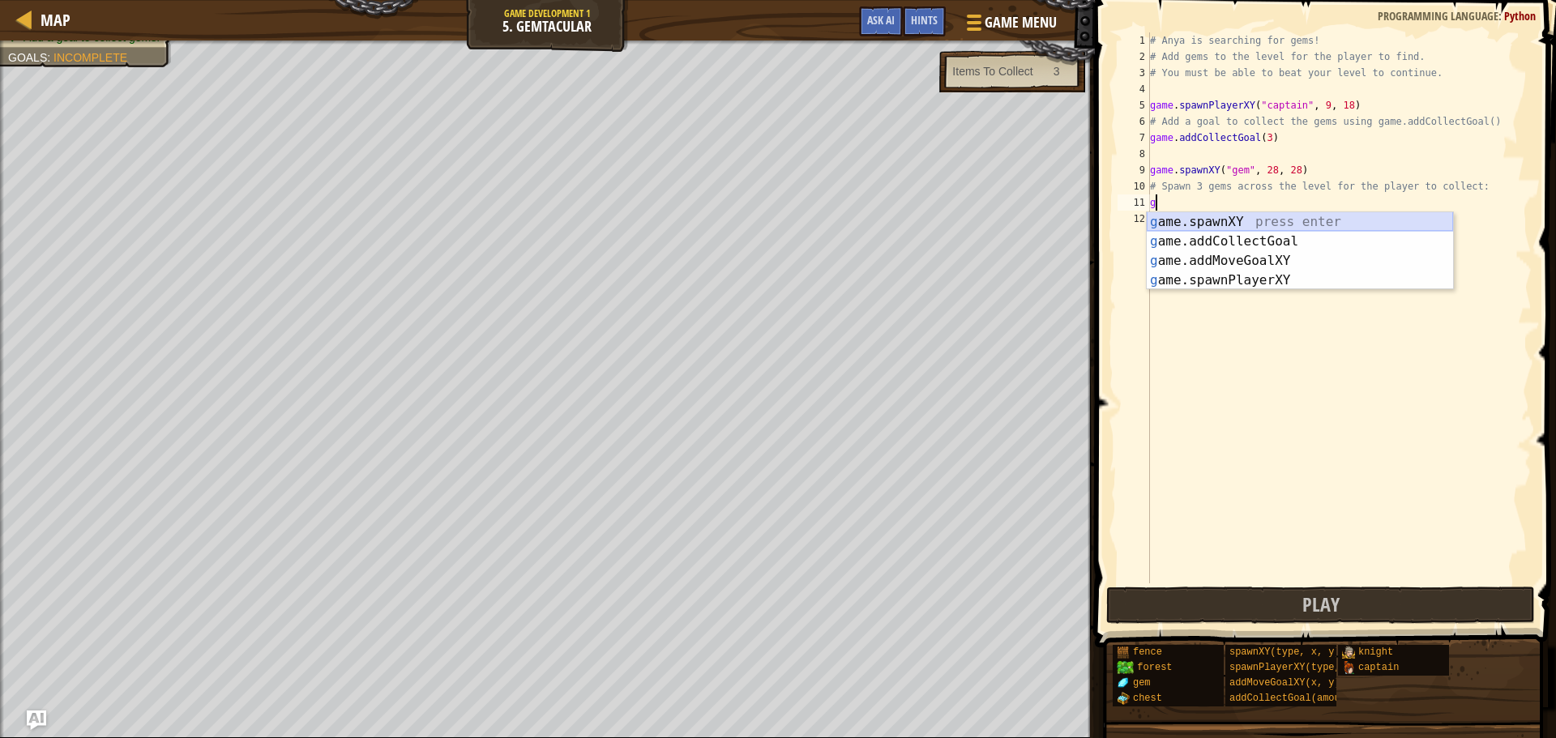
click at [1192, 218] on div "g ame.spawnXY press enter g ame.addCollectGoal press enter g ame.addMoveGoalXY …" at bounding box center [1300, 270] width 306 height 117
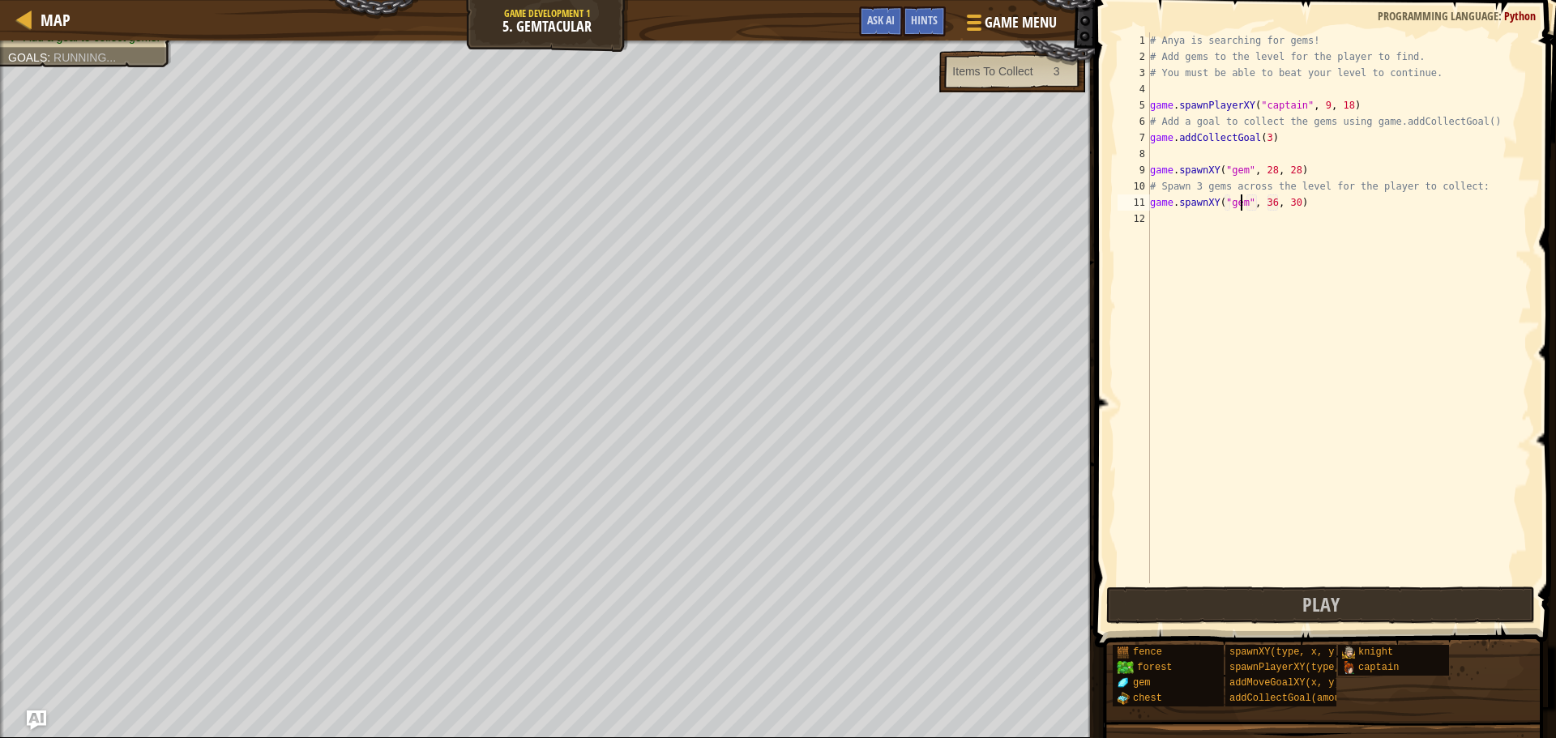
scroll to position [7, 7]
click at [1302, 614] on button "Play" at bounding box center [1320, 605] width 429 height 37
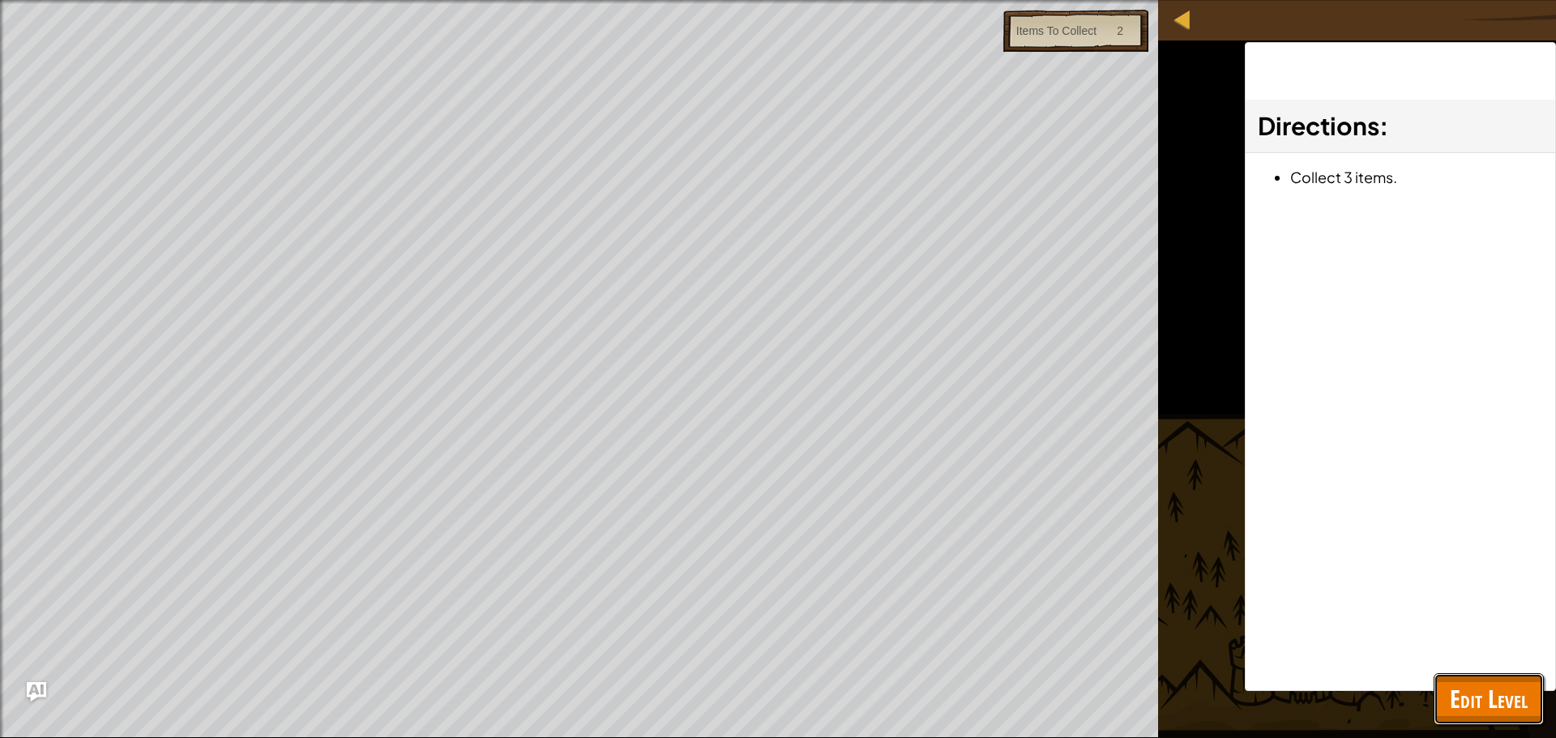
click at [1461, 694] on span "Edit Level" at bounding box center [1489, 698] width 78 height 33
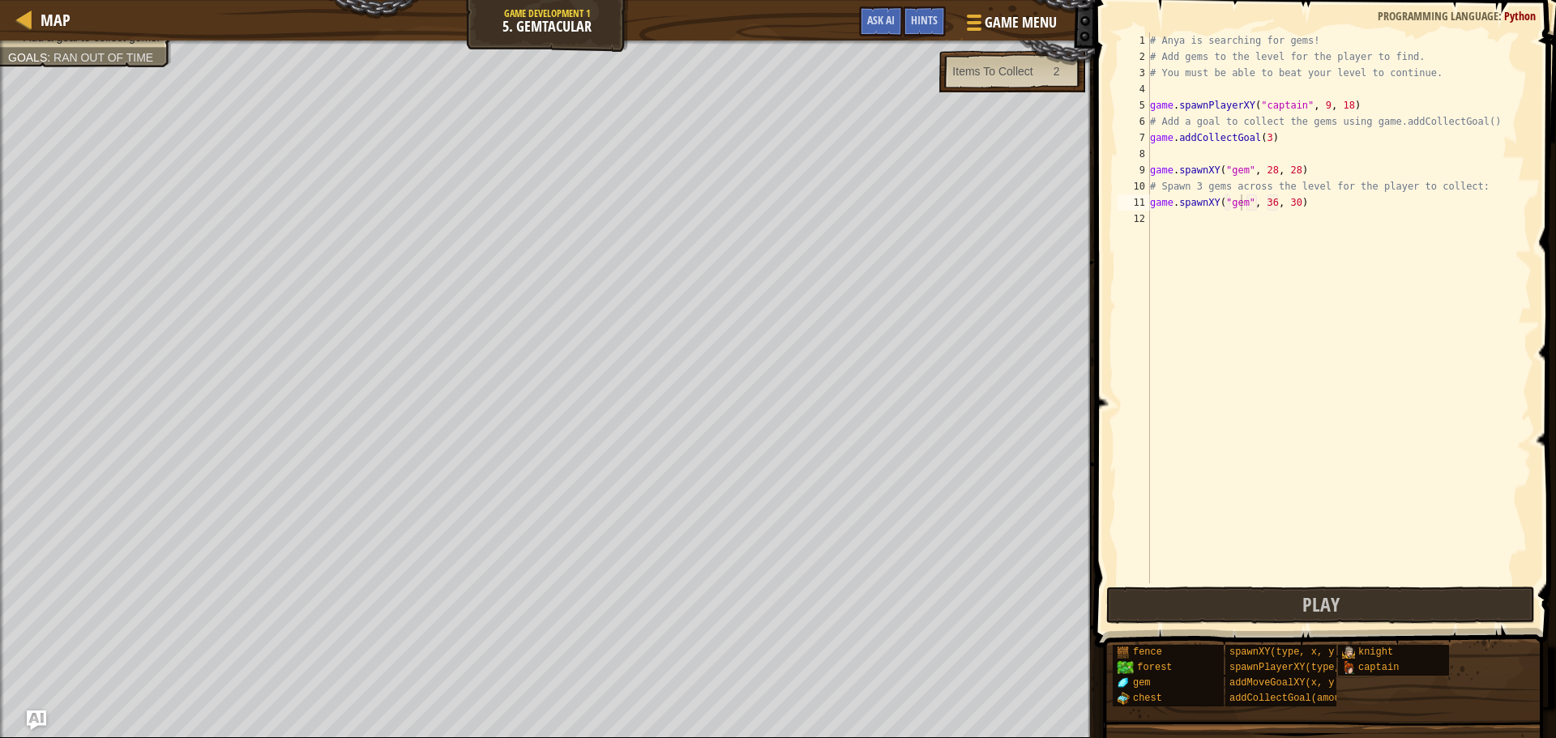
click at [1267, 205] on div "# Anya is searching for gems! # Add gems to the level for the player to find. #…" at bounding box center [1339, 324] width 385 height 584
click at [1289, 208] on div "# Anya is searching for gems! # Add gems to the level for the player to find. #…" at bounding box center [1339, 324] width 385 height 584
type textarea "game.spawnXY("gem", 28, 22)"
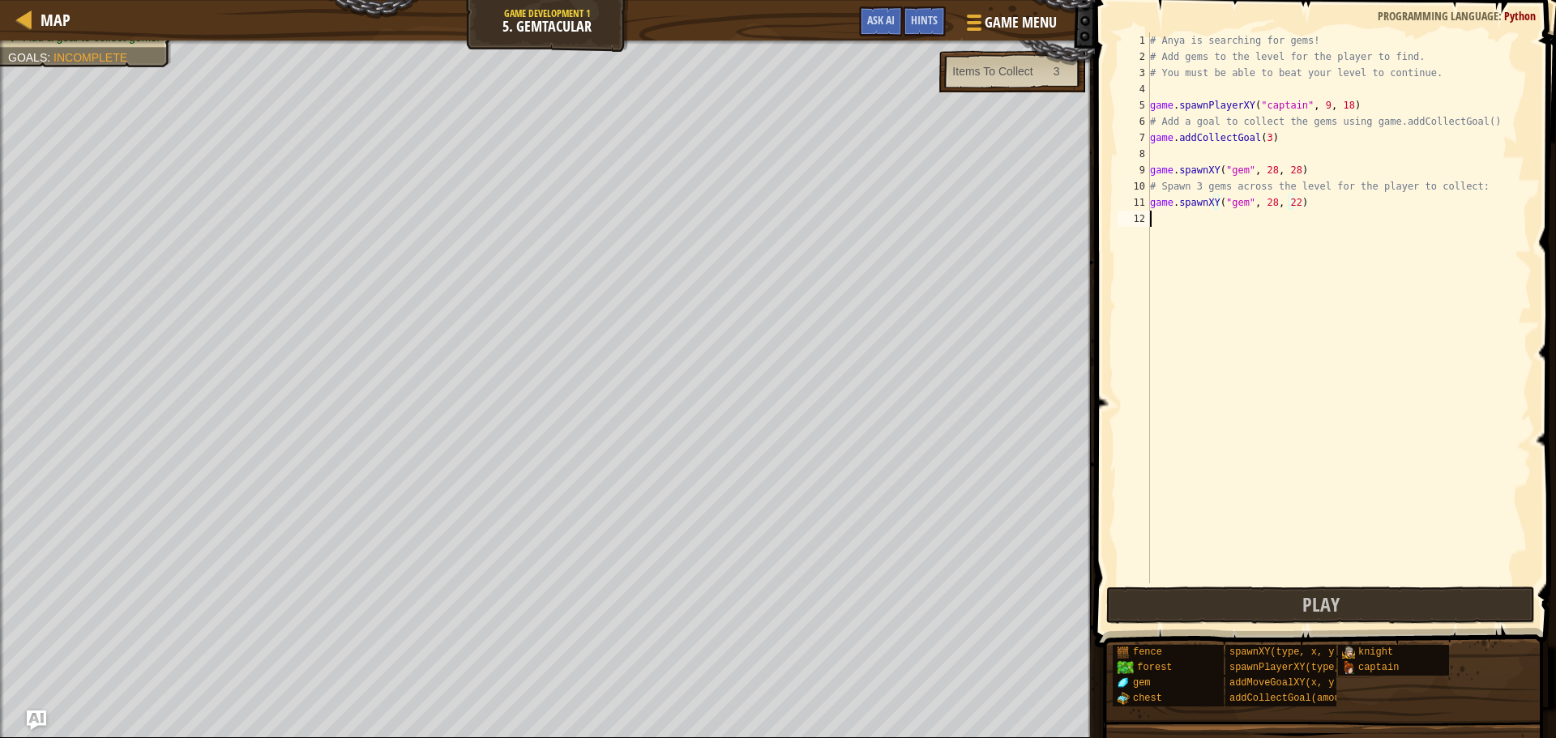
click at [1228, 226] on div "# Anya is searching for gems! # Add gems to the level for the player to find. #…" at bounding box center [1339, 324] width 385 height 584
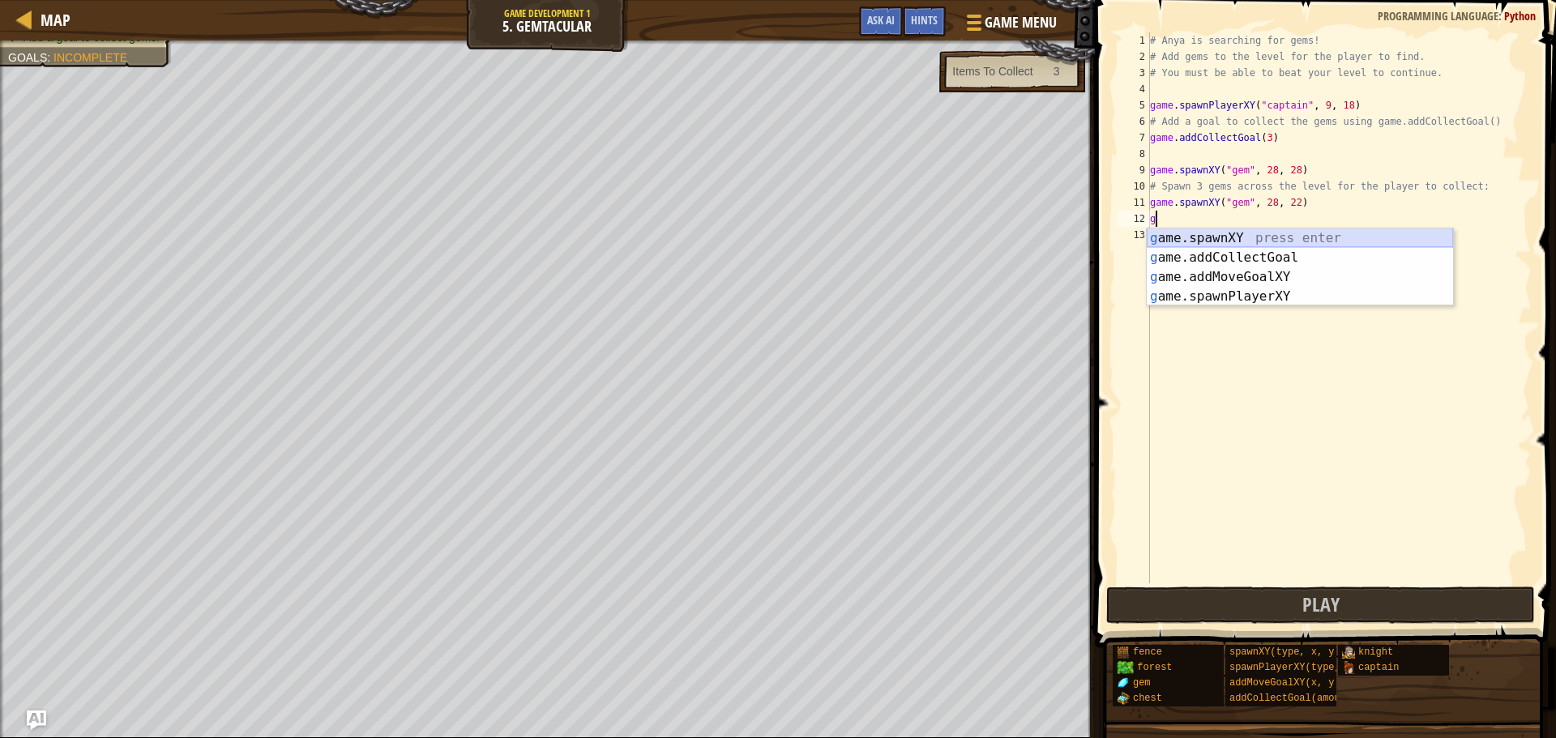
click at [1237, 234] on div "g ame.spawnXY press enter g ame.addCollectGoal press enter g ame.addMoveGoalXY …" at bounding box center [1300, 287] width 306 height 117
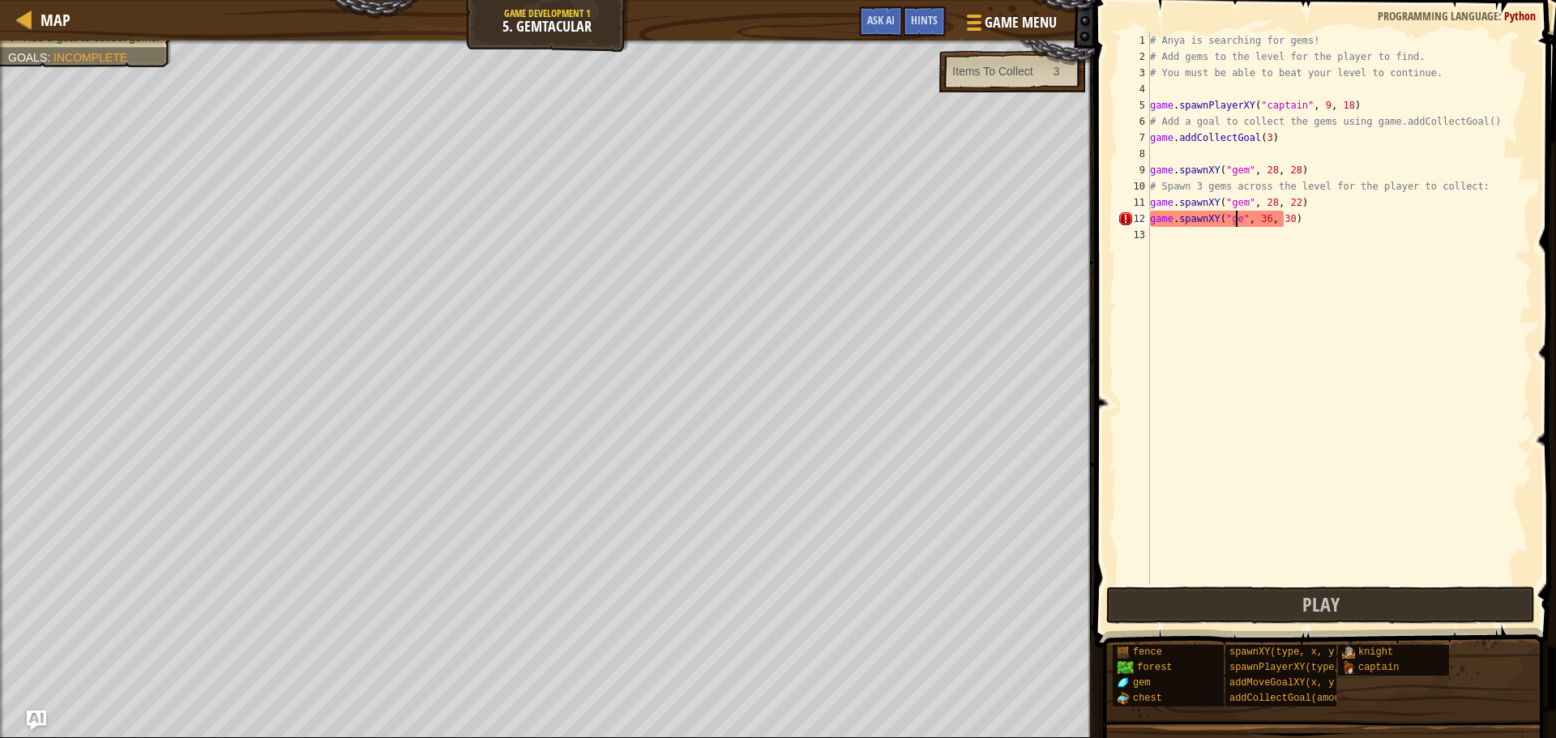
scroll to position [7, 7]
click at [1264, 212] on div "# Anya is searching for gems! # Add gems to the level for the player to find. #…" at bounding box center [1339, 324] width 385 height 584
click at [1268, 220] on div "# Anya is searching for gems! # Add gems to the level for the player to find. #…" at bounding box center [1339, 324] width 385 height 584
click at [1281, 216] on div "# Anya is searching for gems! # Add gems to the level for the player to find. #…" at bounding box center [1339, 324] width 385 height 584
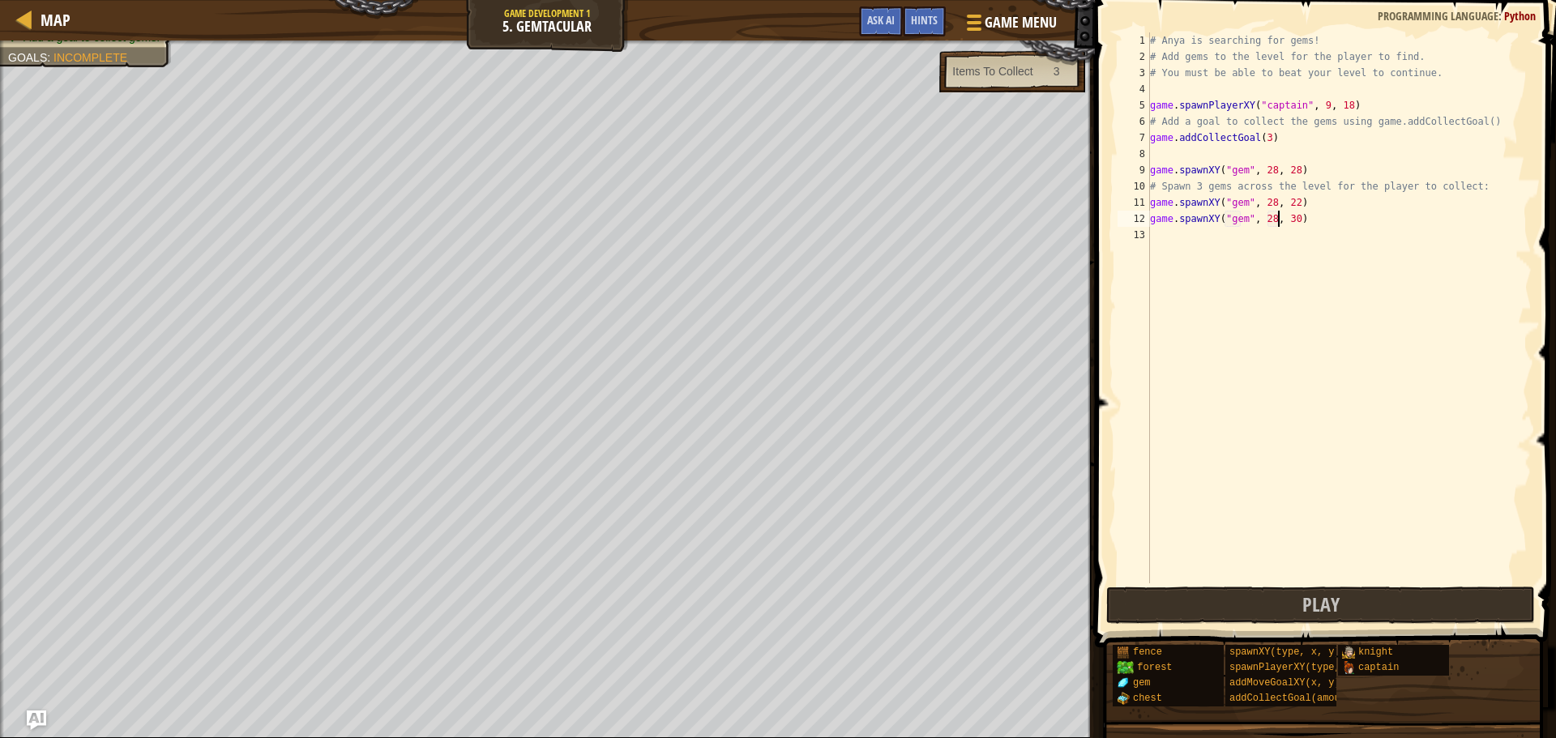
click at [1281, 221] on div "# Anya is searching for gems! # Add gems to the level for the player to find. #…" at bounding box center [1339, 324] width 385 height 584
click at [1282, 221] on div "# Anya is searching for gems! # Add gems to the level for the player to find. #…" at bounding box center [1339, 324] width 385 height 584
type textarea "game.spawnXY("gem", 28, 20)"
click at [1329, 596] on span "Play" at bounding box center [1320, 605] width 37 height 26
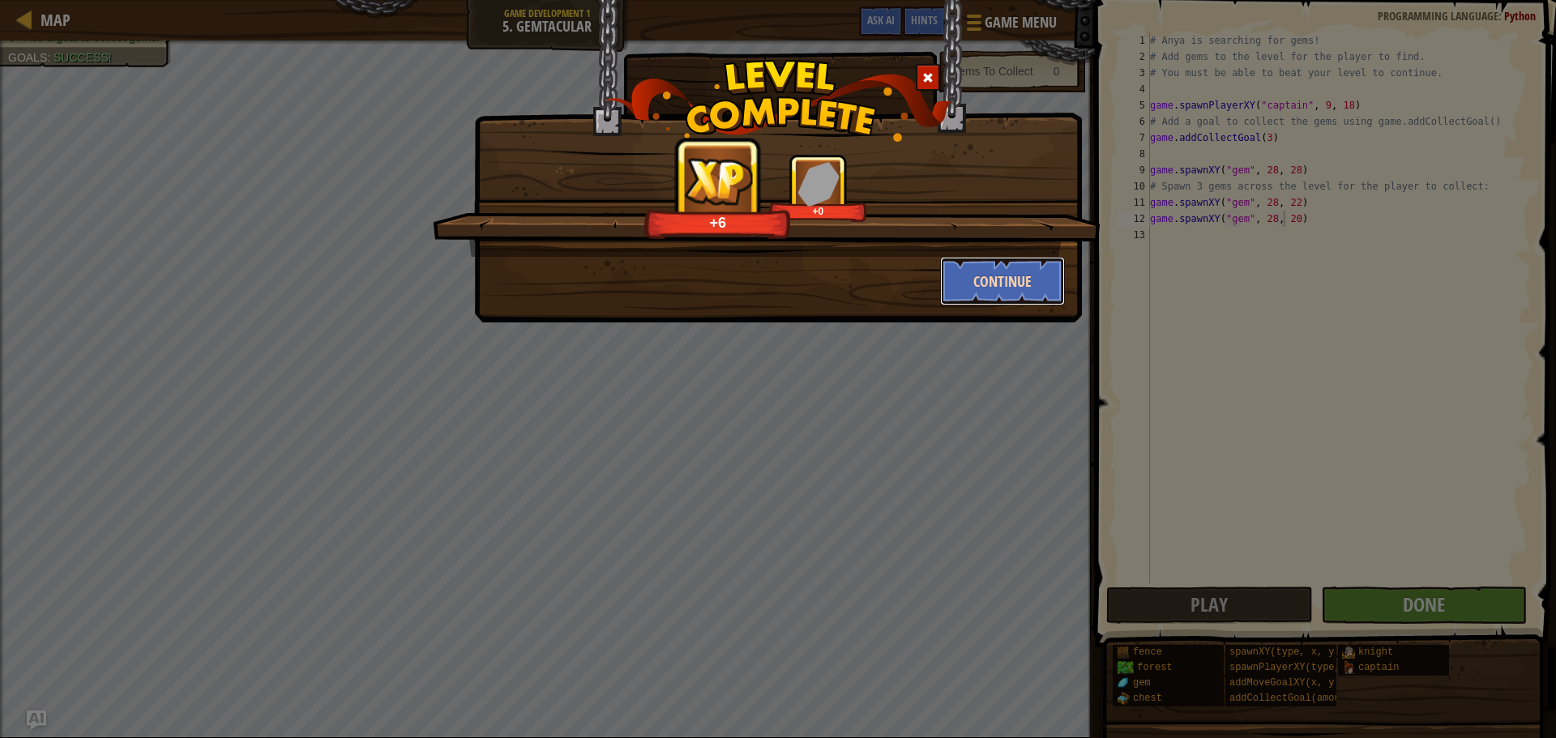
click at [972, 264] on button "Continue" at bounding box center [1003, 281] width 126 height 49
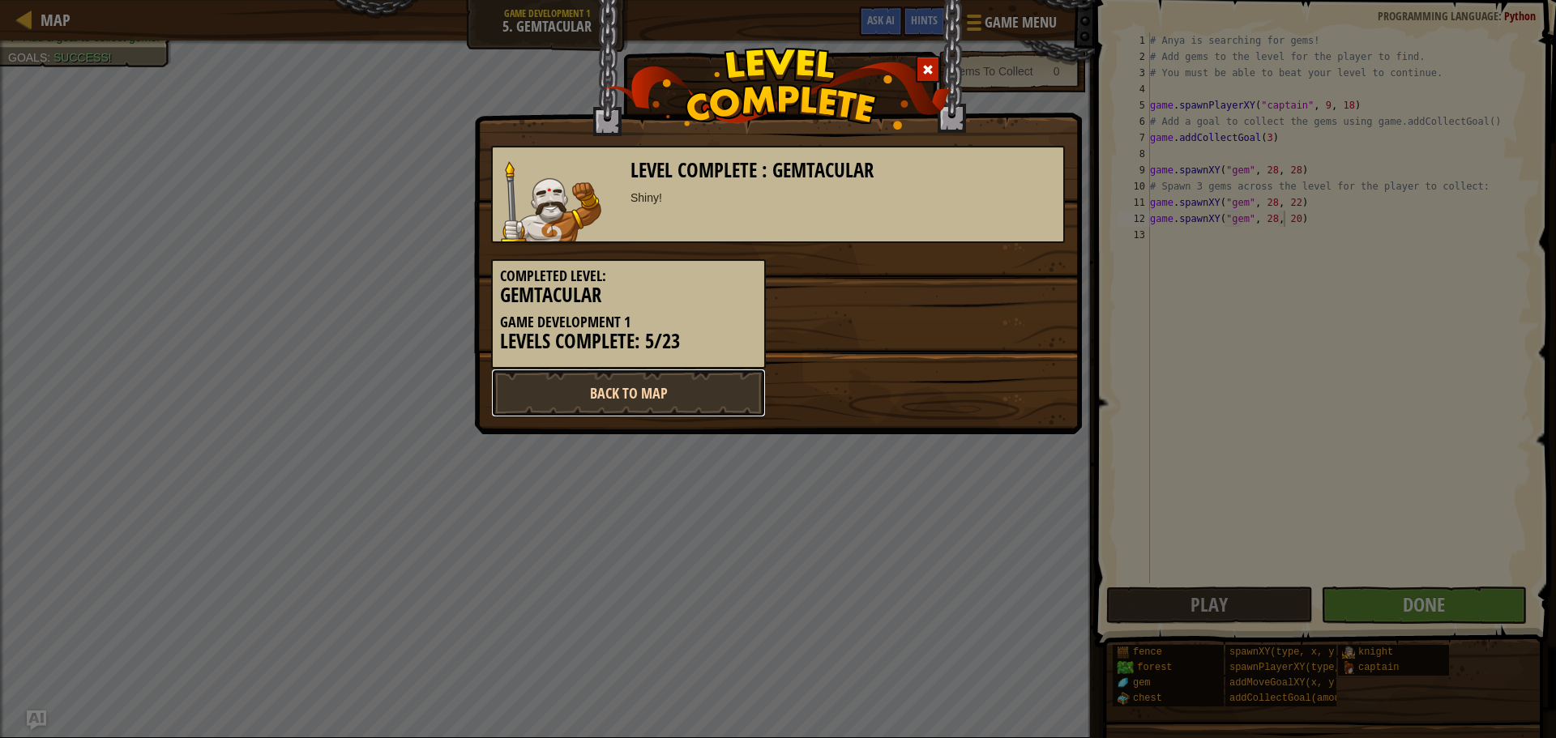
click at [668, 392] on link "Back to Map" at bounding box center [628, 393] width 275 height 49
